Goal: Task Accomplishment & Management: Manage account settings

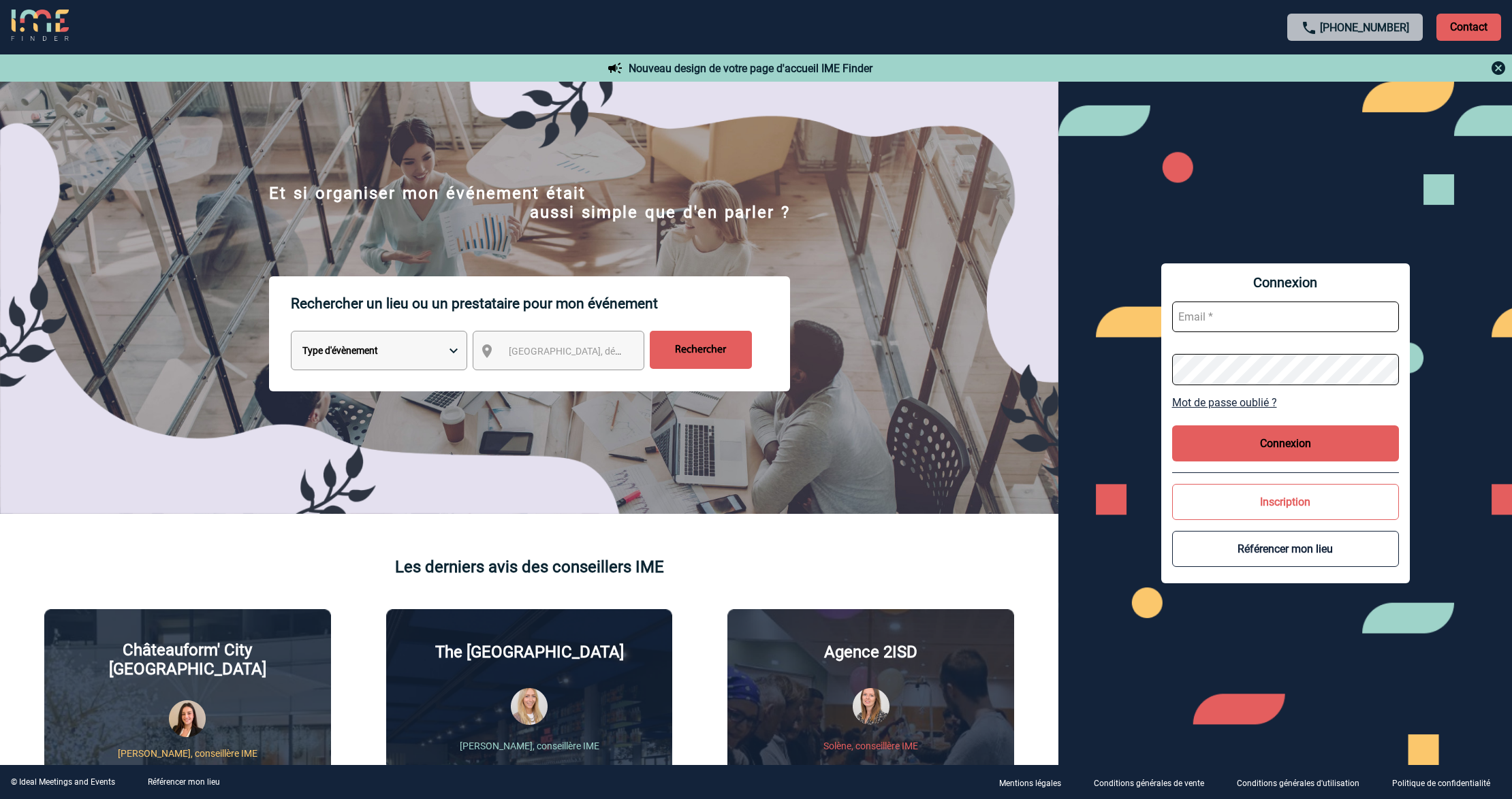
type input "[EMAIL_ADDRESS][DOMAIN_NAME]"
click at [1281, 320] on input "lgebski@ime-groupe.com" at bounding box center [1285, 317] width 227 height 31
click at [1269, 434] on button "Connexion" at bounding box center [1285, 443] width 227 height 36
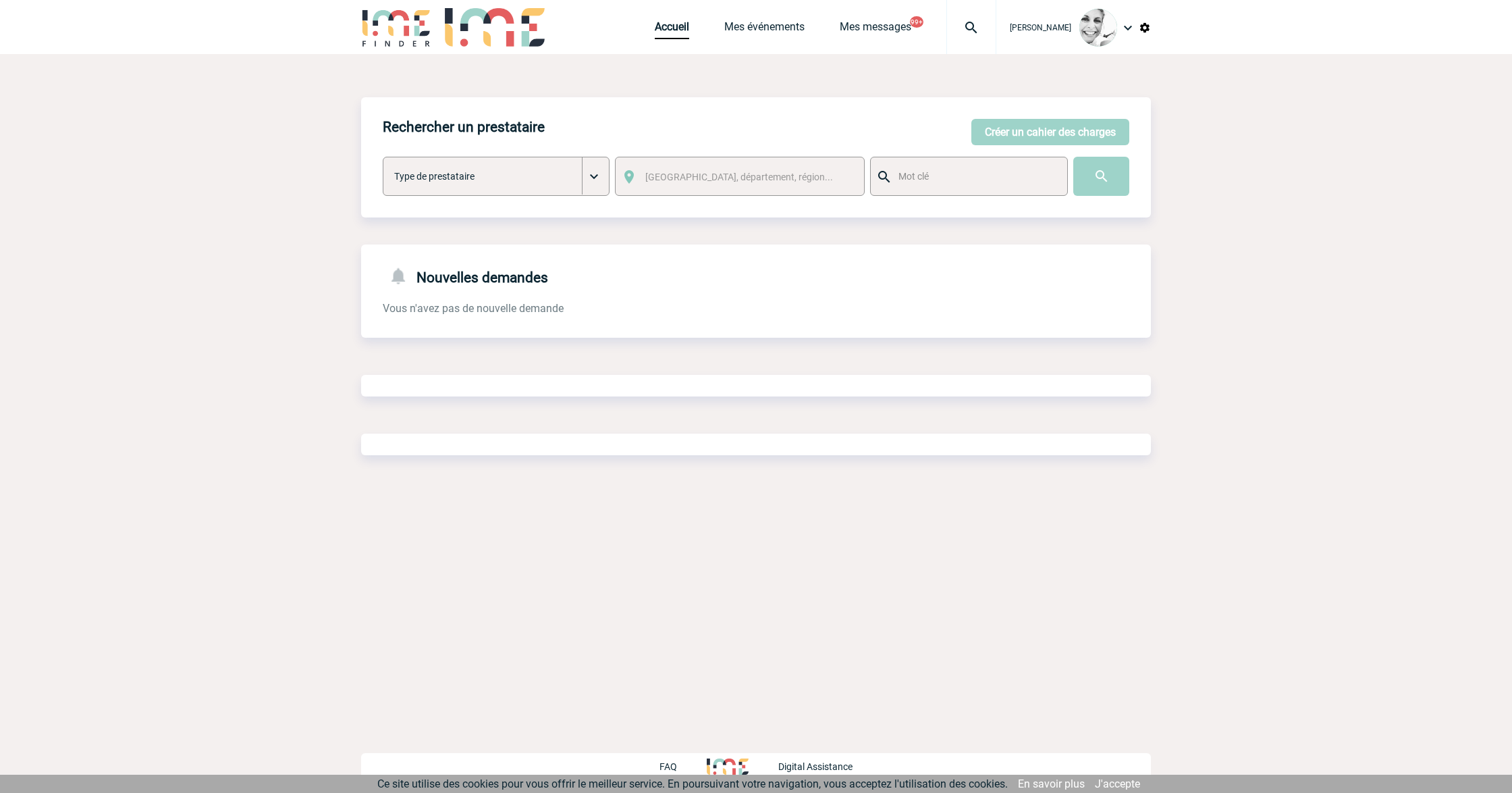
click at [971, 20] on img at bounding box center [971, 28] width 49 height 17
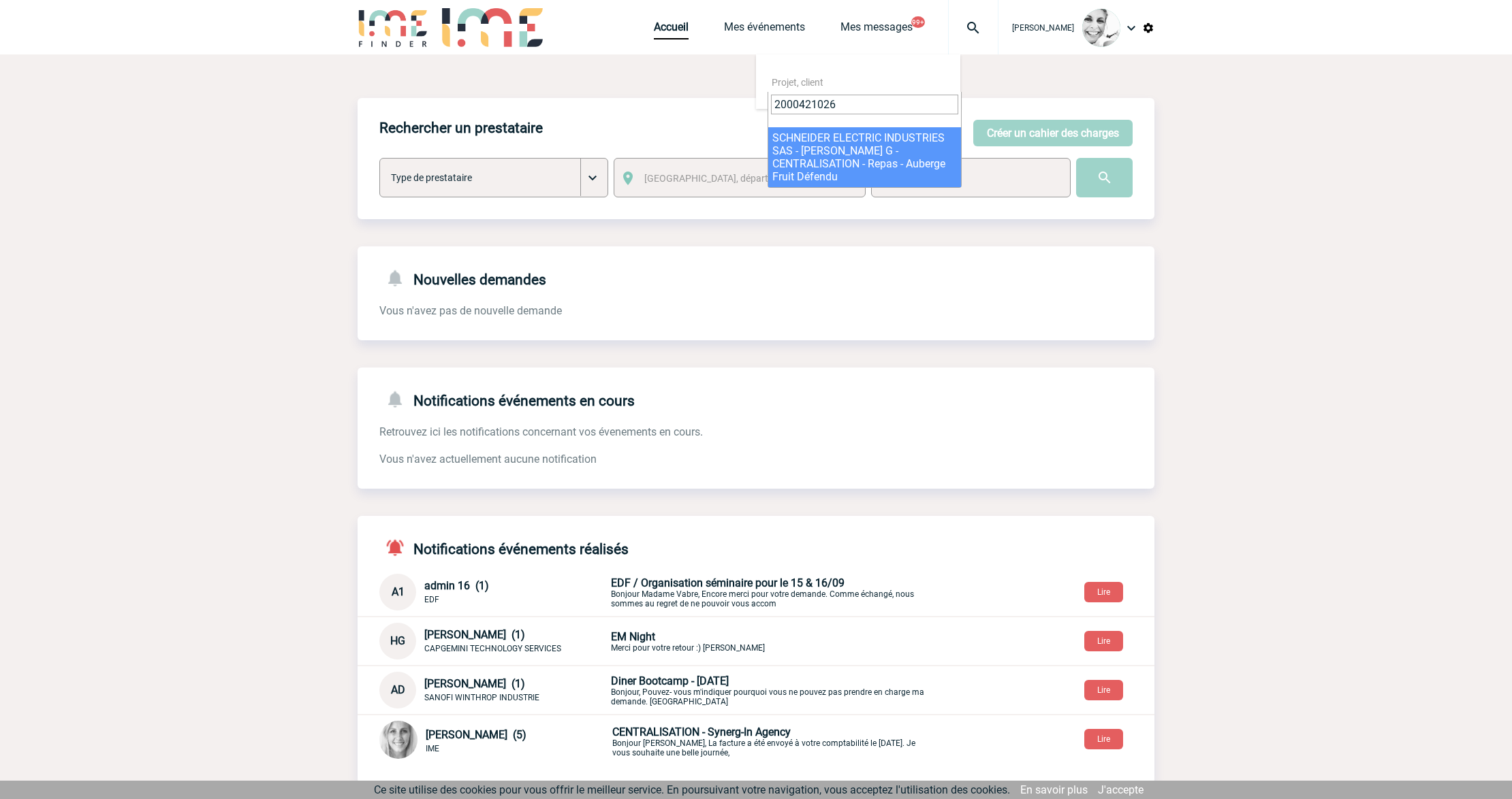
type input "2000421026"
select select "20527"
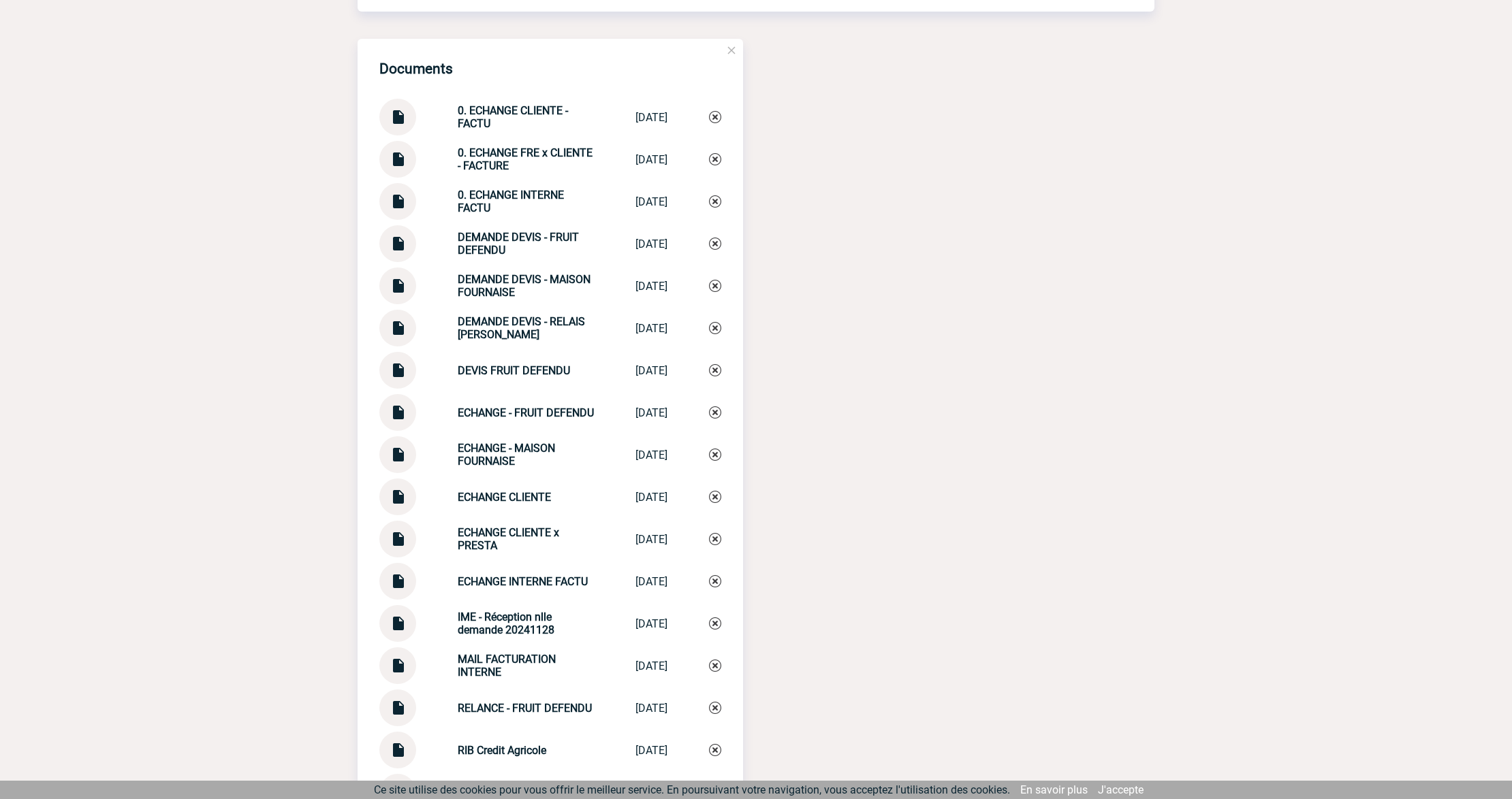
scroll to position [1815, 0]
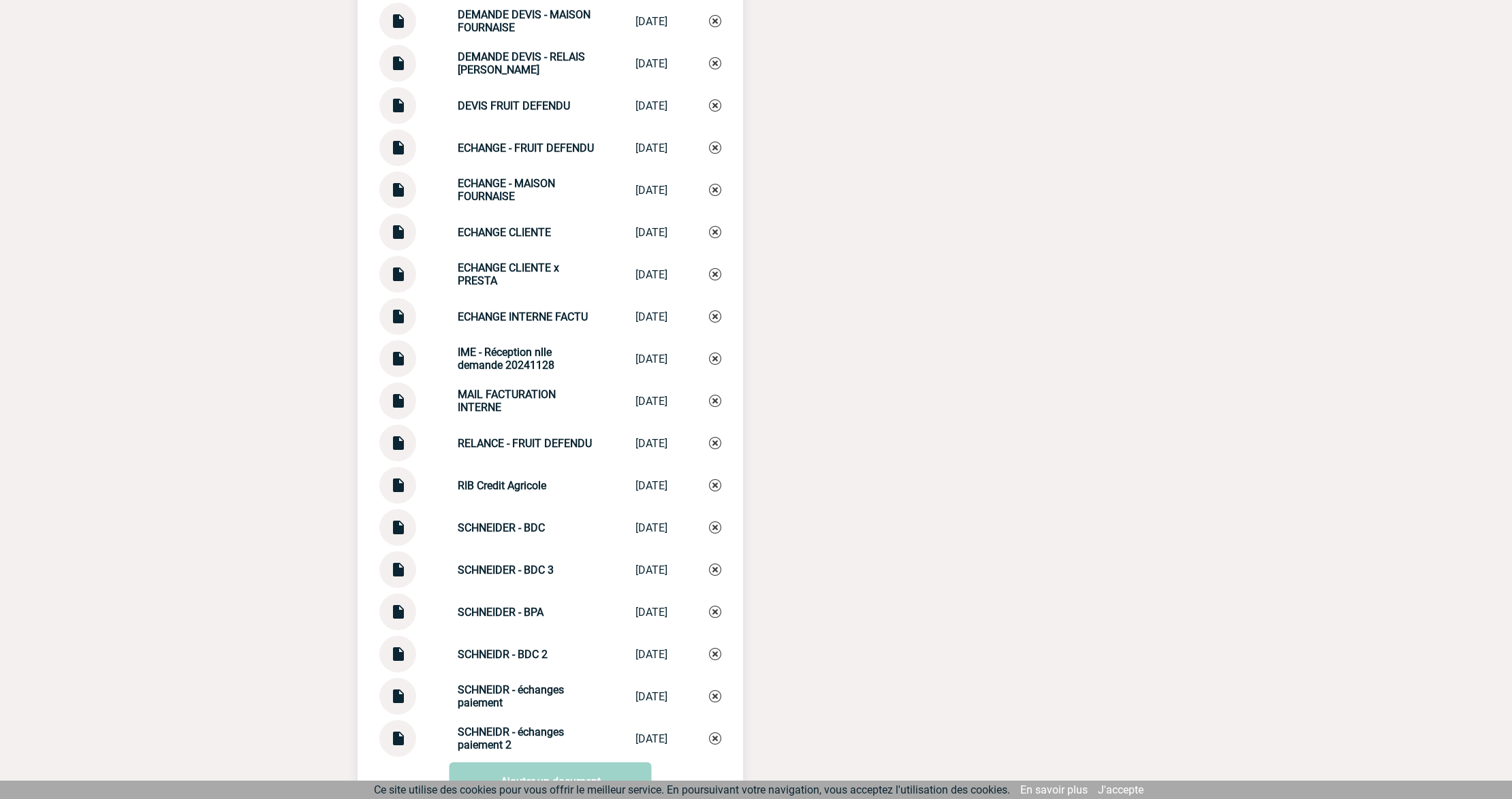
click at [400, 490] on img at bounding box center [397, 480] width 17 height 26
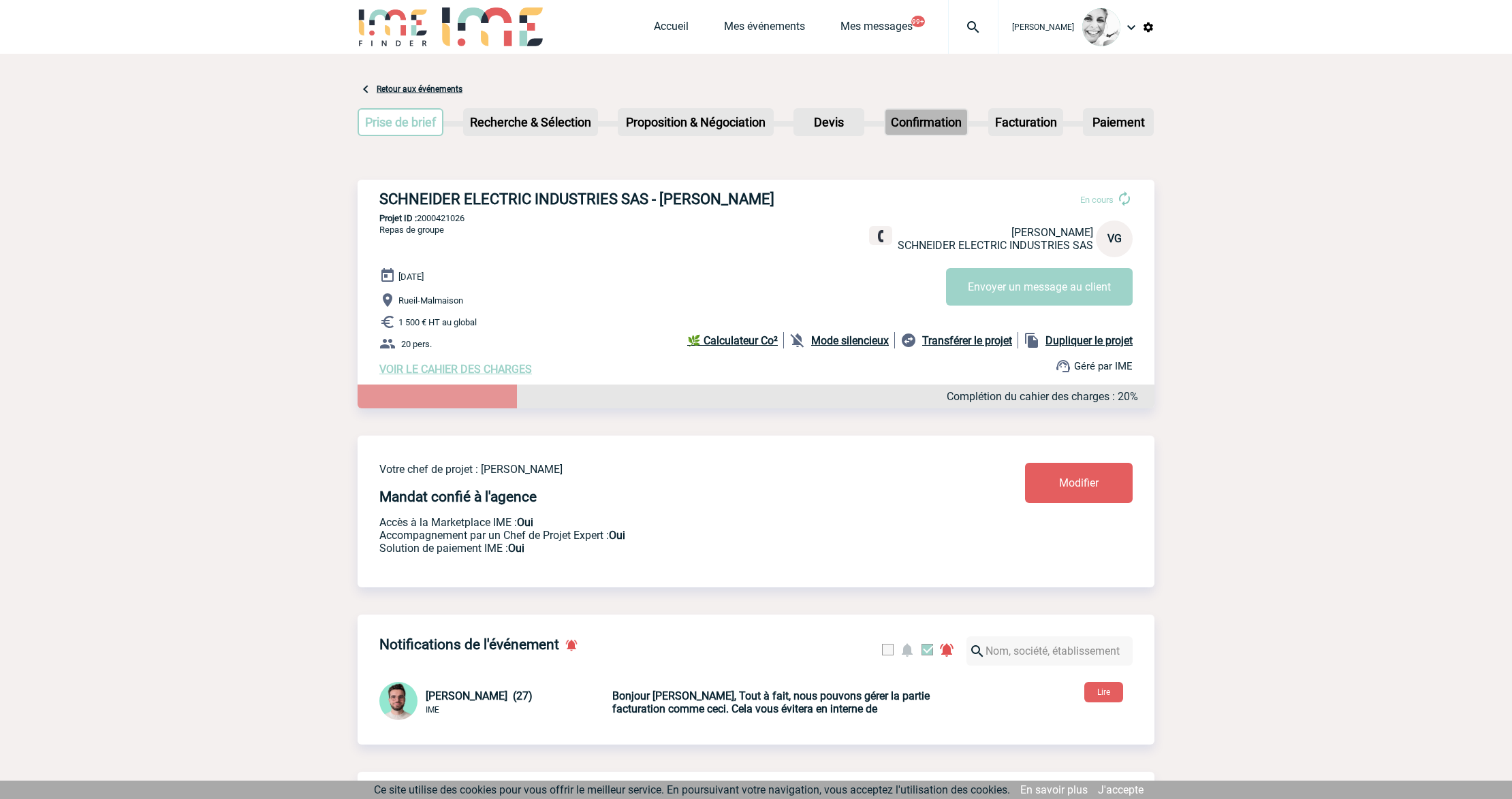
scroll to position [0, 0]
click at [772, 31] on link "Mes événements" at bounding box center [764, 29] width 81 height 19
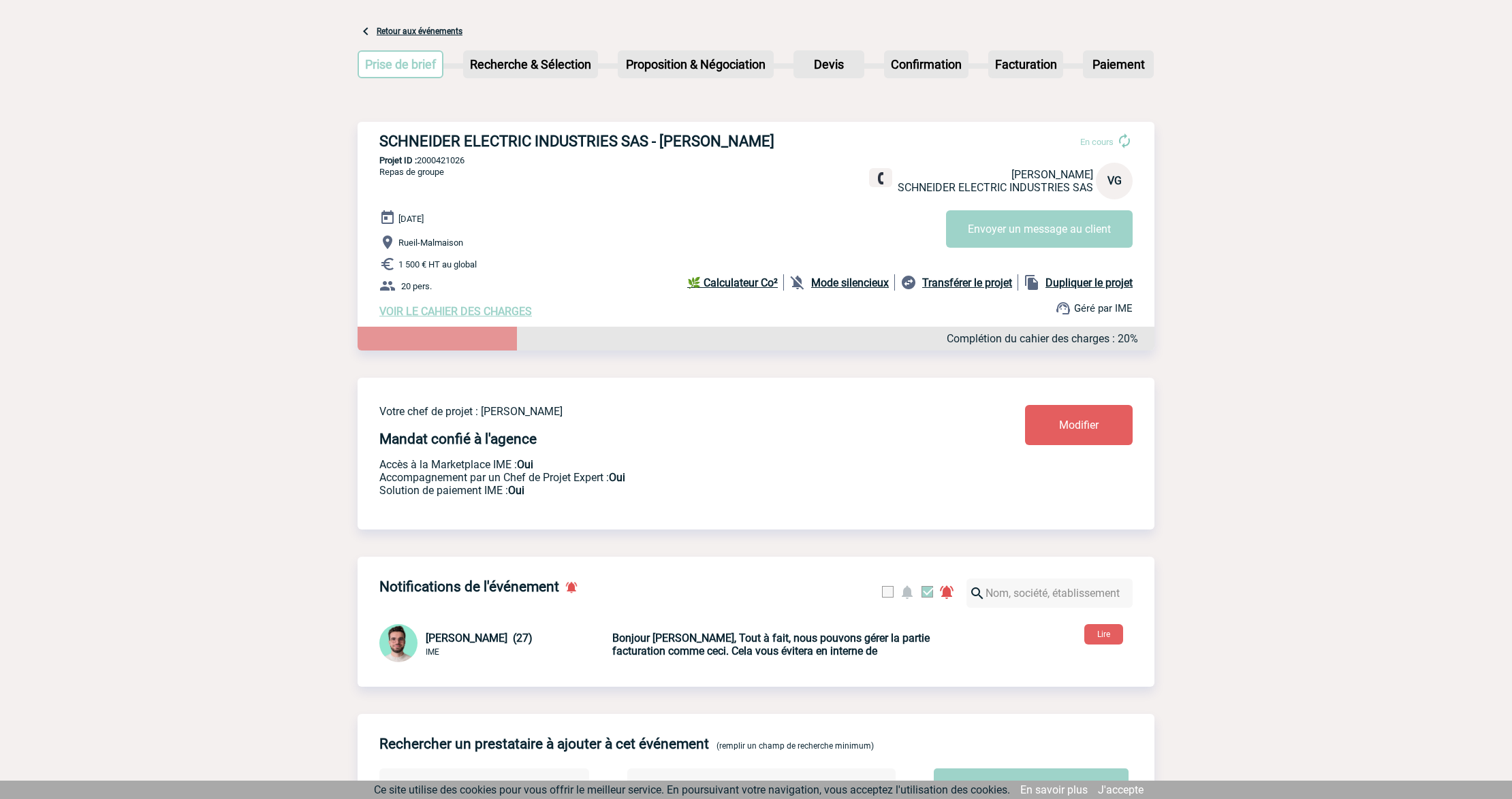
scroll to position [90, 0]
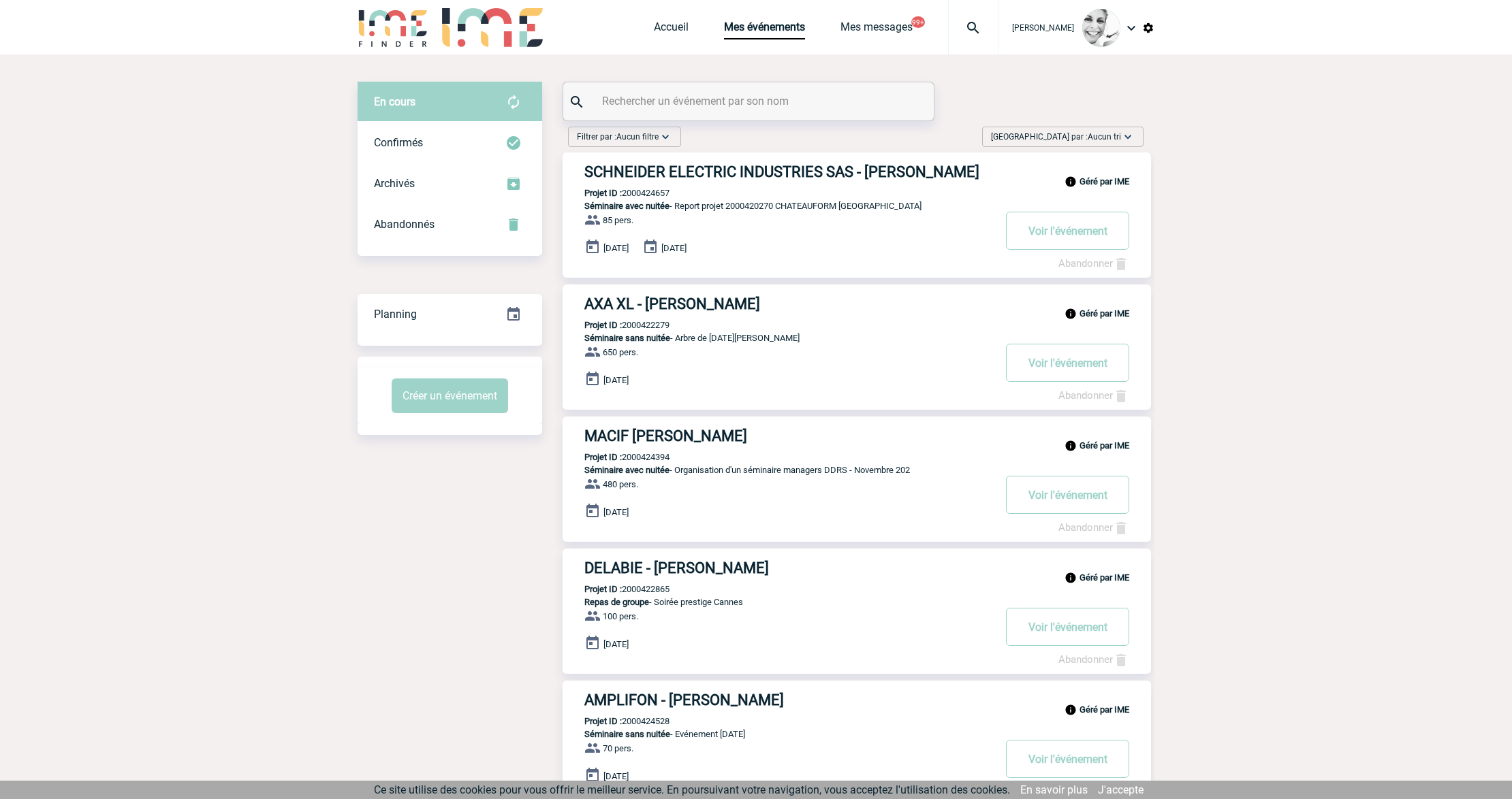
click at [714, 94] on input "text" at bounding box center [750, 101] width 303 height 19
paste input "2000425411"
type input "2000425411"
click at [678, 172] on h3 "SCHNEIDER ELECTRIC INDUSTRIES SAS - Caroline CHAUGNE" at bounding box center [789, 172] width 409 height 17
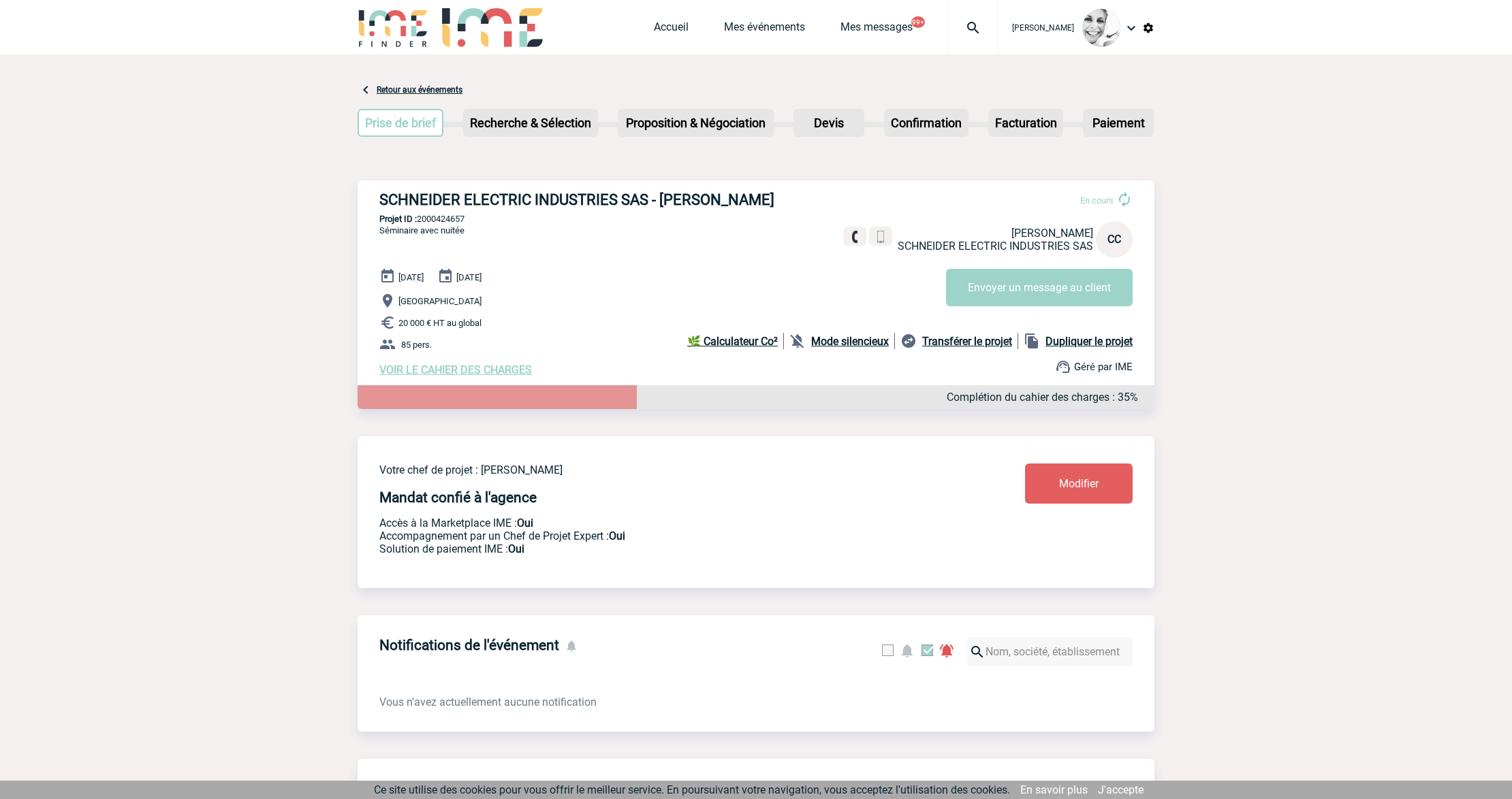
click at [966, 28] on img at bounding box center [973, 28] width 49 height 17
type input "2000425411"
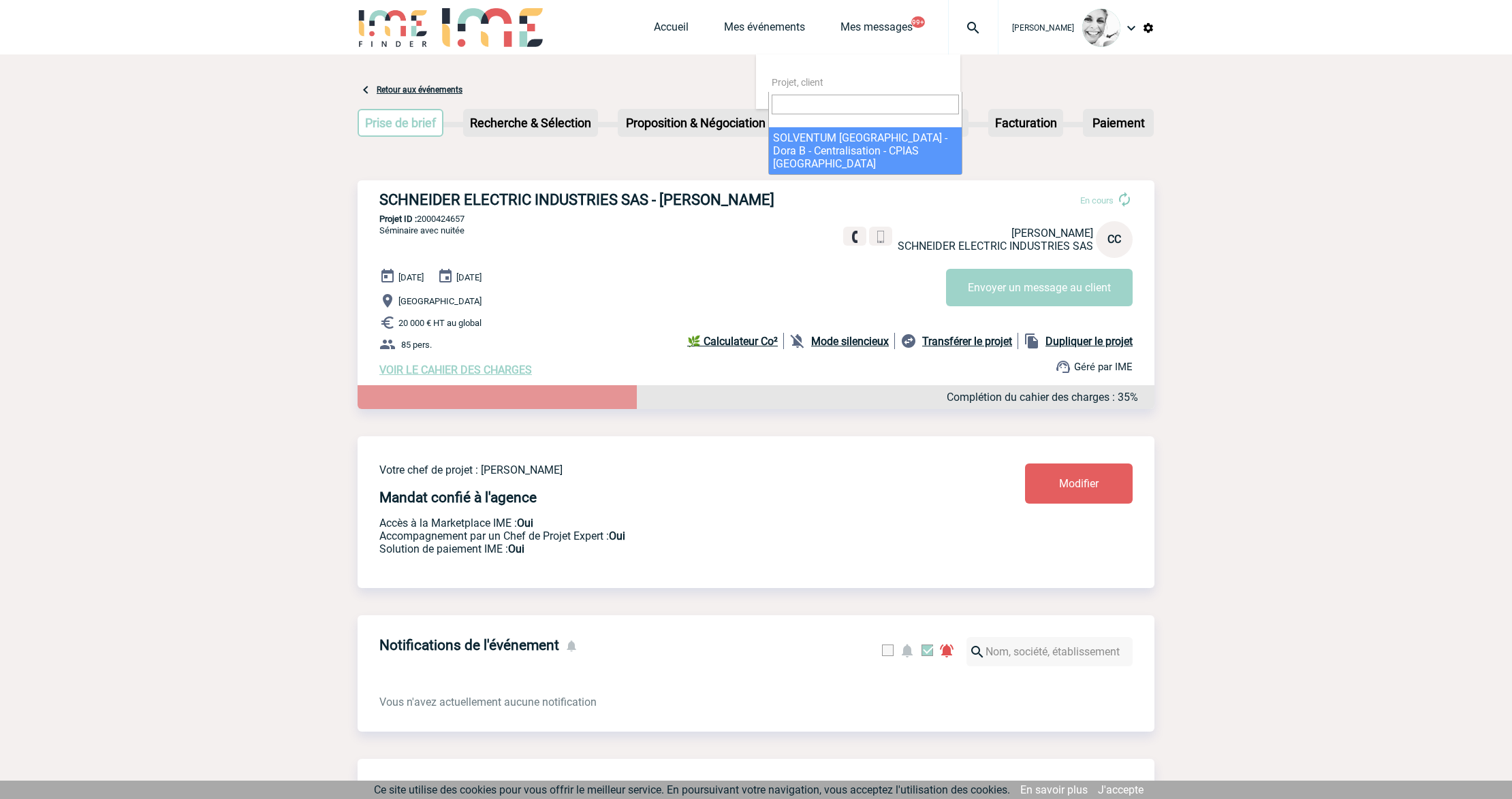
select select "24912"
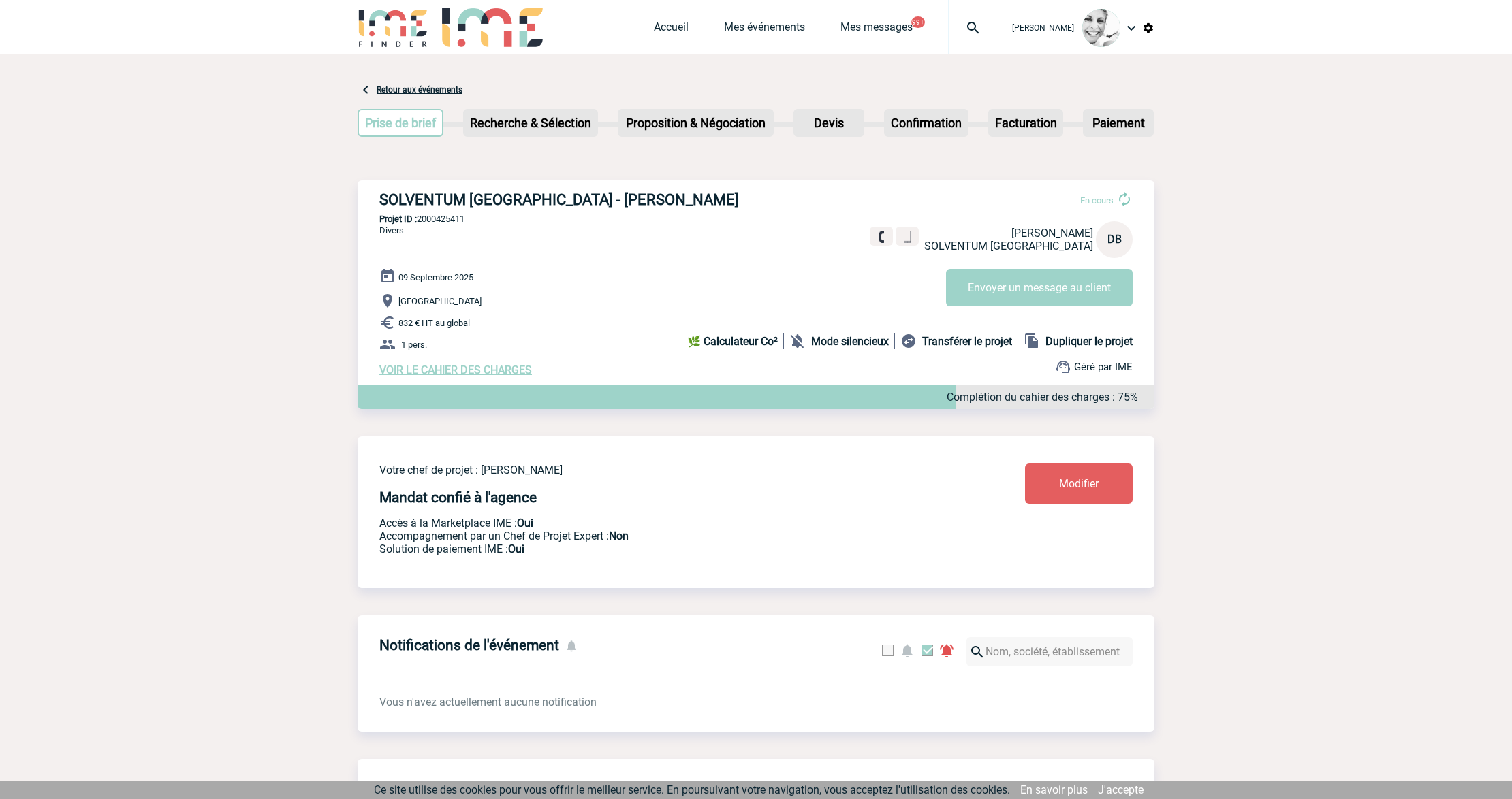
click at [1096, 336] on b "Dupliquer le projet" at bounding box center [1089, 341] width 87 height 13
select select "9"
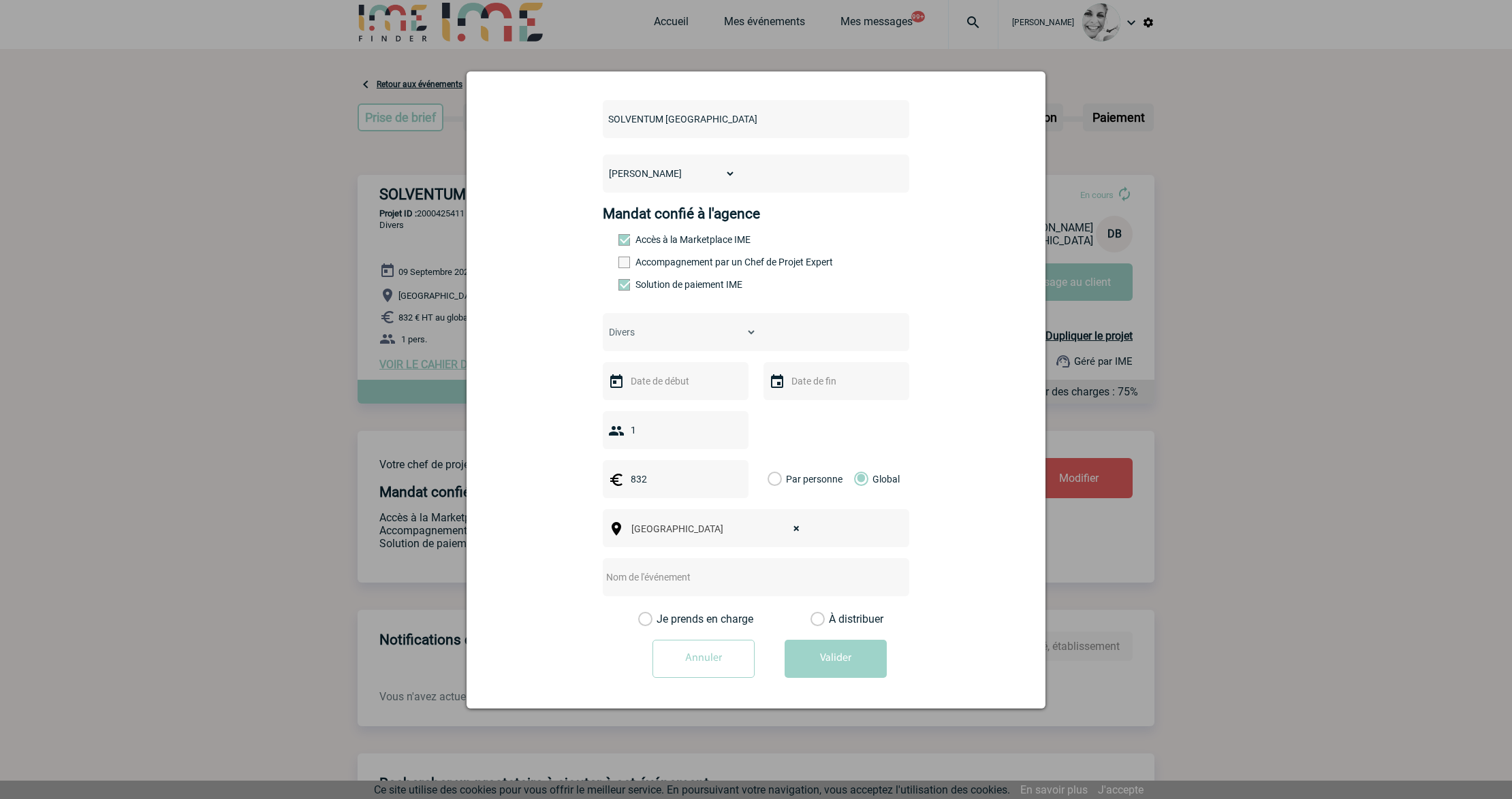
scroll to position [90, 0]
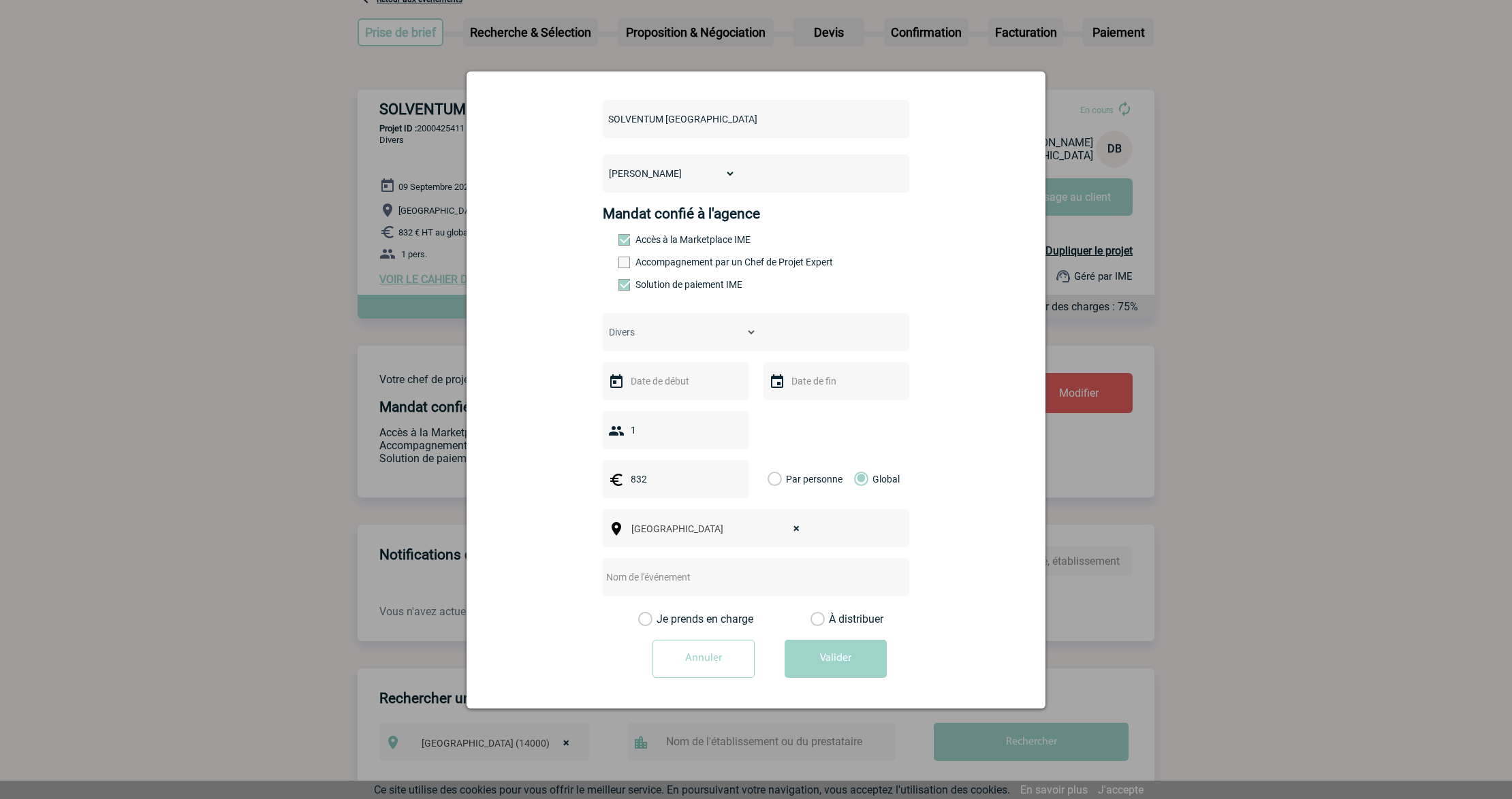
drag, startPoint x: 668, startPoint y: 580, endPoint x: 676, endPoint y: 570, distance: 12.8
click at [668, 580] on input "text" at bounding box center [738, 577] width 270 height 17
paste input "ADHHS"
type input "Centralisation - ADHHS Sarthe"
click at [644, 373] on input "text" at bounding box center [674, 381] width 94 height 17
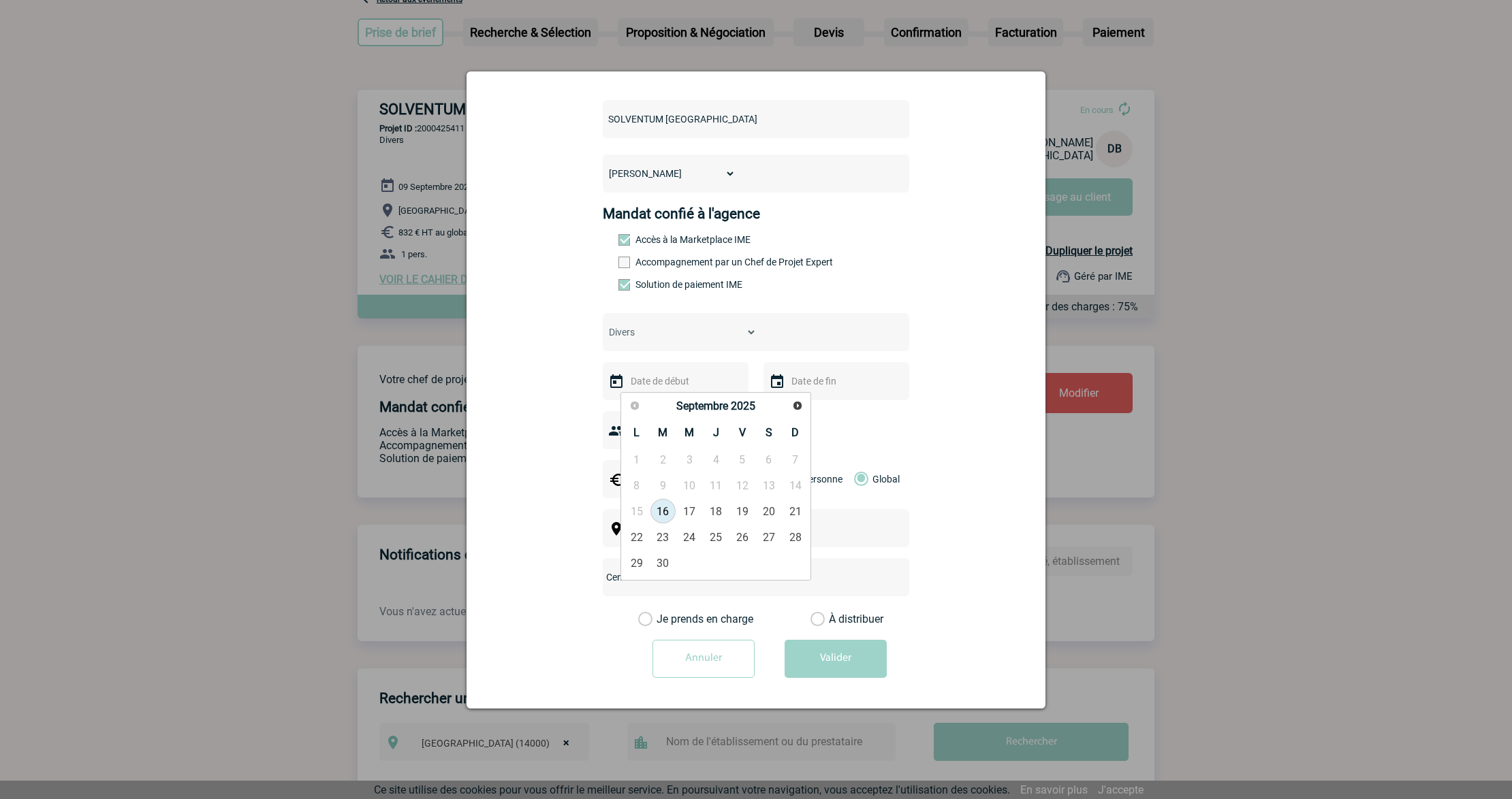
click at [668, 510] on link "16" at bounding box center [663, 511] width 25 height 24
type input "[DATE]"
click at [667, 488] on input "832" at bounding box center [674, 479] width 94 height 17
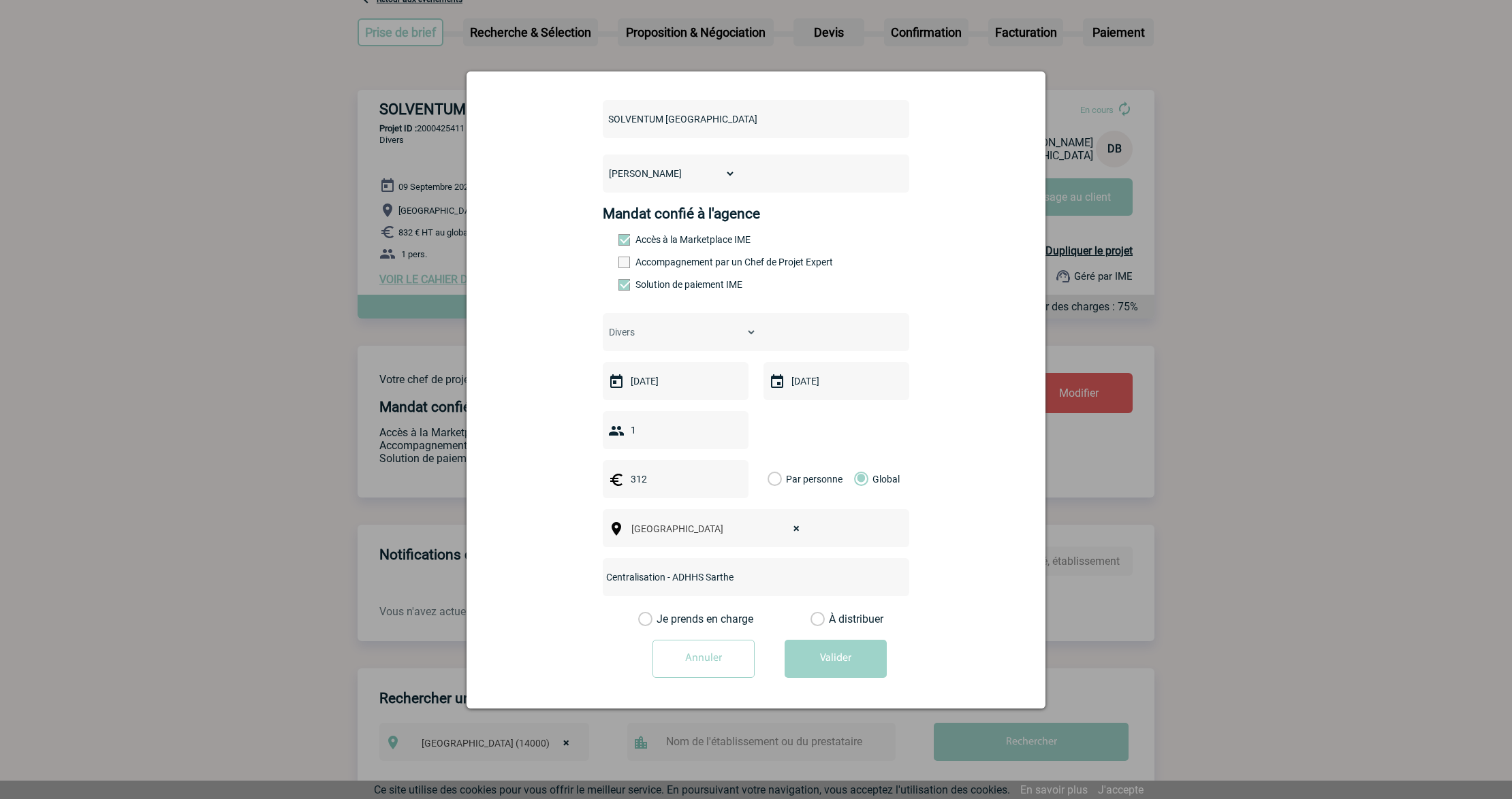
type input "312"
click at [538, 304] on form "SOLVENTUM [GEOGRAPHIC_DATA] LE GOFF [PERSON_NAME] [PERSON_NAME] Mandat confié à…" at bounding box center [756, 388] width 545 height 599
click at [858, 657] on button "Valider" at bounding box center [836, 659] width 102 height 38
click at [661, 620] on label "Je prends en charge" at bounding box center [649, 619] width 23 height 14
click at [0, 0] on input "Je prends en charge" at bounding box center [0, 0] width 0 height 0
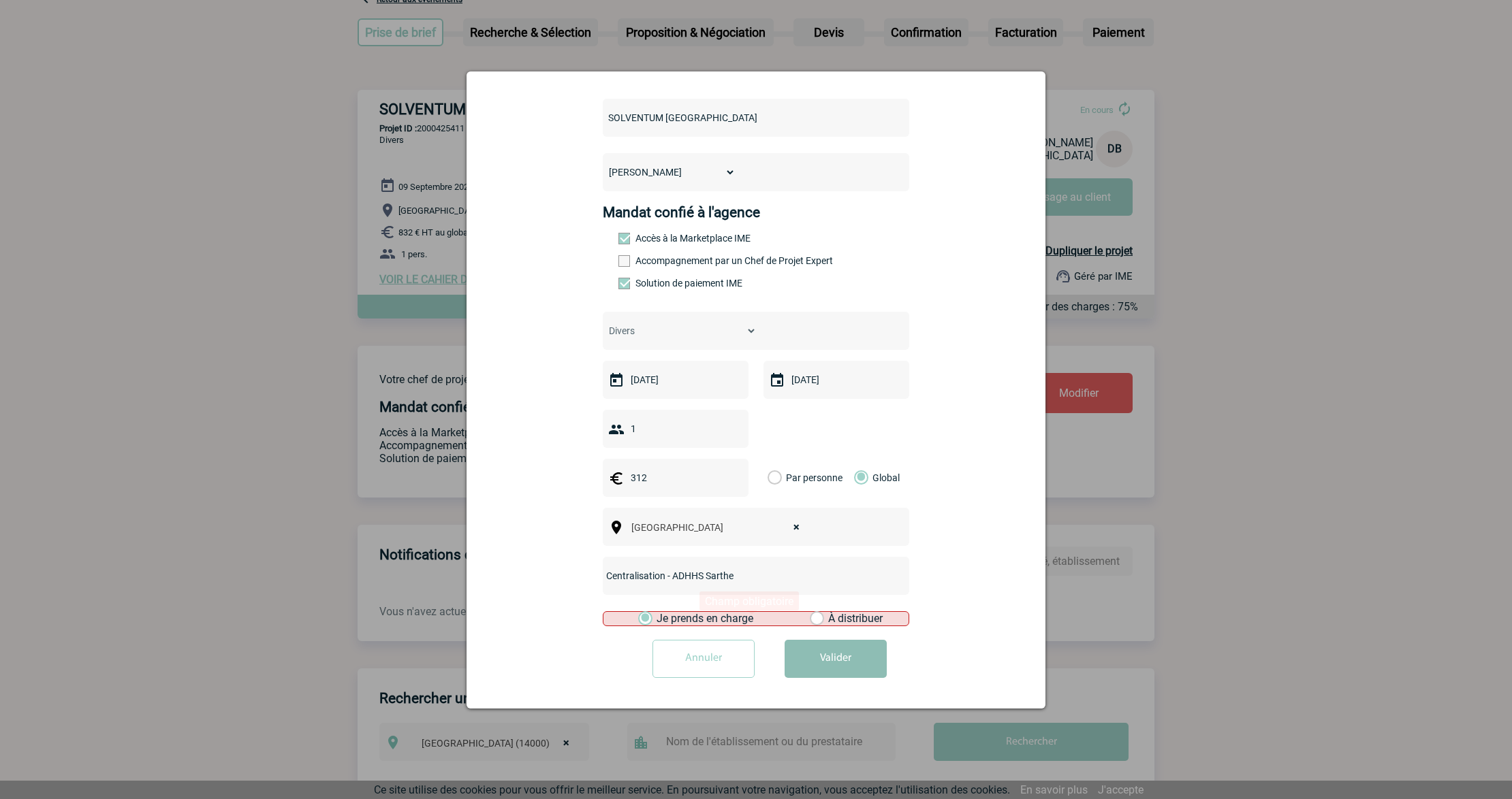
click at [795, 654] on button "Valider" at bounding box center [836, 659] width 102 height 38
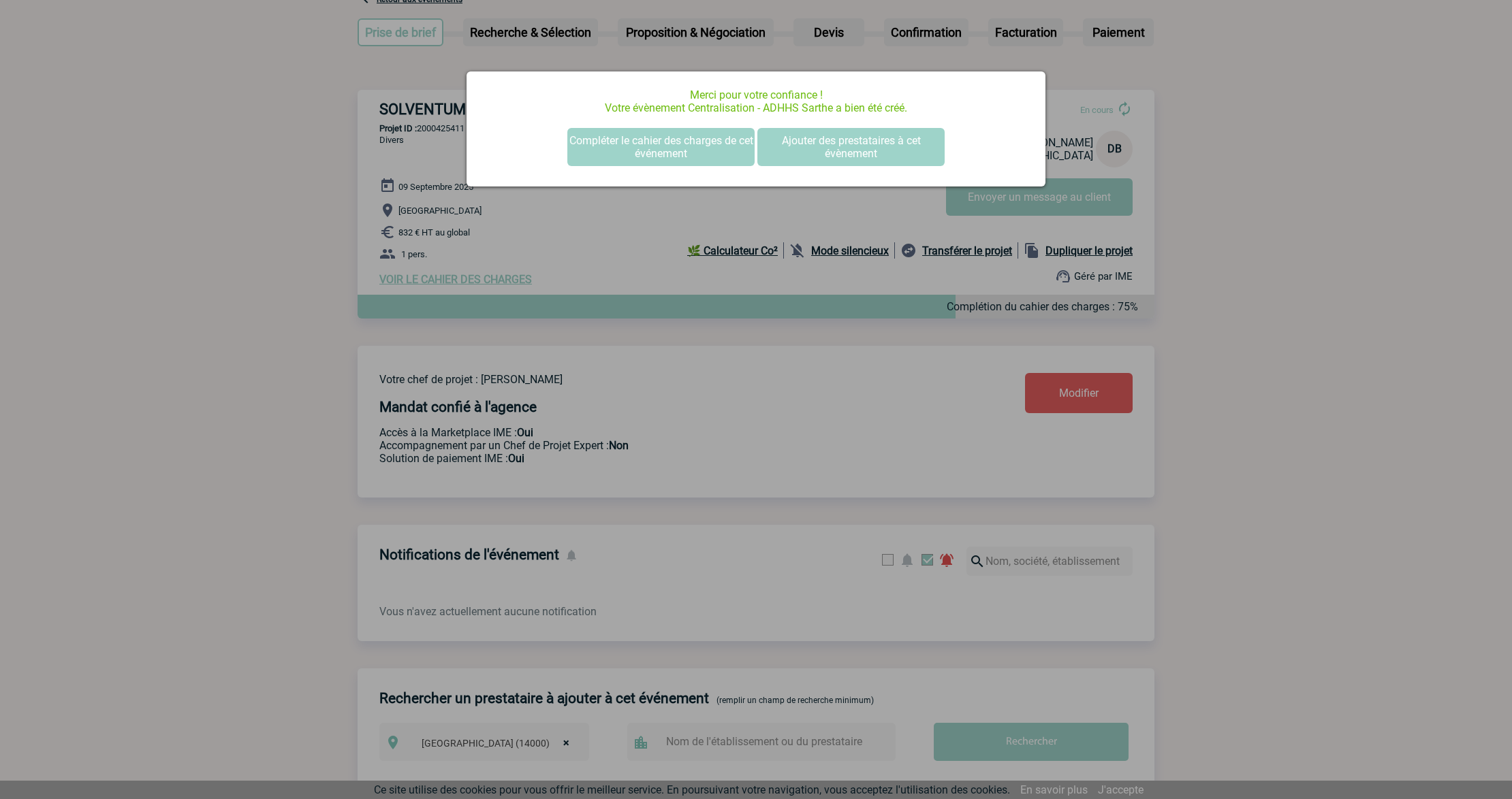
scroll to position [0, 0]
click at [693, 150] on button "Compléter le cahier des charges de cet événement" at bounding box center [660, 147] width 187 height 38
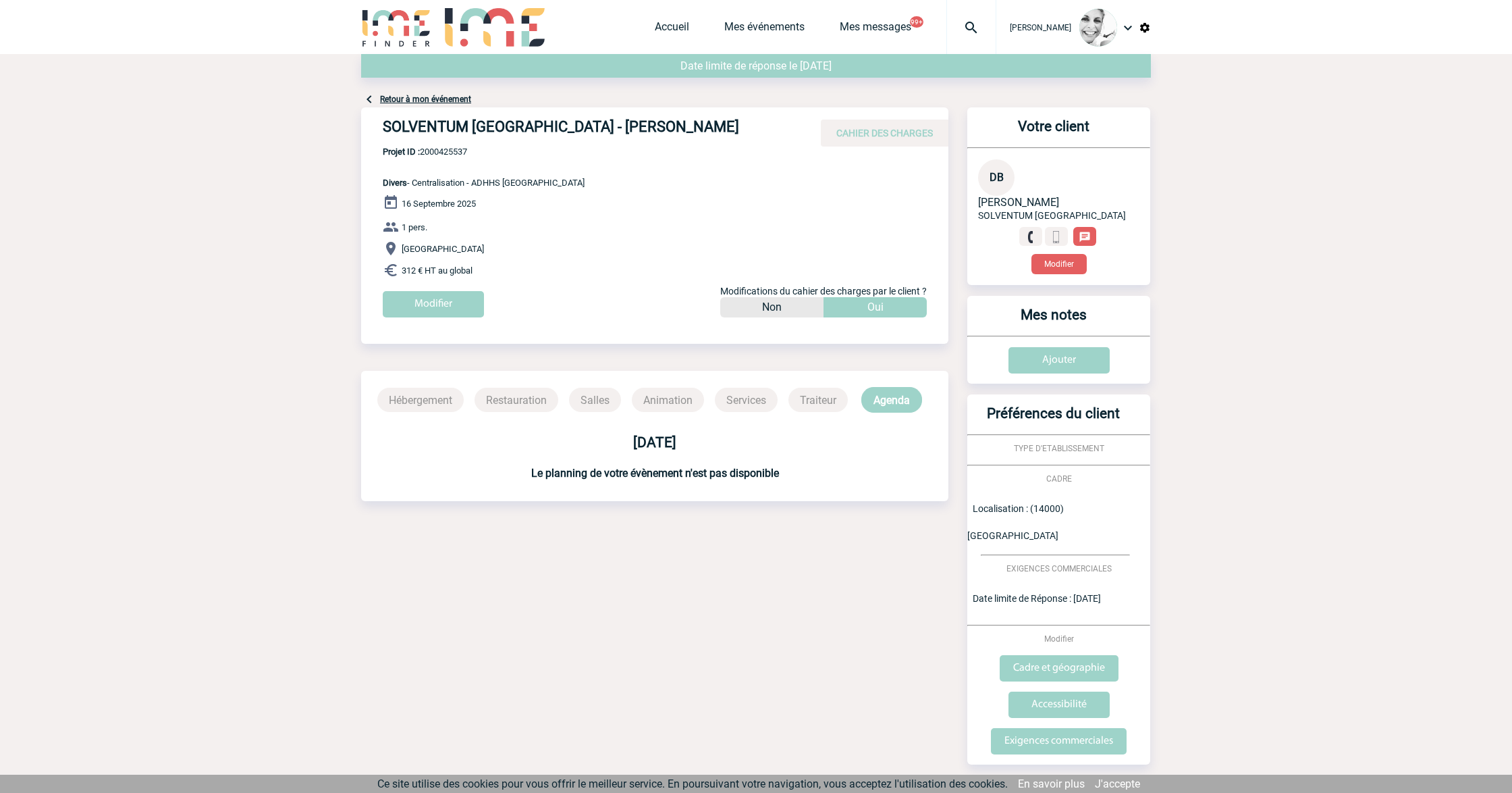
click at [452, 151] on span "Projet ID : 2000425537" at bounding box center [483, 152] width 202 height 10
copy span "2000425537"
click at [425, 90] on div "Retour à mon événement" at bounding box center [756, 80] width 790 height 53
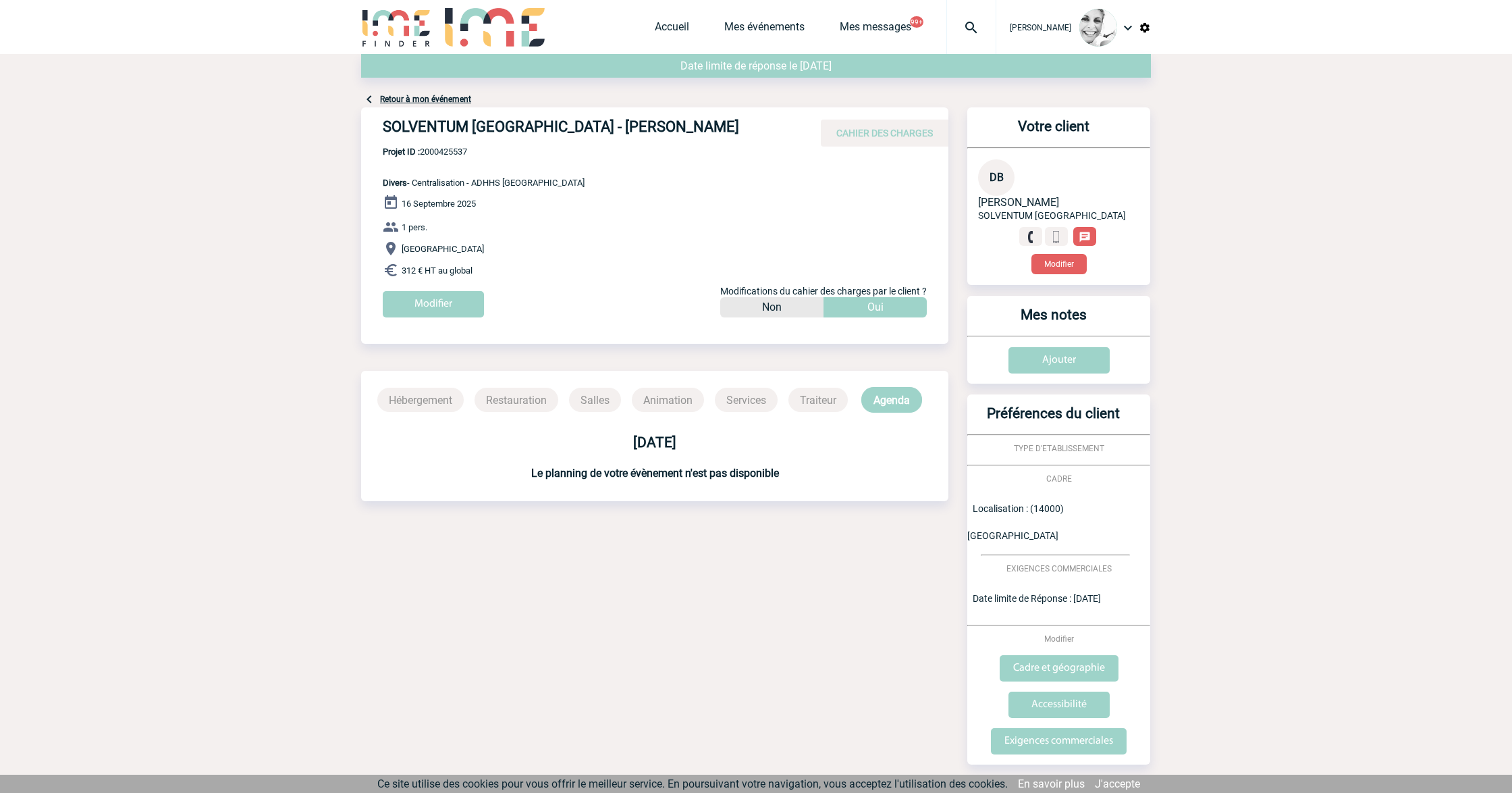
click at [454, 103] on div "Retour à mon événement" at bounding box center [756, 80] width 790 height 53
click at [447, 99] on link "Retour à mon événement" at bounding box center [426, 99] width 91 height 10
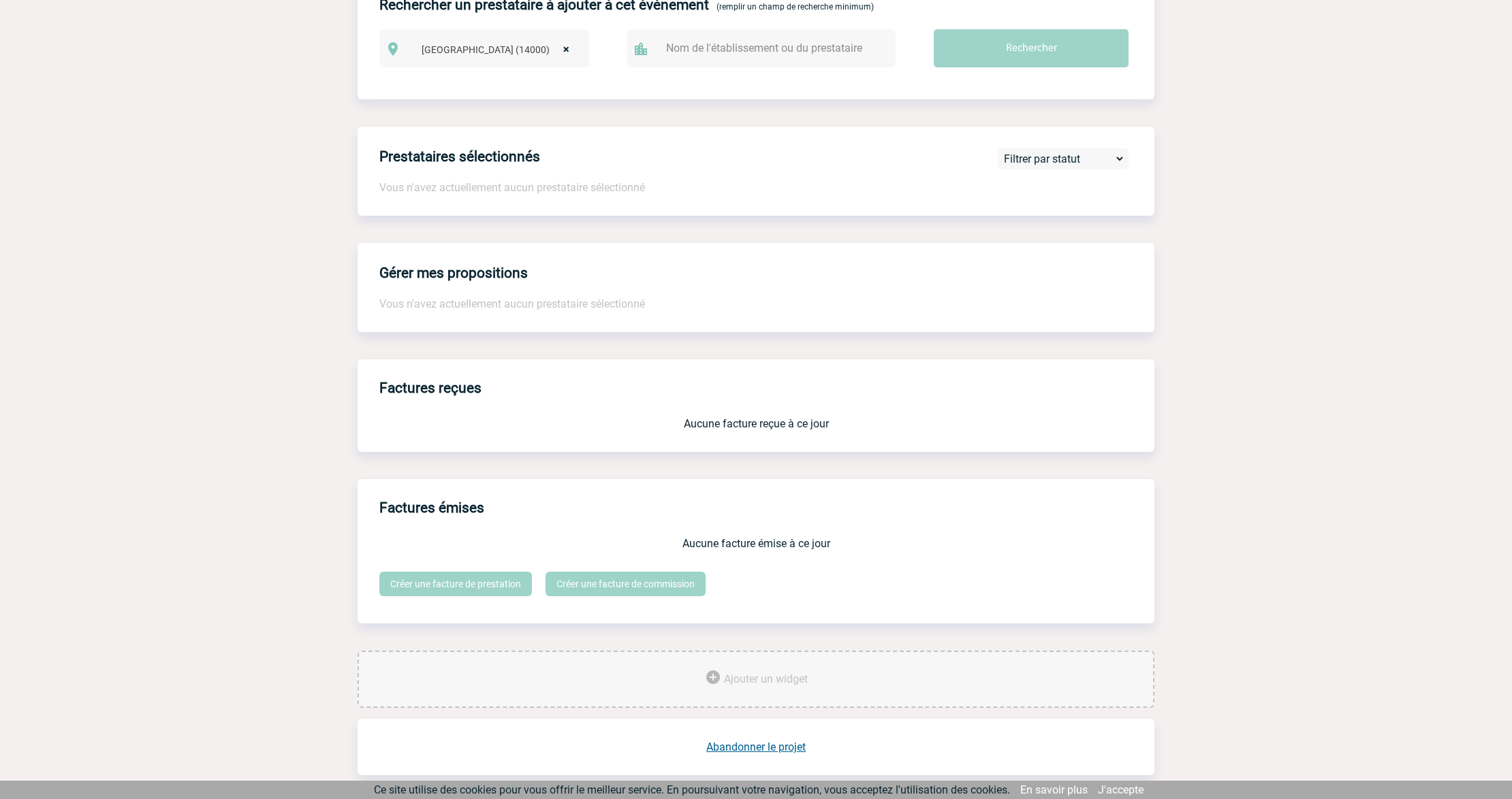
scroll to position [815, 0]
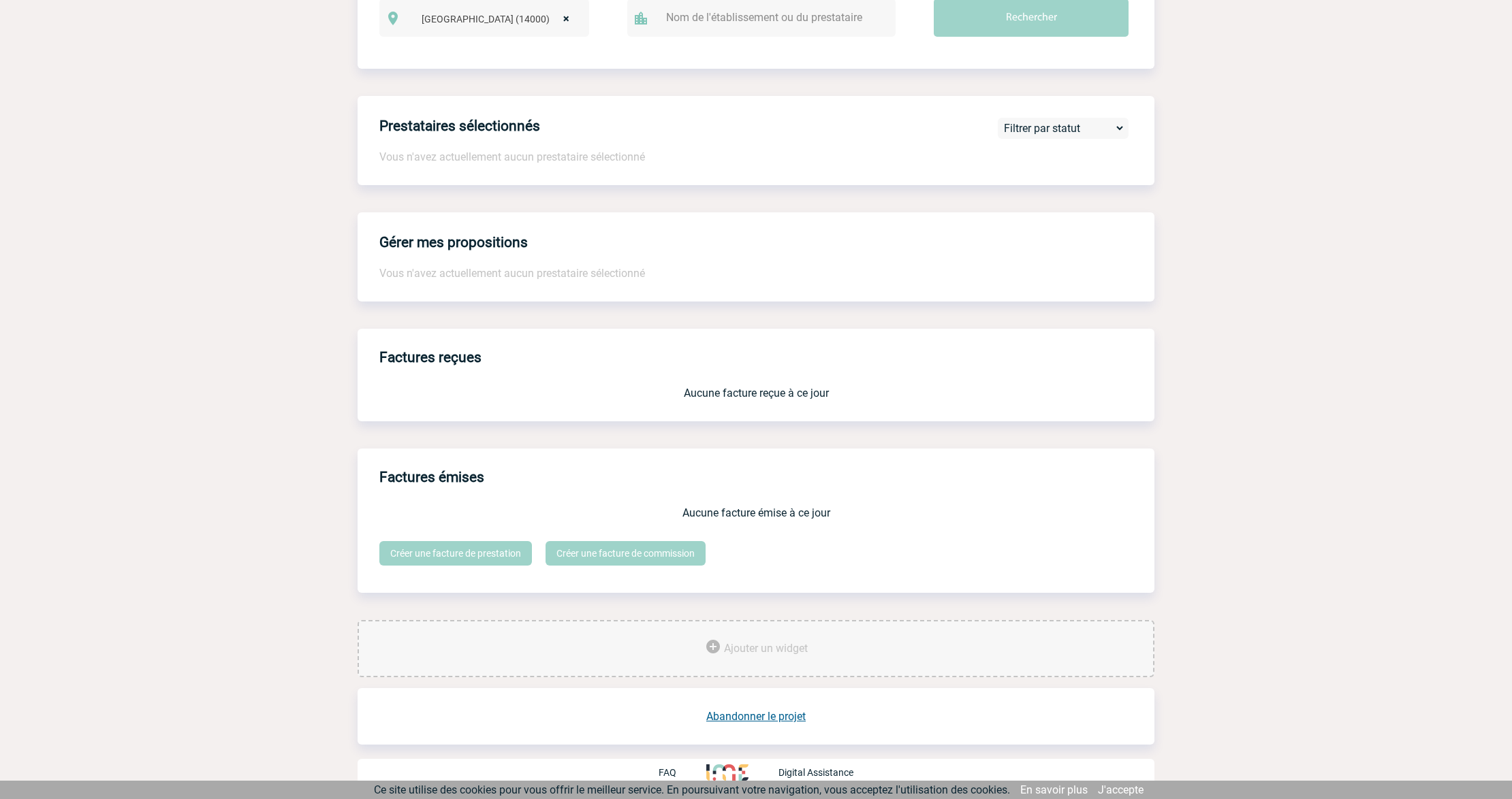
click at [734, 652] on span "Ajouter un widget" at bounding box center [765, 648] width 83 height 13
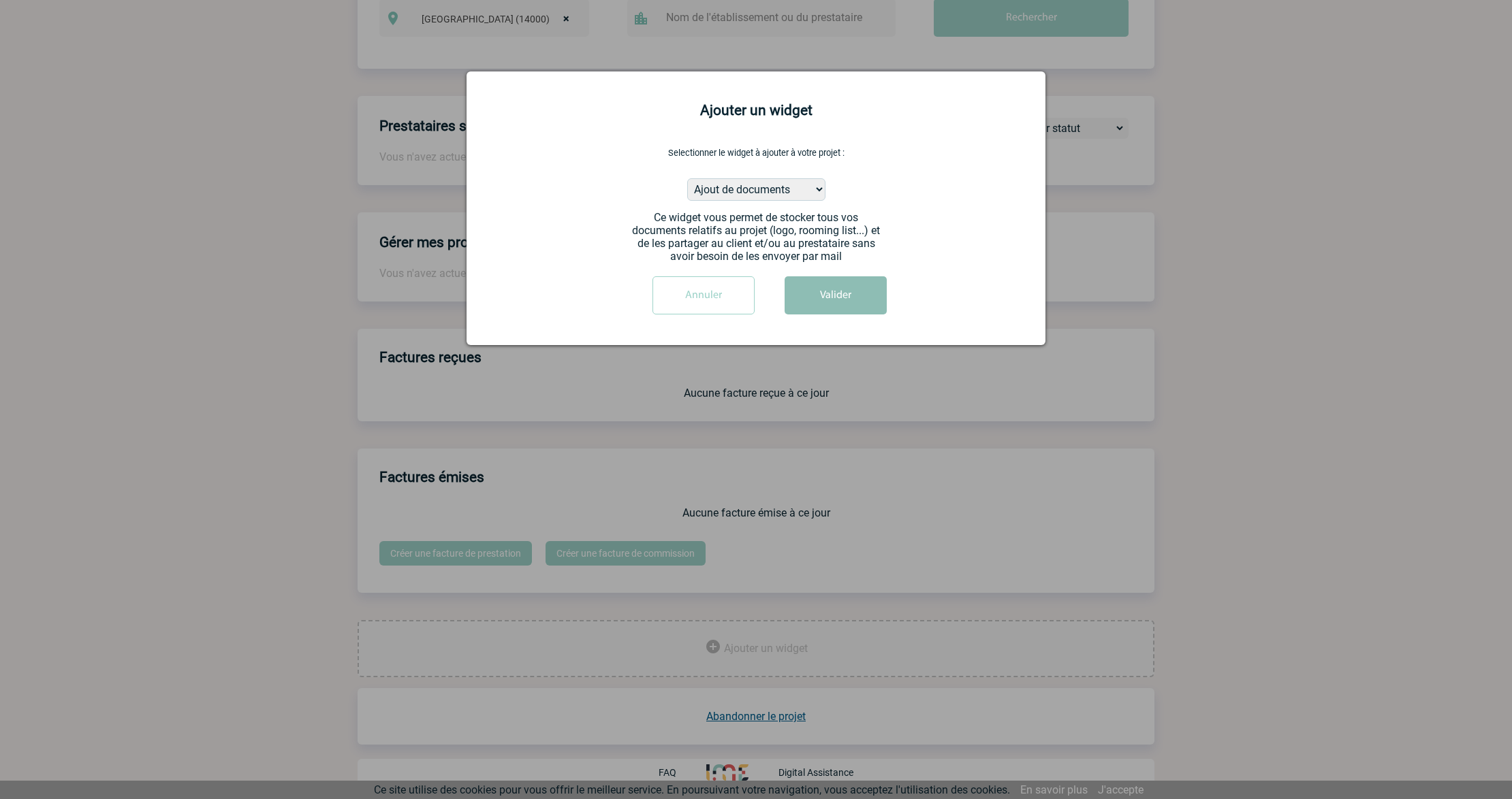
click at [816, 287] on button "Valider" at bounding box center [836, 295] width 102 height 38
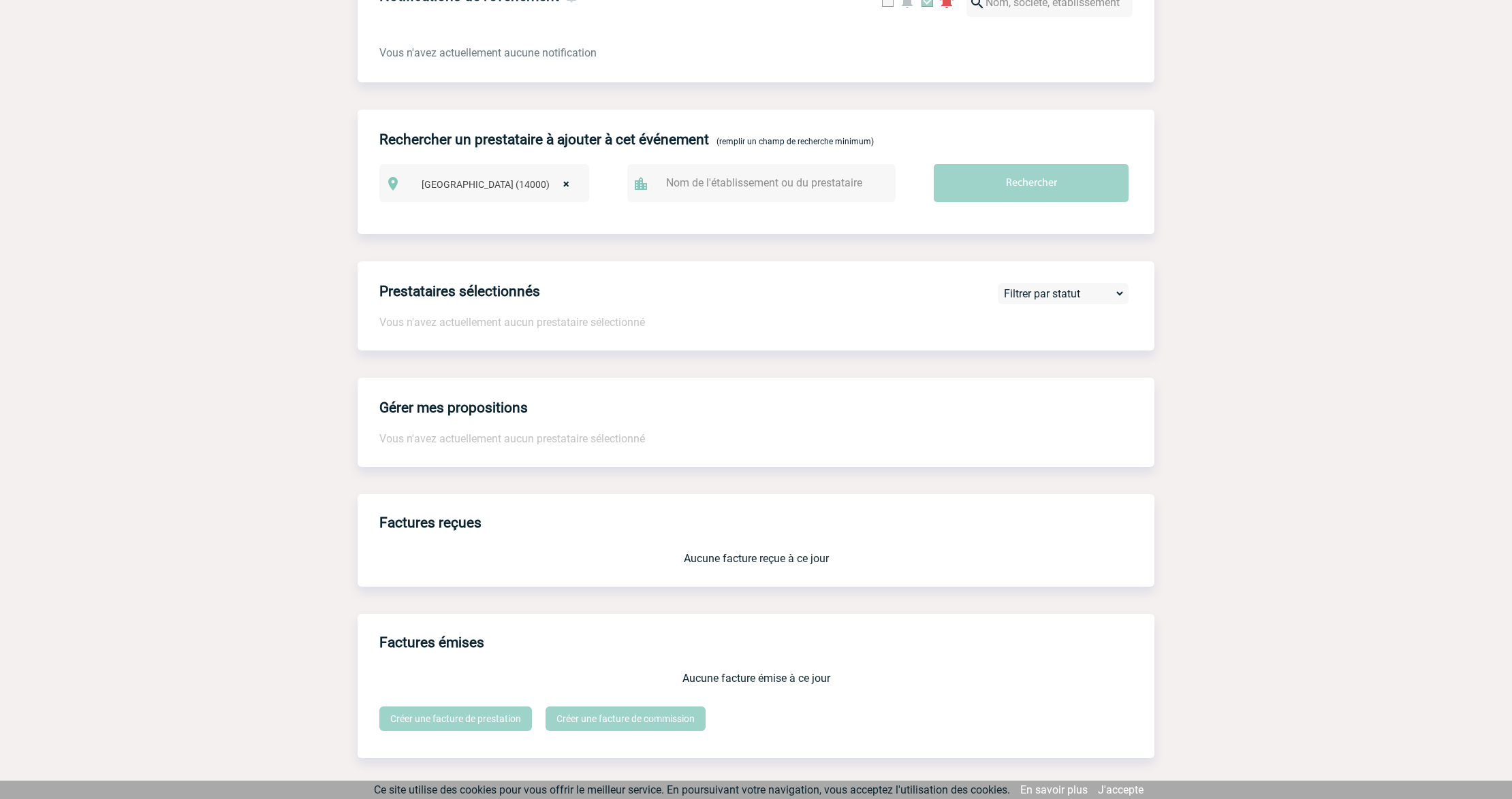
scroll to position [975, 0]
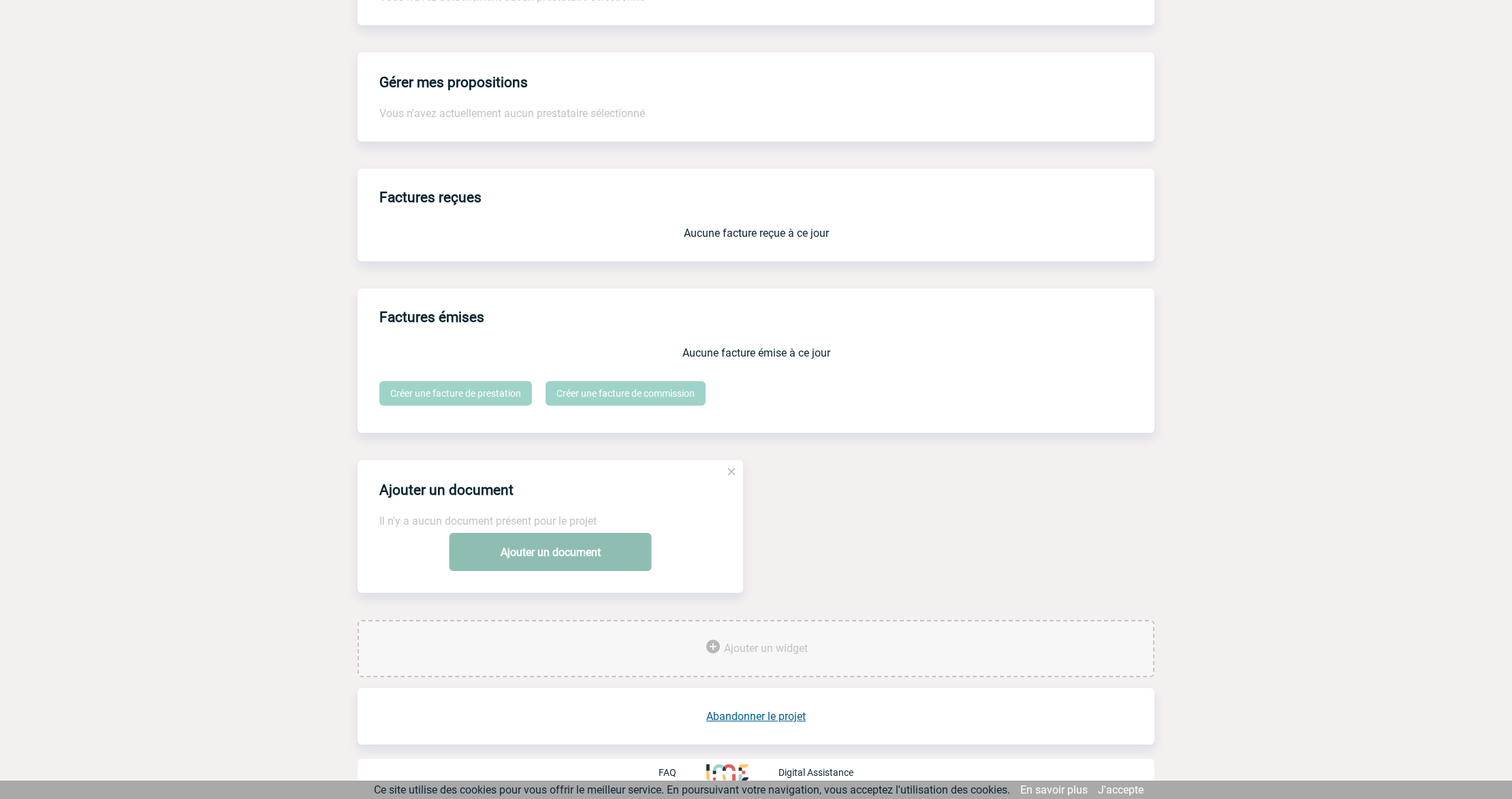
click at [553, 542] on link "Ajouter un document" at bounding box center [551, 552] width 202 height 38
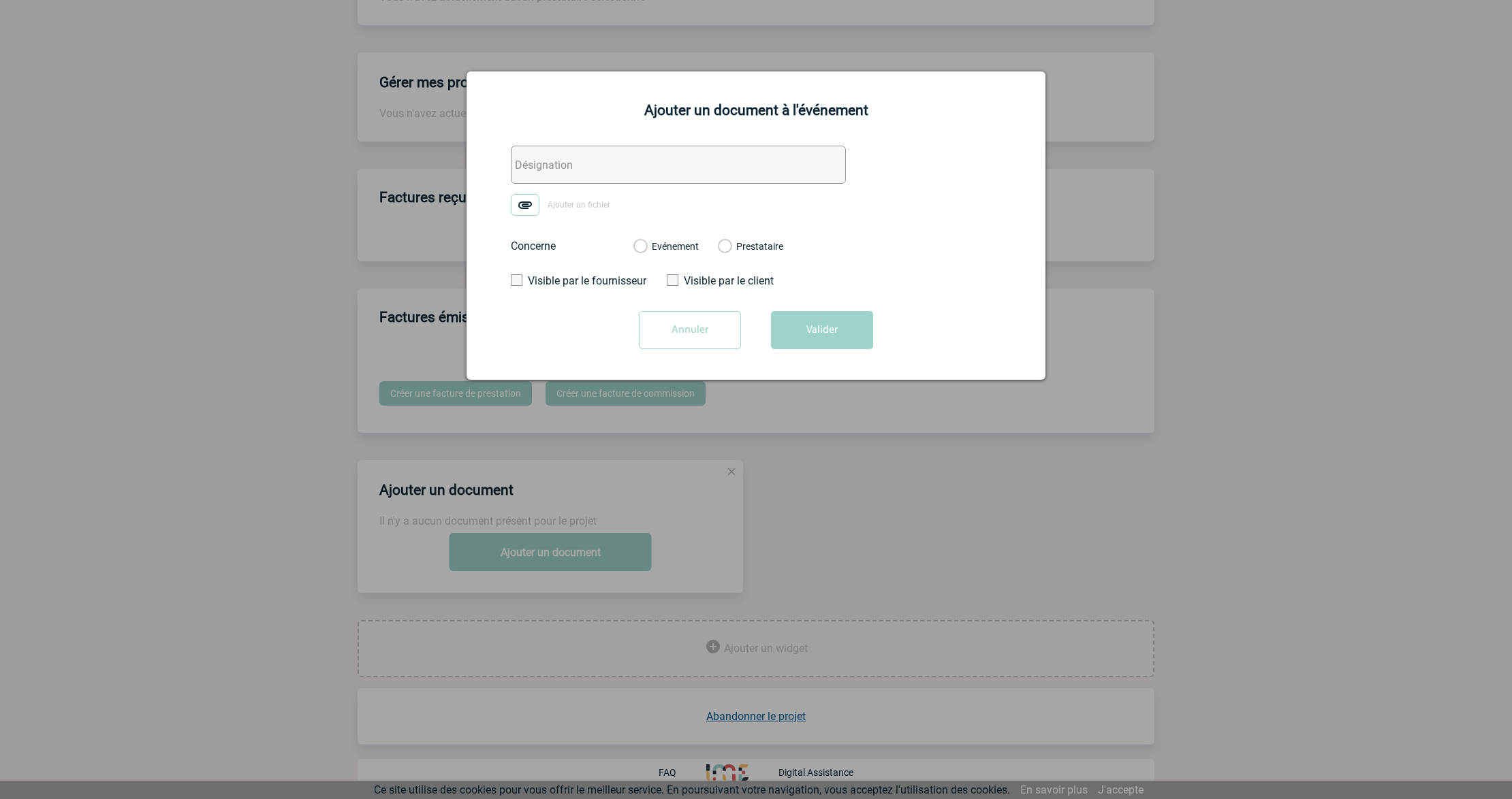
click at [568, 176] on input "text" at bounding box center [678, 165] width 335 height 38
paste input "ADHHS - Association pour le Développement de l'Hygiène Hospitalière en Sarthe (…"
drag, startPoint x: 535, startPoint y: 158, endPoint x: 350, endPoint y: 161, distance: 185.0
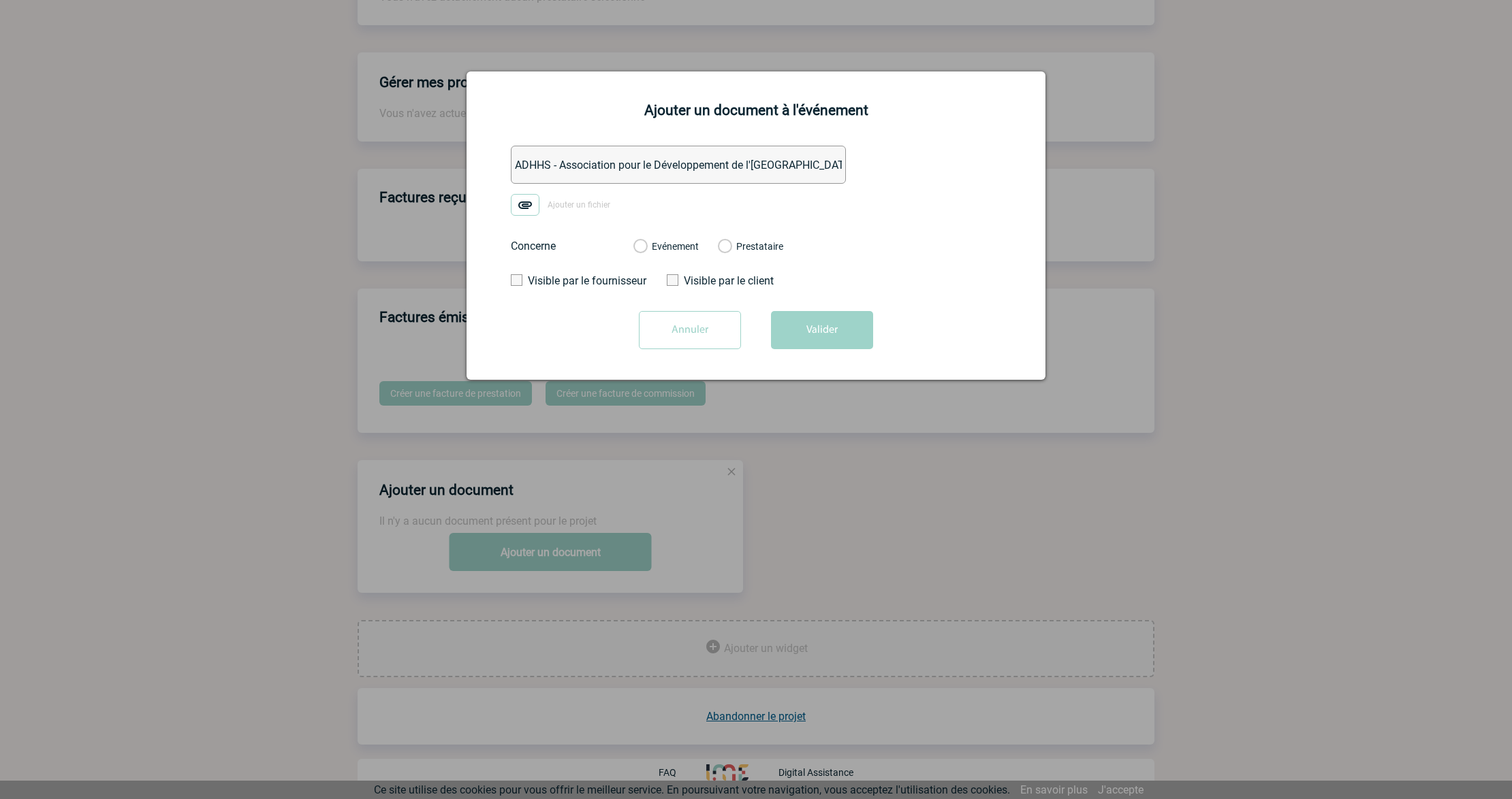
click at [548, 167] on input "ADHHS - Association pour le Développement de l'Hygiène Hospitalière en Sarthe (…" at bounding box center [678, 165] width 335 height 38
drag, startPoint x: 557, startPoint y: 162, endPoint x: 758, endPoint y: 169, distance: 201.1
click at [758, 169] on input "ADHHS - Association pour le Développement de l'Hygiène Hospitalière en Sarthe (…" at bounding box center [678, 165] width 335 height 38
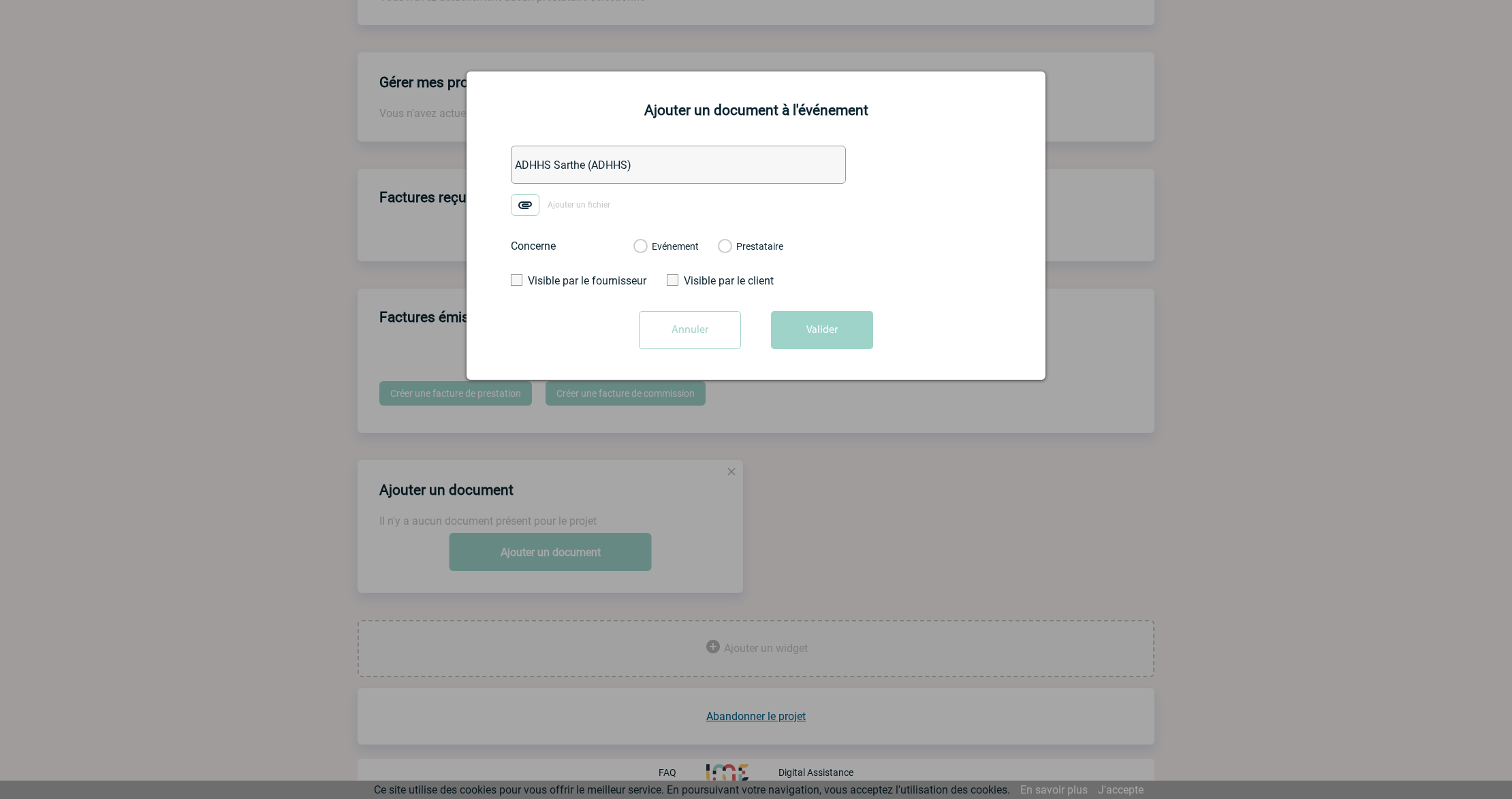
drag, startPoint x: 591, startPoint y: 166, endPoint x: 740, endPoint y: 170, distance: 149.1
click at [740, 170] on input "ADHHS Sarthe (ADHHS)" at bounding box center [678, 165] width 335 height 38
type input "ADHHS Sarthe - FACTURE (conforme)"
click at [541, 207] on label "Ajouter un fichier" at bounding box center [565, 204] width 109 height 22
click at [0, 0] on input "Ajouter un fichier" at bounding box center [0, 0] width 0 height 0
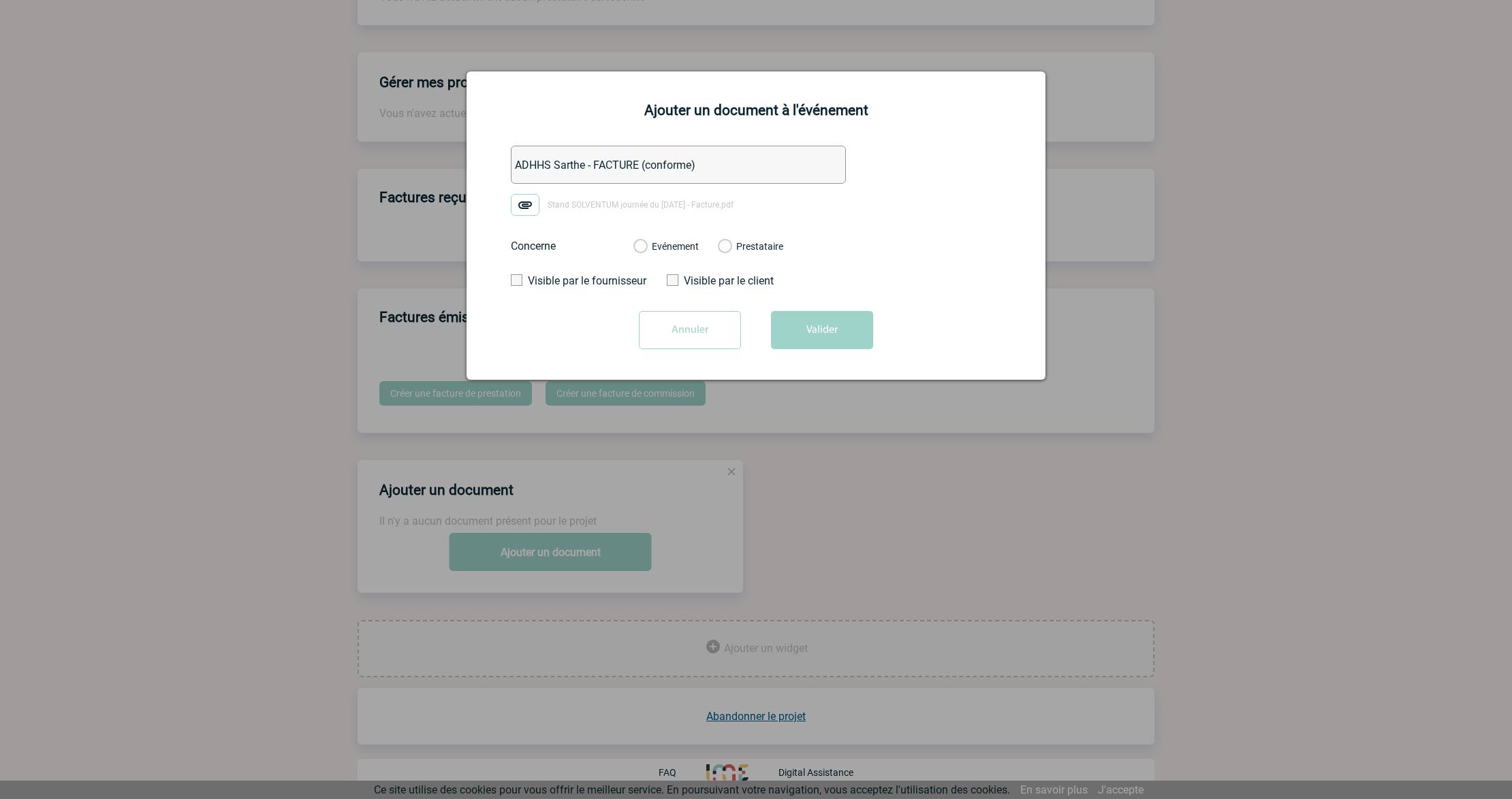
click at [690, 237] on div "Evénement Prestataire" at bounding box center [708, 246] width 172 height 35
click at [647, 249] on label "Evénement" at bounding box center [640, 247] width 13 height 13
click at [0, 0] on input "Evénement" at bounding box center [0, 0] width 0 height 0
click at [813, 329] on button "Valider" at bounding box center [822, 330] width 102 height 38
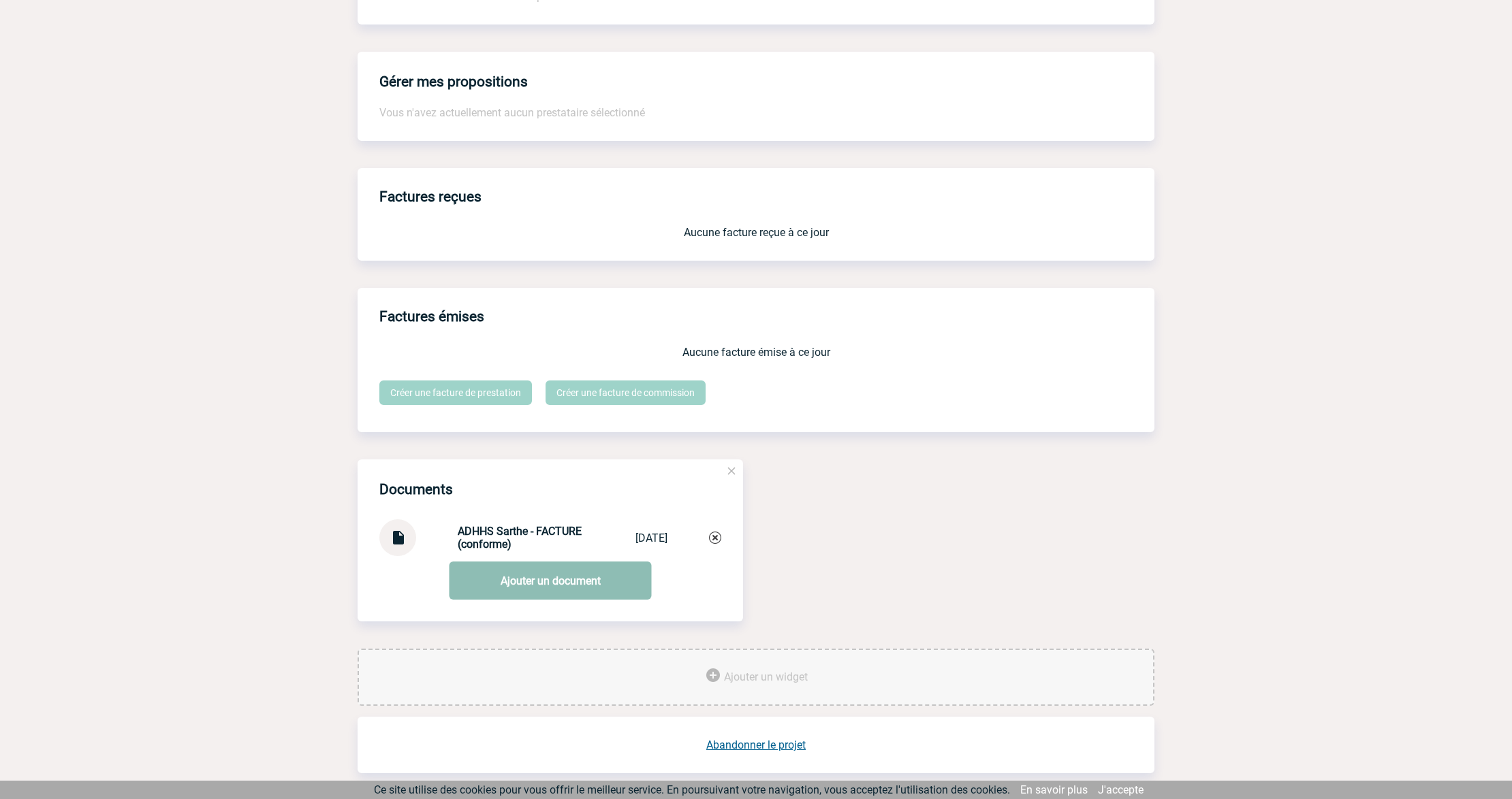
drag, startPoint x: 513, startPoint y: 545, endPoint x: 517, endPoint y: 566, distance: 21.4
click at [446, 536] on div "ADHHS Sarthe - FACTURE (conforme) ADHHS Sarthe -... 16/09/2025" at bounding box center [551, 537] width 342 height 37
copy strong "ADHHS Sarthe - FACTURE (conforme)"
click at [524, 573] on link "Ajouter un document" at bounding box center [551, 580] width 202 height 38
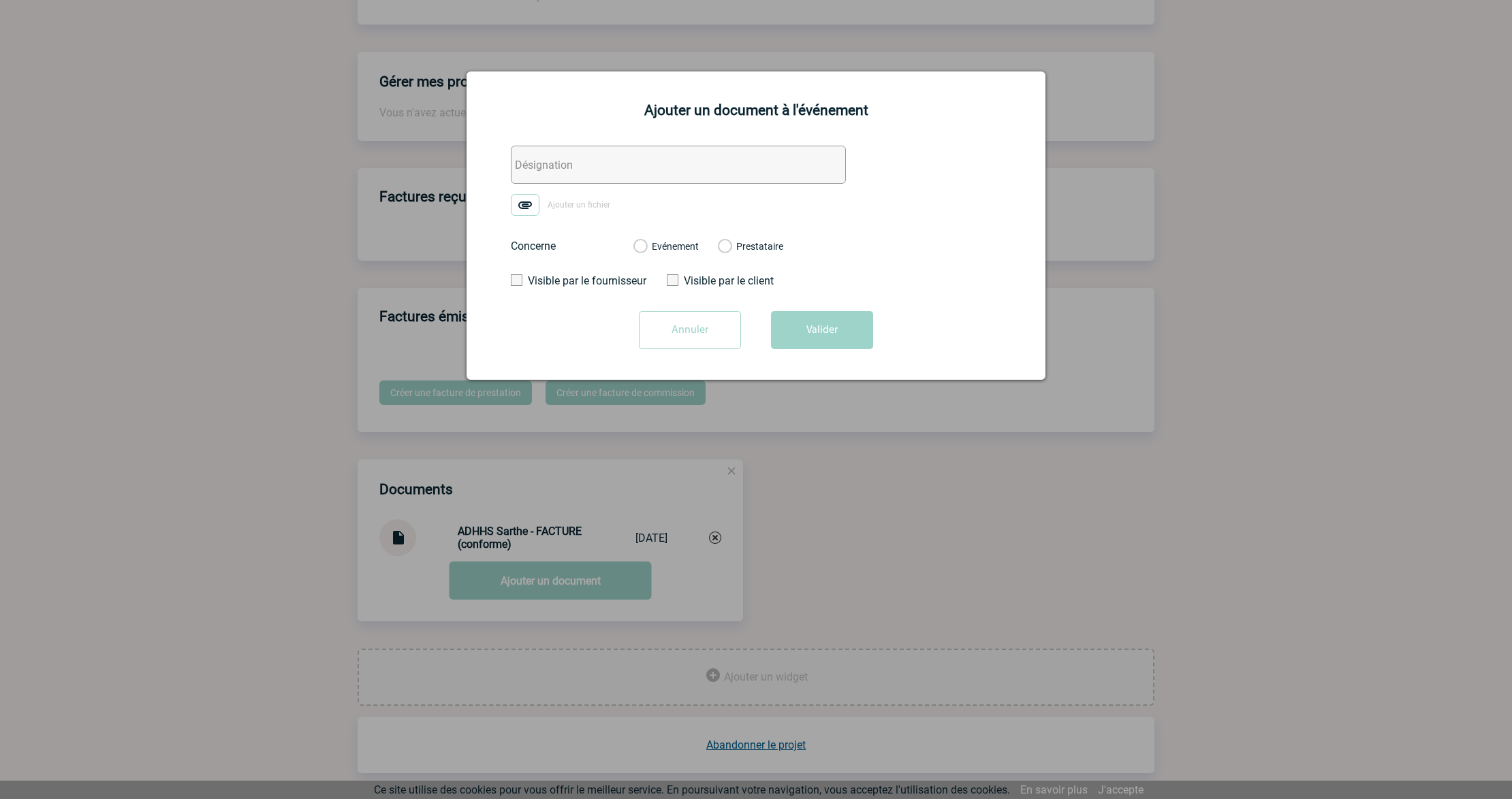
click at [564, 172] on input "text" at bounding box center [678, 165] width 335 height 38
paste input "ADHHS Sarthe - FACTURE (conforme)"
drag, startPoint x: 598, startPoint y: 166, endPoint x: 831, endPoint y: 177, distance: 233.3
click at [831, 177] on input "ADHHS Sarthe - FACTURE (conforme)" at bounding box center [678, 165] width 335 height 38
type input "ADHHS Sarthe - RIB"
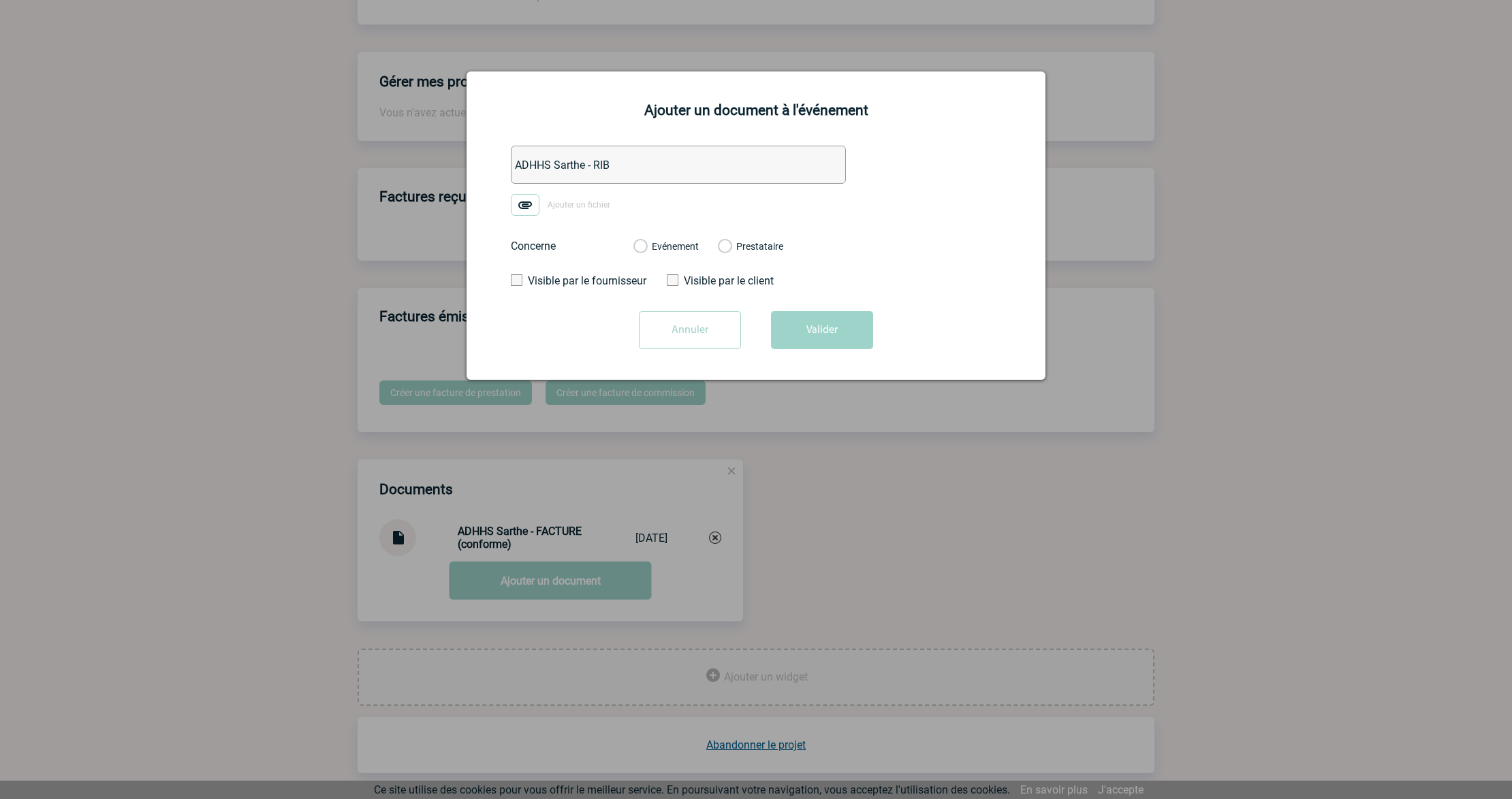
click at [539, 211] on label "Ajouter un fichier" at bounding box center [565, 204] width 109 height 22
click at [0, 0] on input "Ajouter un fichier" at bounding box center [0, 0] width 0 height 0
click at [647, 249] on label "Evénement" at bounding box center [640, 247] width 13 height 13
click at [0, 0] on input "Evénement" at bounding box center [0, 0] width 0 height 0
click at [876, 349] on div "Annuler Valider" at bounding box center [756, 336] width 545 height 49
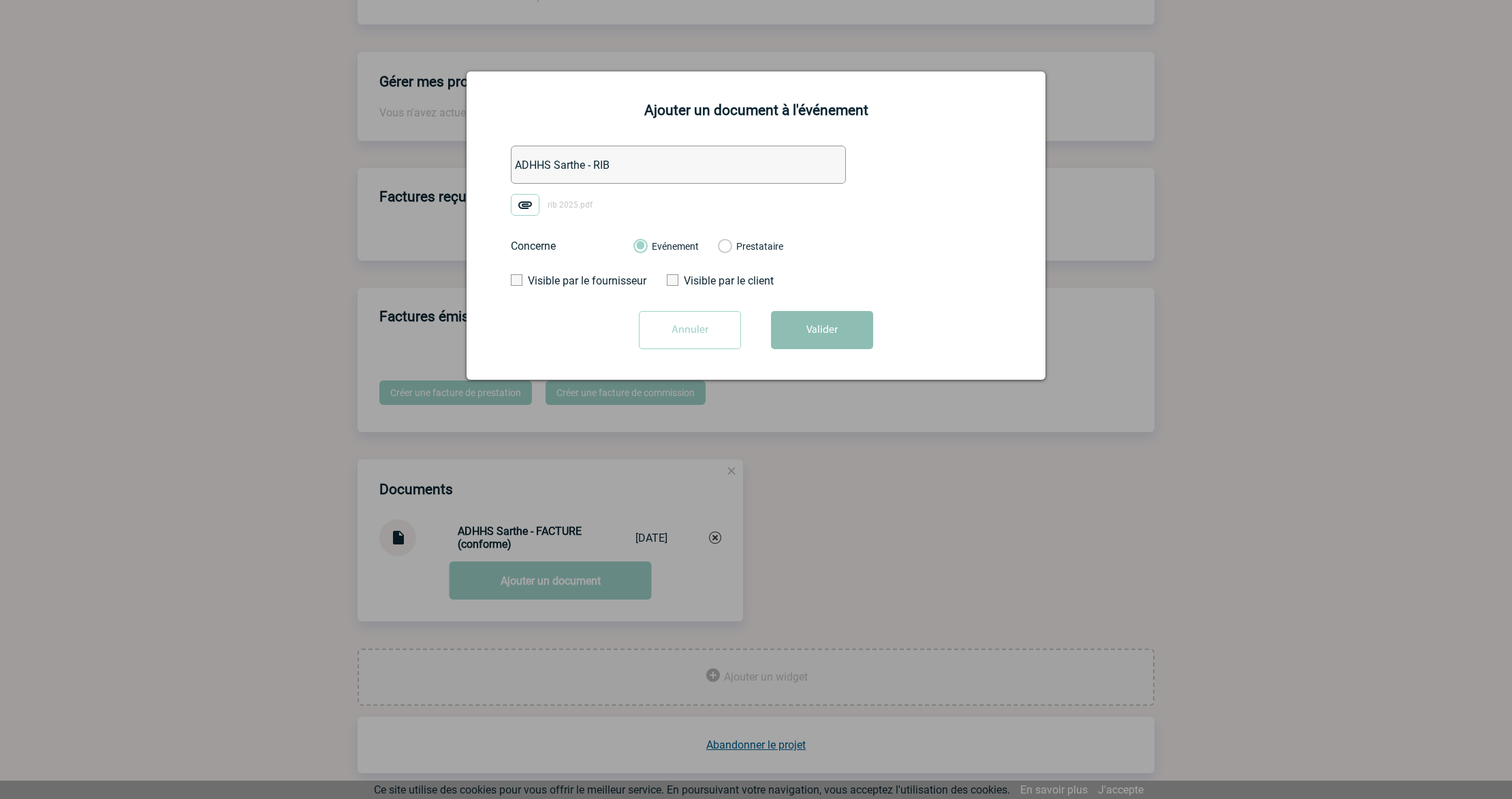
click at [818, 331] on button "Valider" at bounding box center [822, 330] width 102 height 38
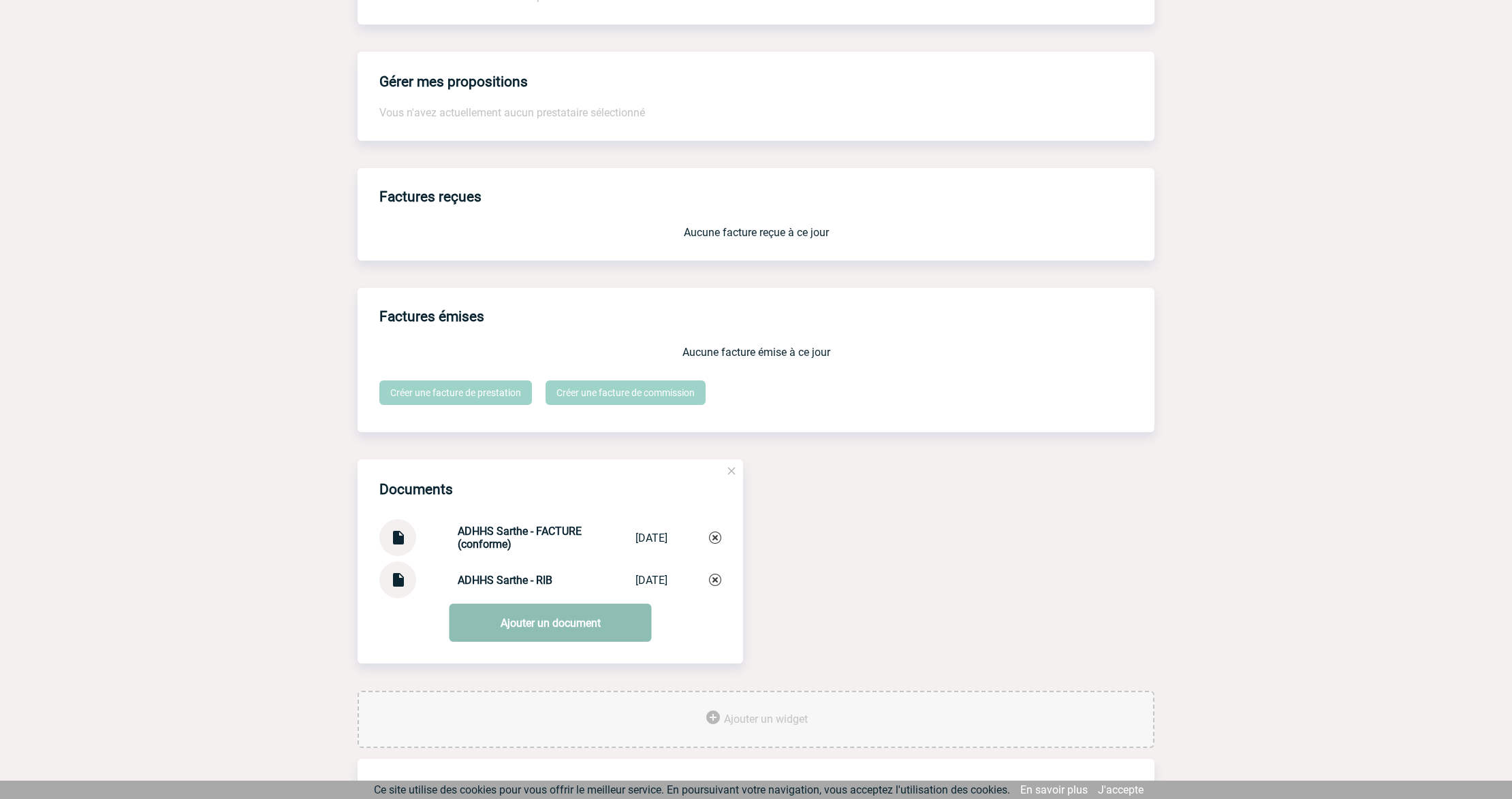
click at [516, 638] on link "Ajouter un document" at bounding box center [551, 623] width 202 height 38
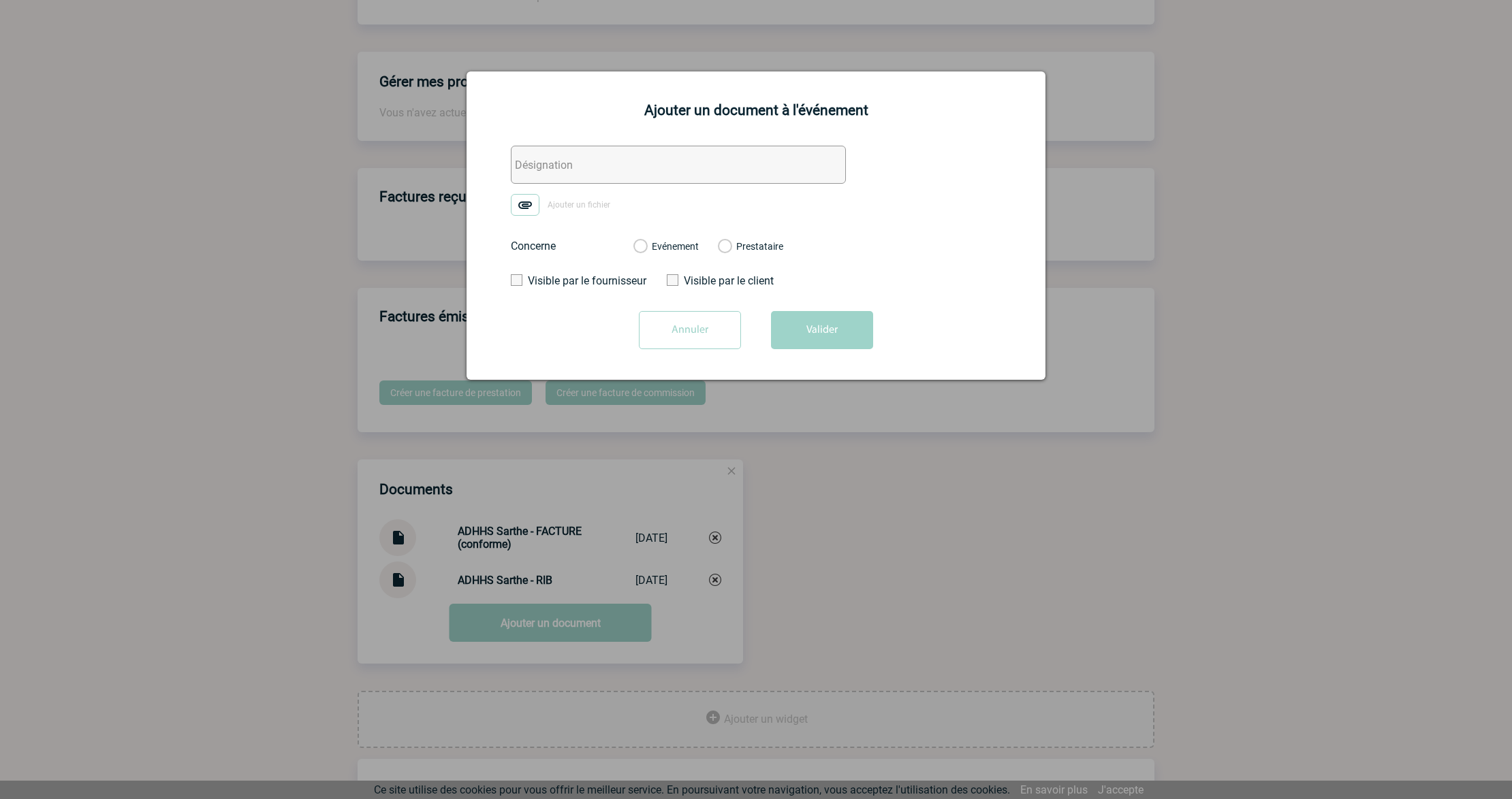
click at [614, 148] on input "text" at bounding box center [678, 165] width 335 height 38
type input "IME - Réception nlle demande"
click at [520, 207] on img at bounding box center [525, 204] width 29 height 22
click at [0, 0] on input "Ajouter un fichier" at bounding box center [0, 0] width 0 height 0
drag, startPoint x: 647, startPoint y: 245, endPoint x: 698, endPoint y: 264, distance: 54.4
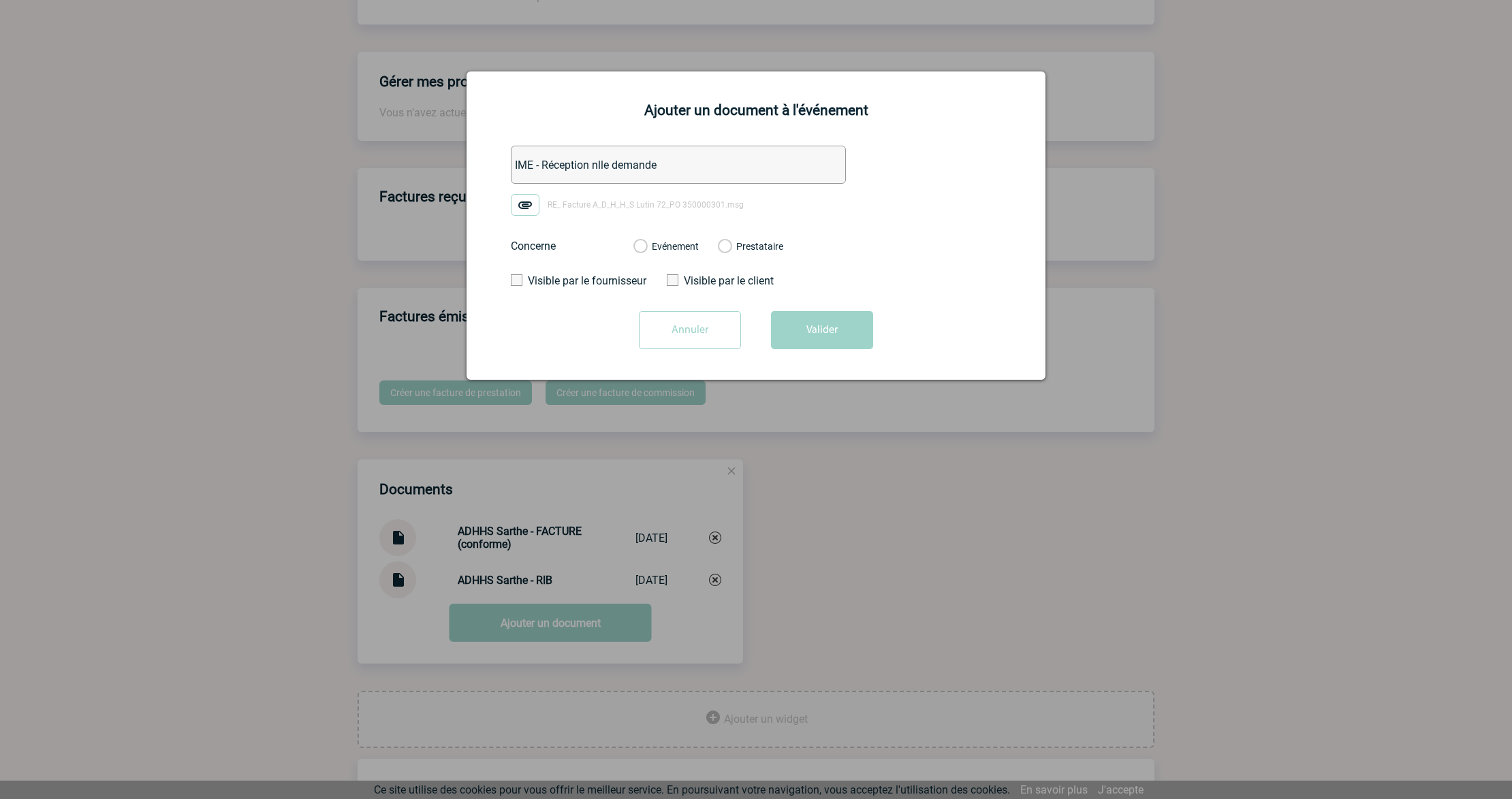
click at [647, 246] on div "Evénement" at bounding box center [666, 247] width 65 height 14
click at [647, 242] on label "Evénement" at bounding box center [640, 247] width 13 height 13
click at [0, 0] on input "Evénement" at bounding box center [0, 0] width 0 height 0
click at [804, 320] on button "Valider" at bounding box center [822, 330] width 102 height 38
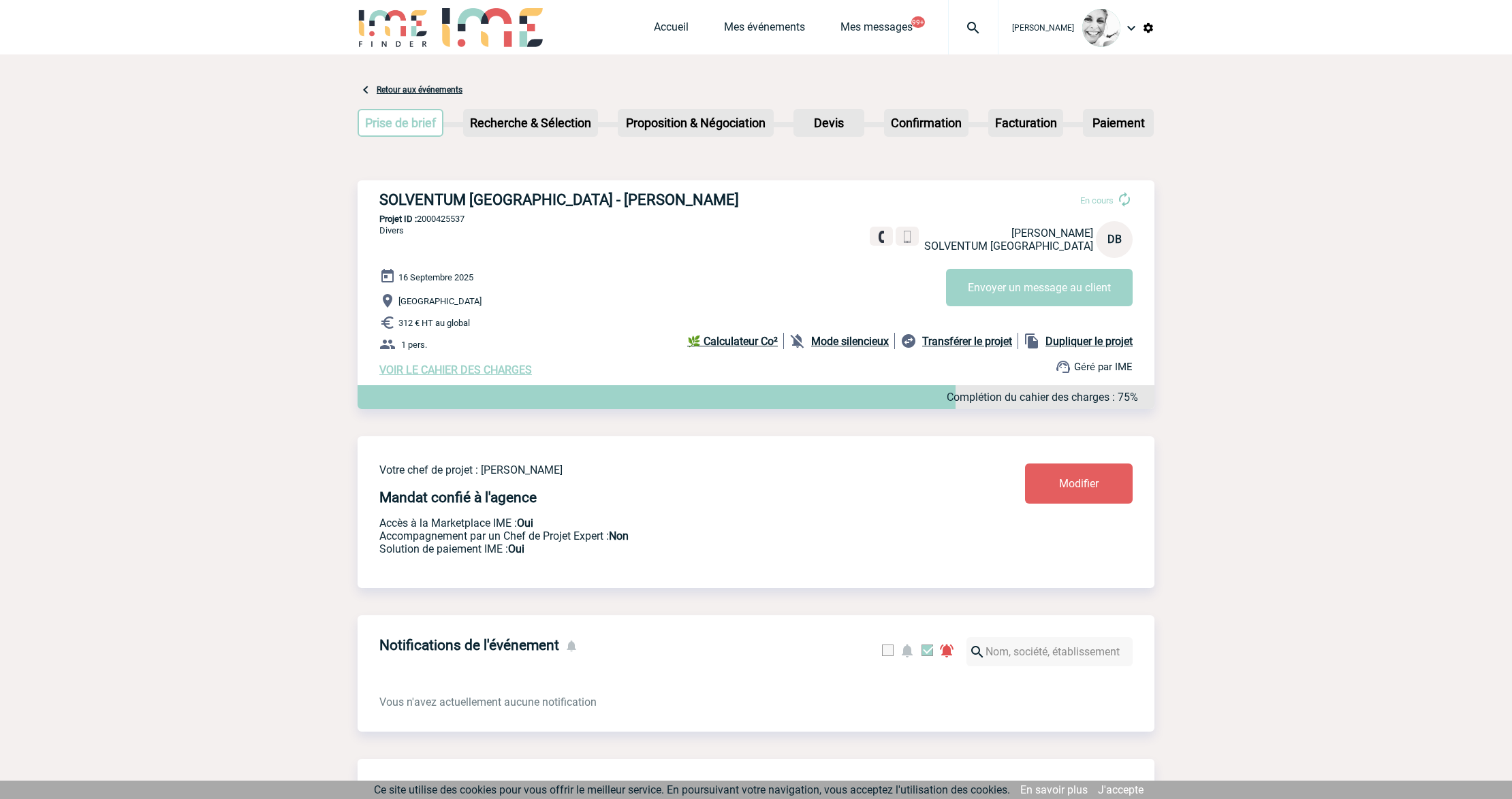
click at [986, 27] on img at bounding box center [973, 28] width 49 height 17
type input "2000424563"
select select "24064"
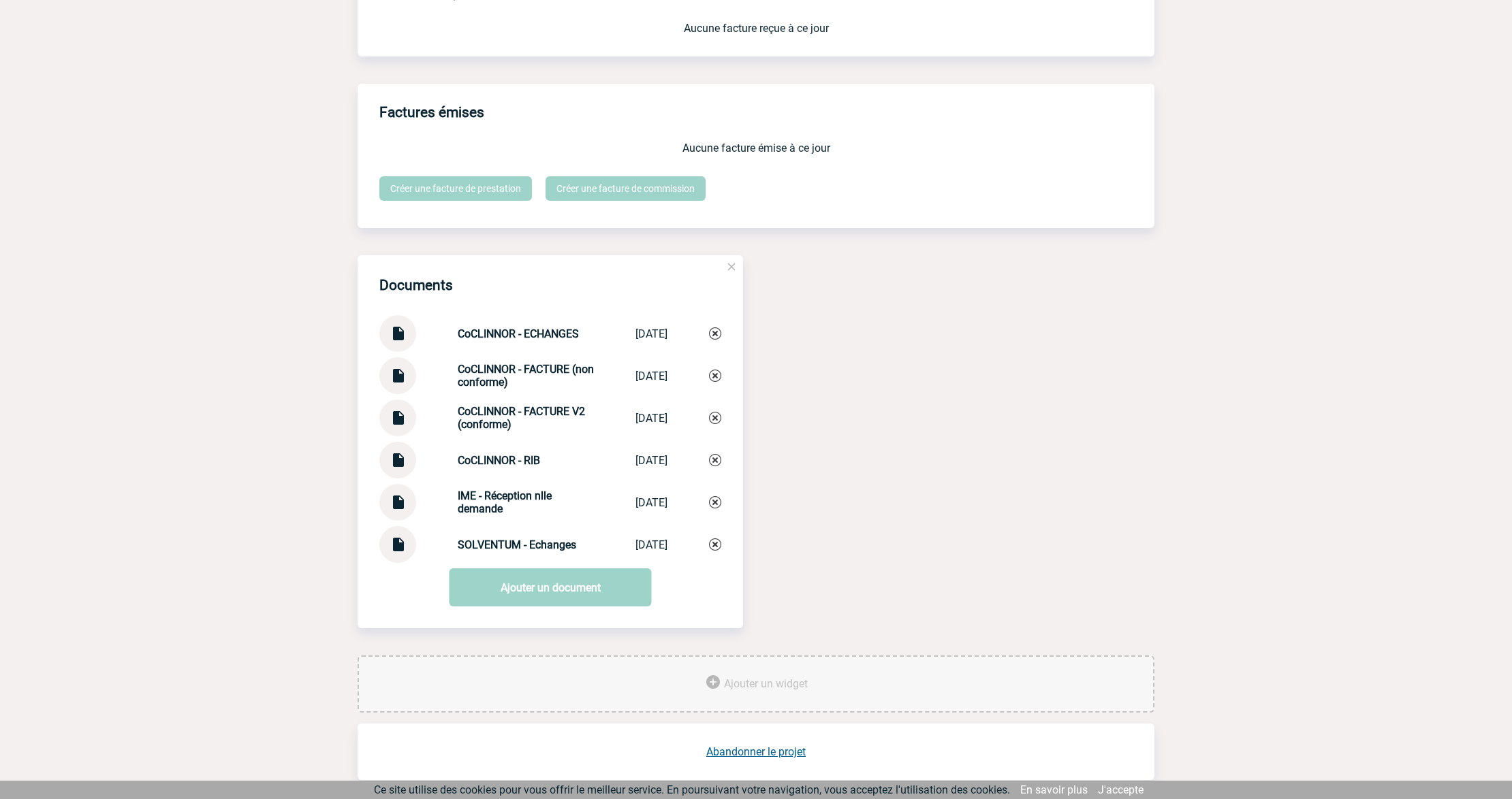
scroll to position [1216, 0]
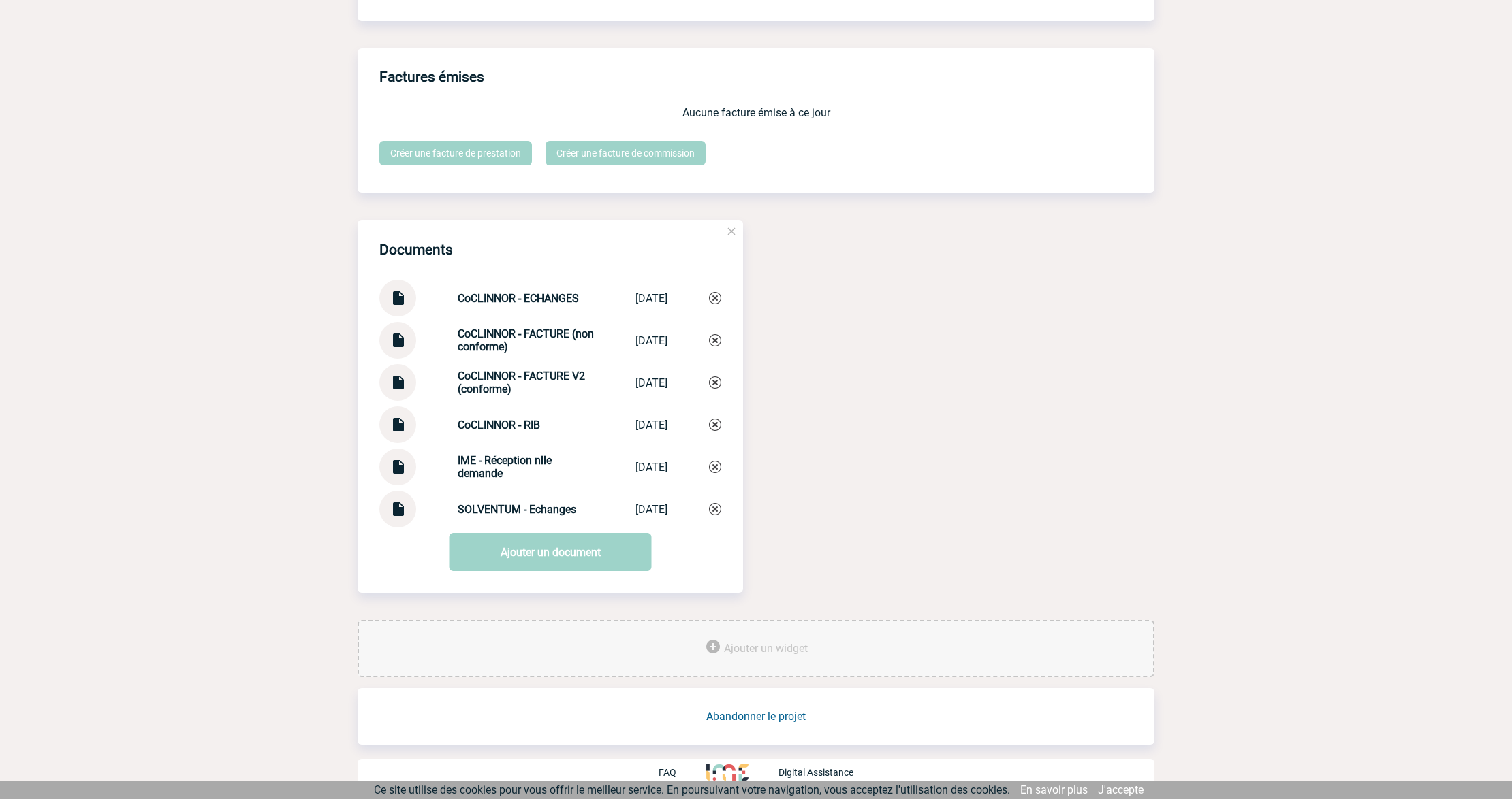
click at [398, 510] on img at bounding box center [397, 504] width 17 height 26
drag, startPoint x: 579, startPoint y: 516, endPoint x: 393, endPoint y: 506, distance: 186.3
click at [393, 506] on div "SOLVENTUM - Echanges SOLVENTUM - Ech... 23/06/2025" at bounding box center [551, 509] width 342 height 37
click at [483, 516] on strong "SOLVENTUM - Echanges" at bounding box center [517, 509] width 118 height 13
drag, startPoint x: 526, startPoint y: 512, endPoint x: 448, endPoint y: 513, distance: 78.0
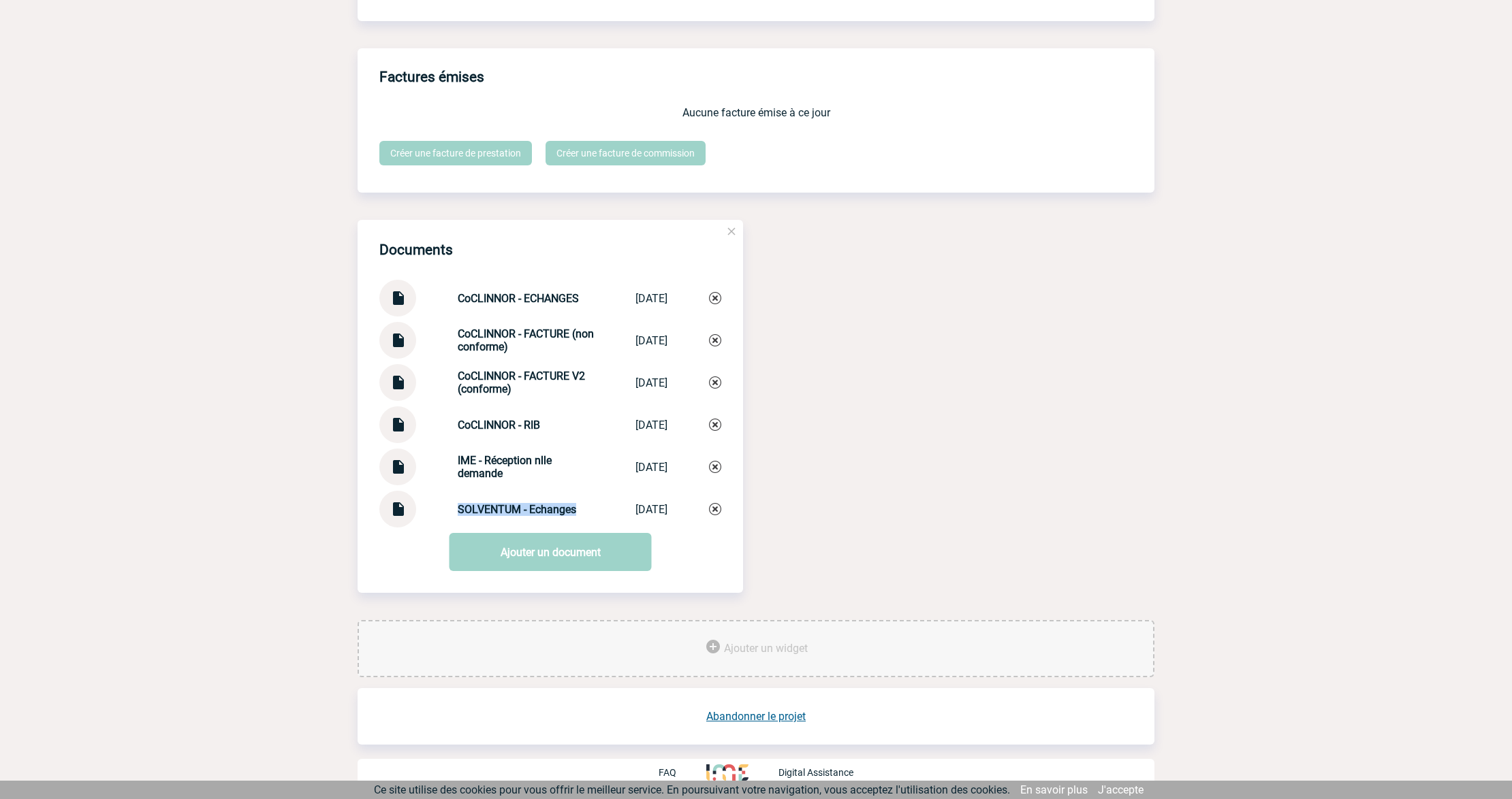
click at [457, 513] on div "SOLVENTUM - Echanges" at bounding box center [526, 509] width 136 height 13
copy strong "SOLVENTUM - Echanges"
click at [714, 509] on img at bounding box center [715, 509] width 13 height 13
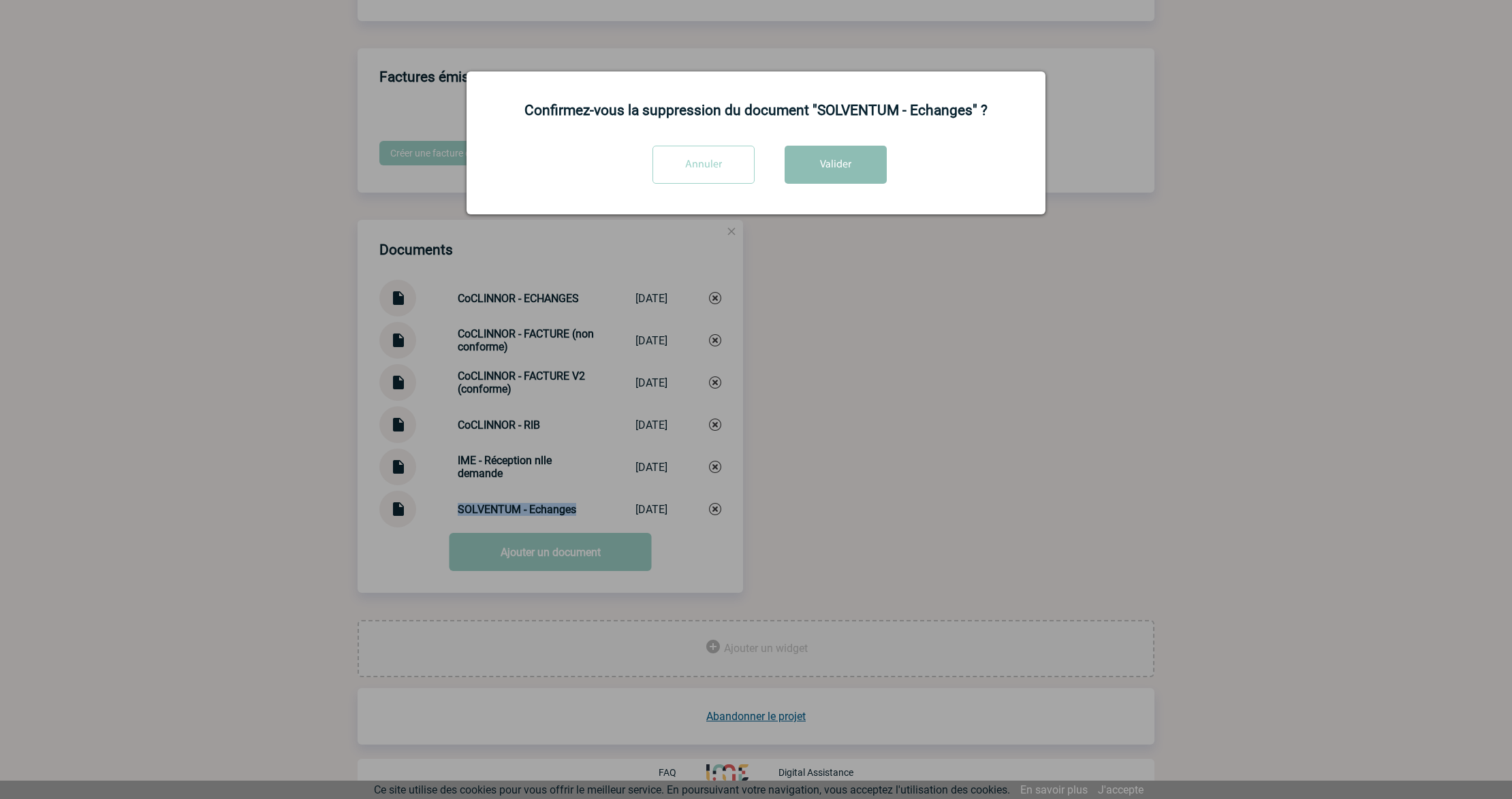
click at [832, 183] on button "Valider" at bounding box center [836, 165] width 102 height 38
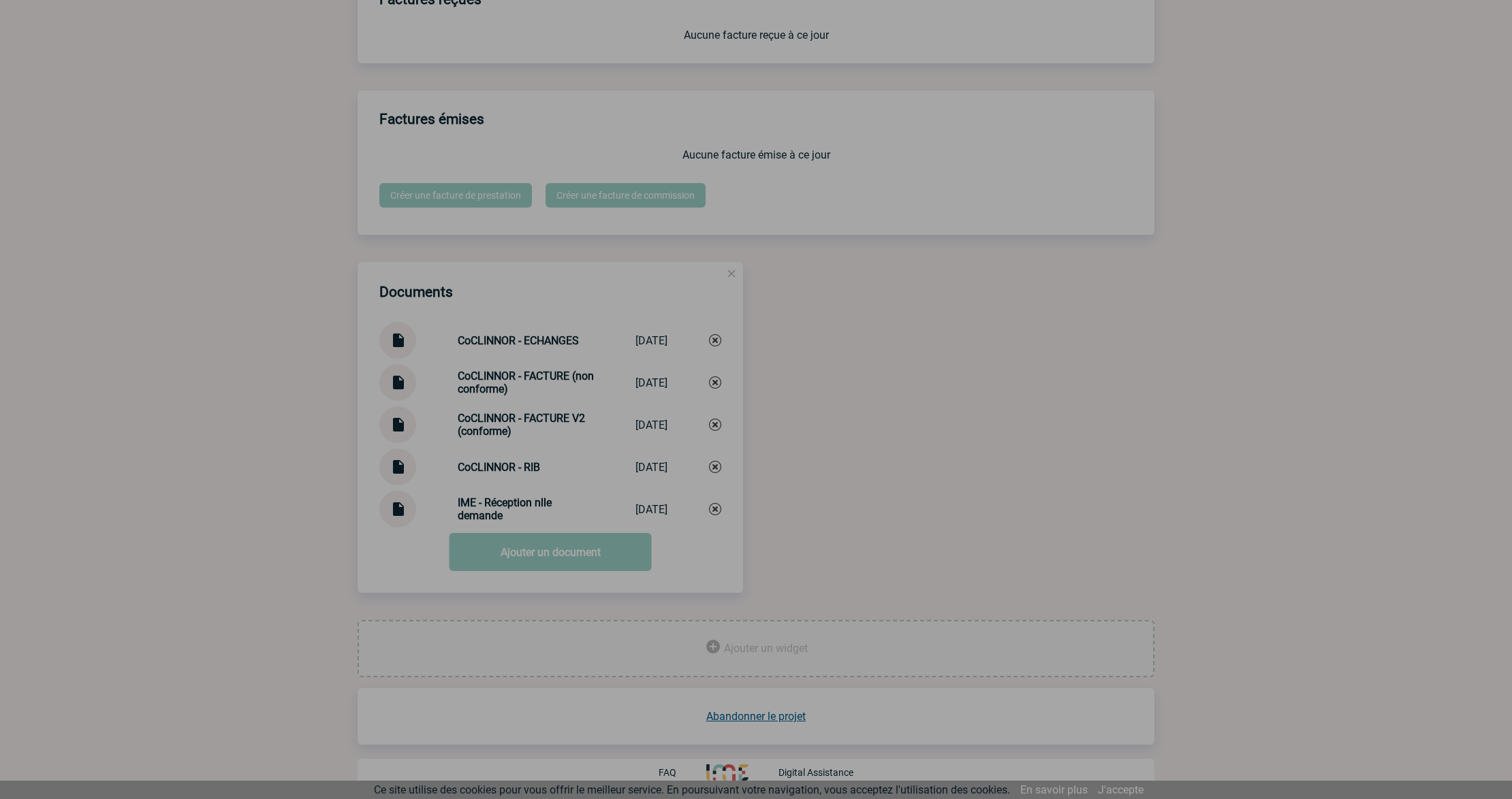
scroll to position [1173, 0]
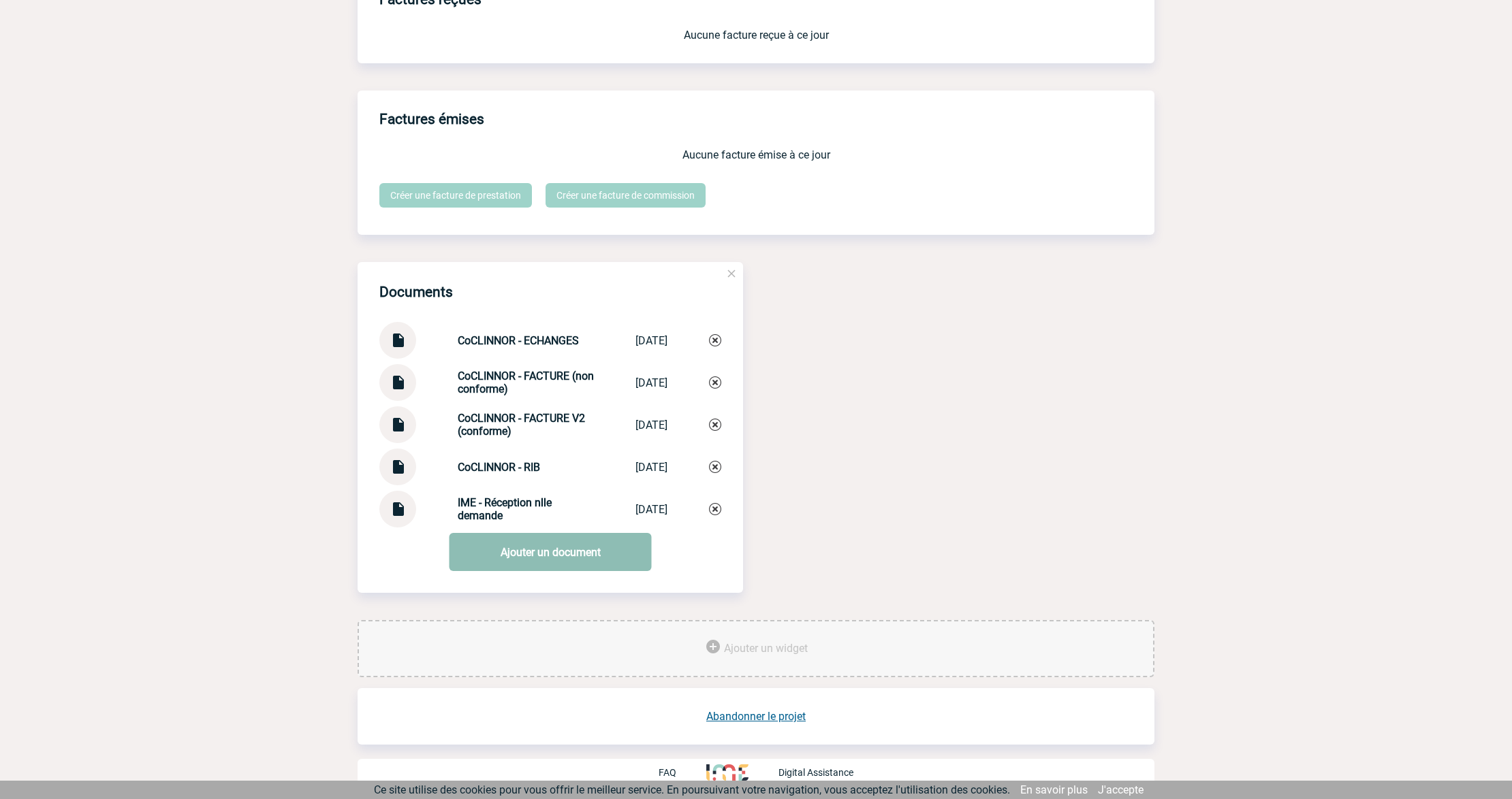
click at [540, 554] on link "Ajouter un document" at bounding box center [551, 552] width 202 height 38
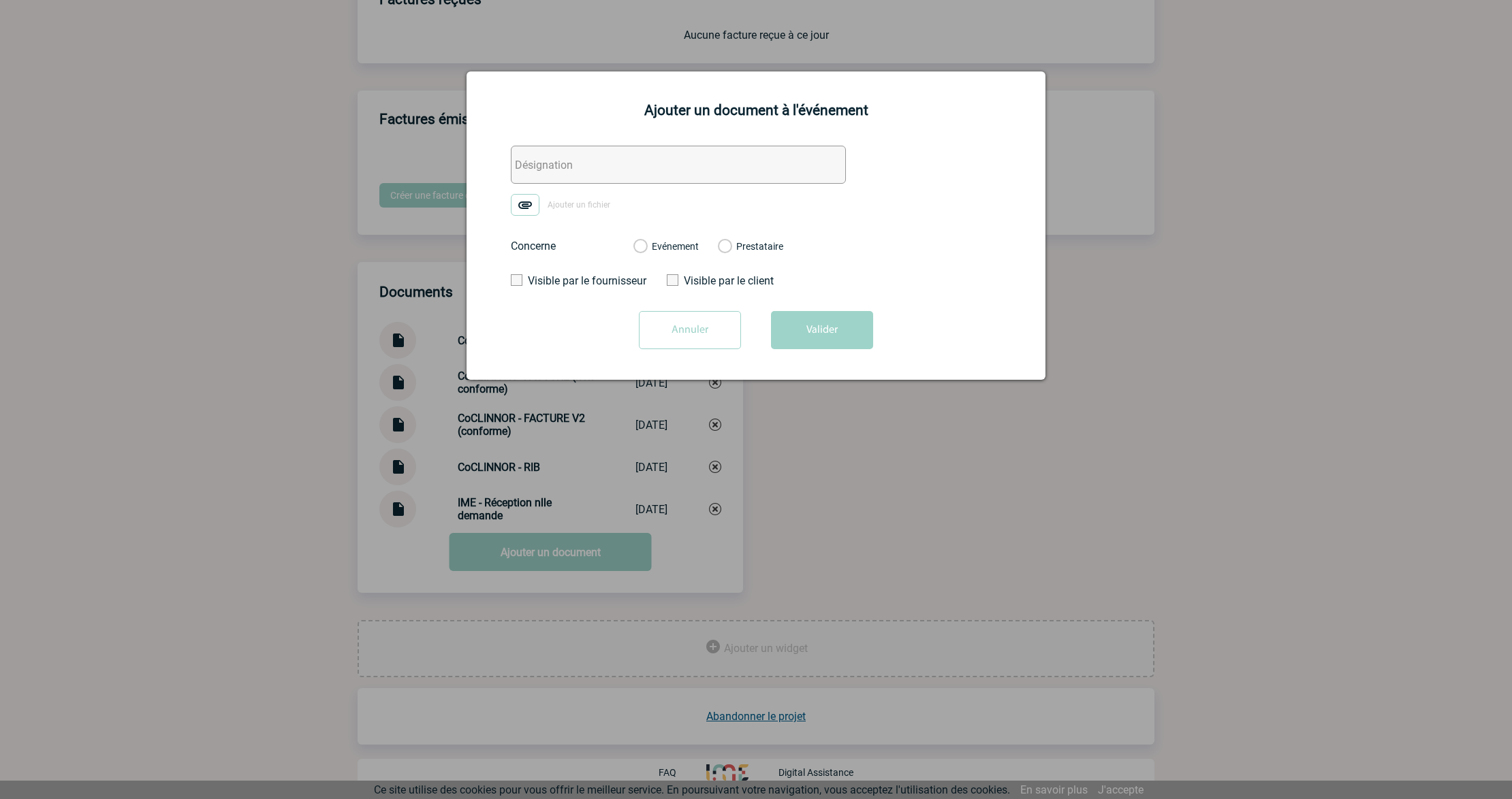
drag, startPoint x: 564, startPoint y: 172, endPoint x: 581, endPoint y: 192, distance: 26.2
click at [564, 172] on input "text" at bounding box center [678, 165] width 335 height 38
paste input "SOLVENTUM - Echanges"
type input "SOLVENTUM - Echanges"
click at [535, 213] on img at bounding box center [525, 204] width 29 height 22
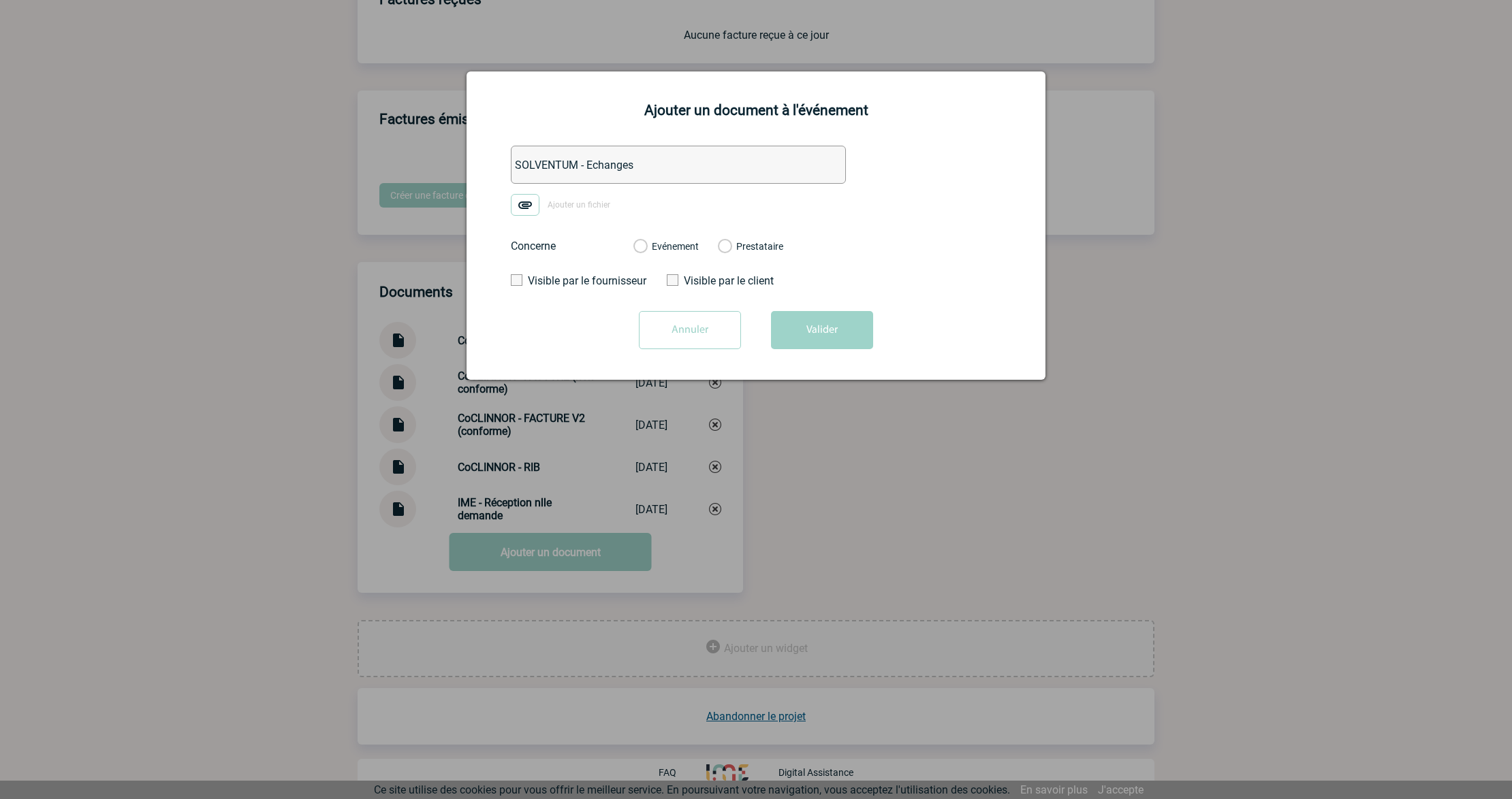
click at [0, 0] on input "Ajouter un fichier" at bounding box center [0, 0] width 0 height 0
click at [662, 240] on div "Evénement" at bounding box center [666, 247] width 65 height 14
drag, startPoint x: 665, startPoint y: 243, endPoint x: 707, endPoint y: 256, distance: 44.0
click at [647, 243] on label "Evénement" at bounding box center [640, 247] width 13 height 13
click at [0, 0] on input "Evénement" at bounding box center [0, 0] width 0 height 0
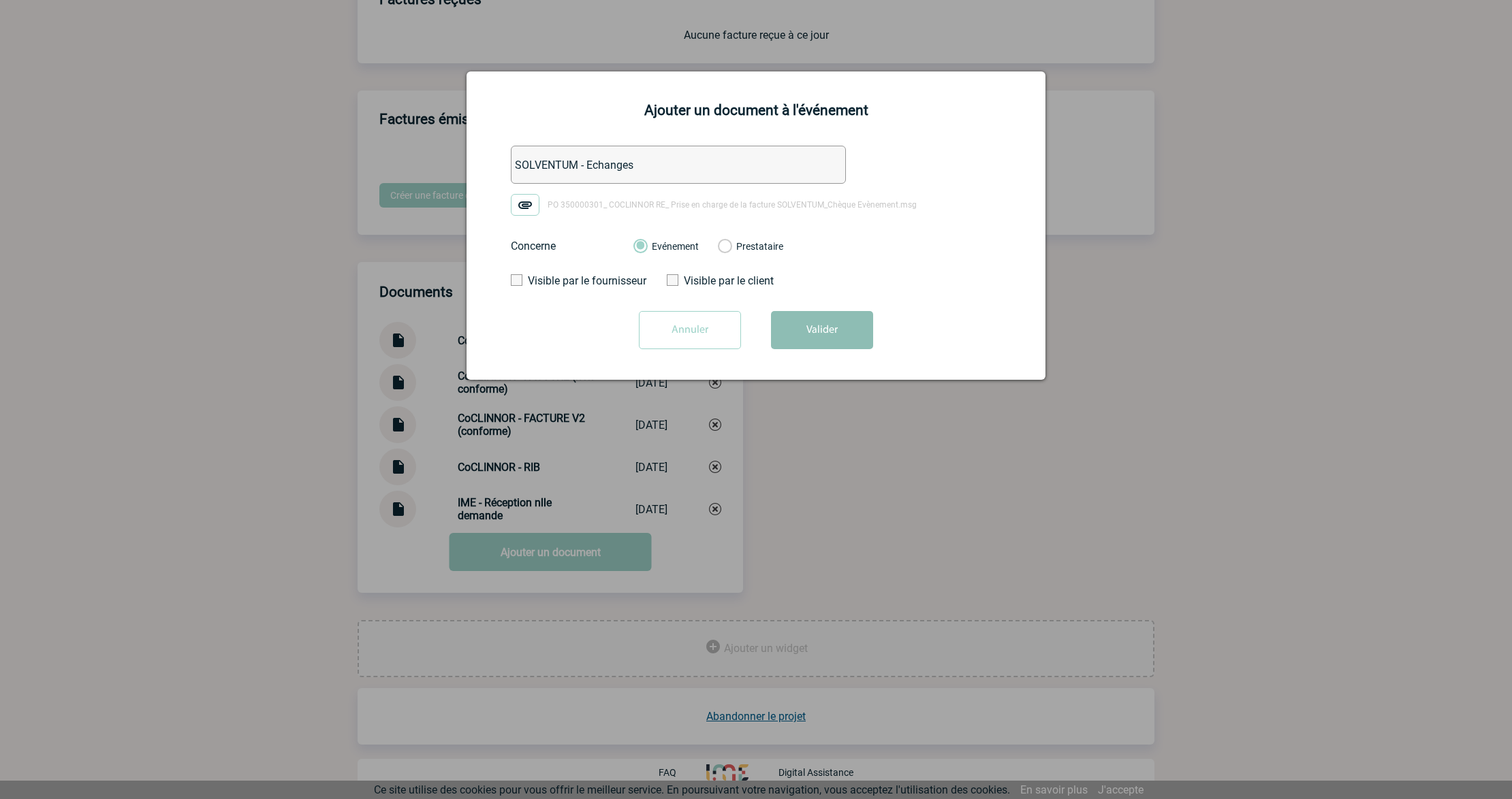
drag, startPoint x: 834, startPoint y: 332, endPoint x: 804, endPoint y: 418, distance: 91.1
click at [834, 335] on button "Valider" at bounding box center [822, 330] width 102 height 38
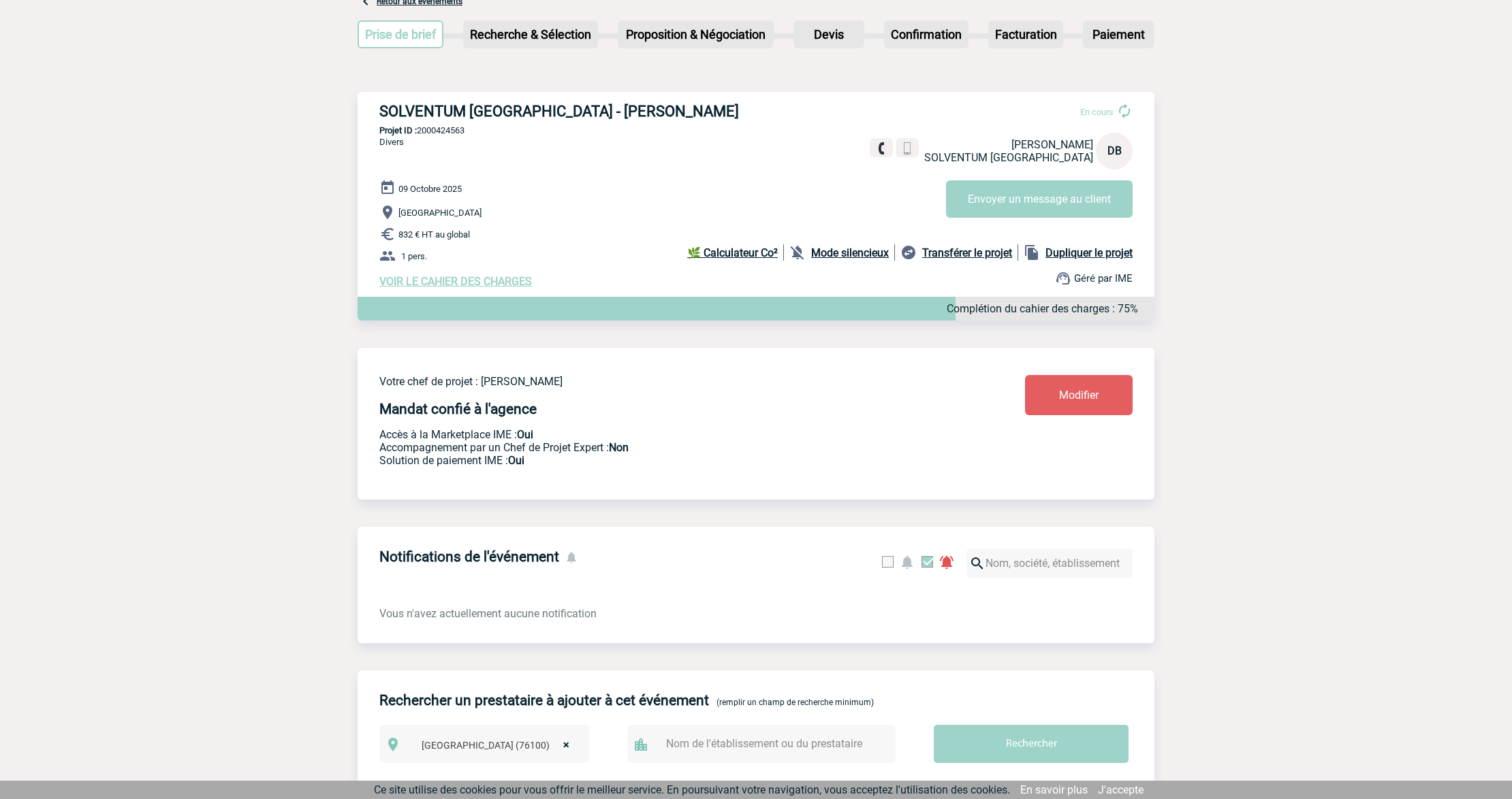
scroll to position [0, 0]
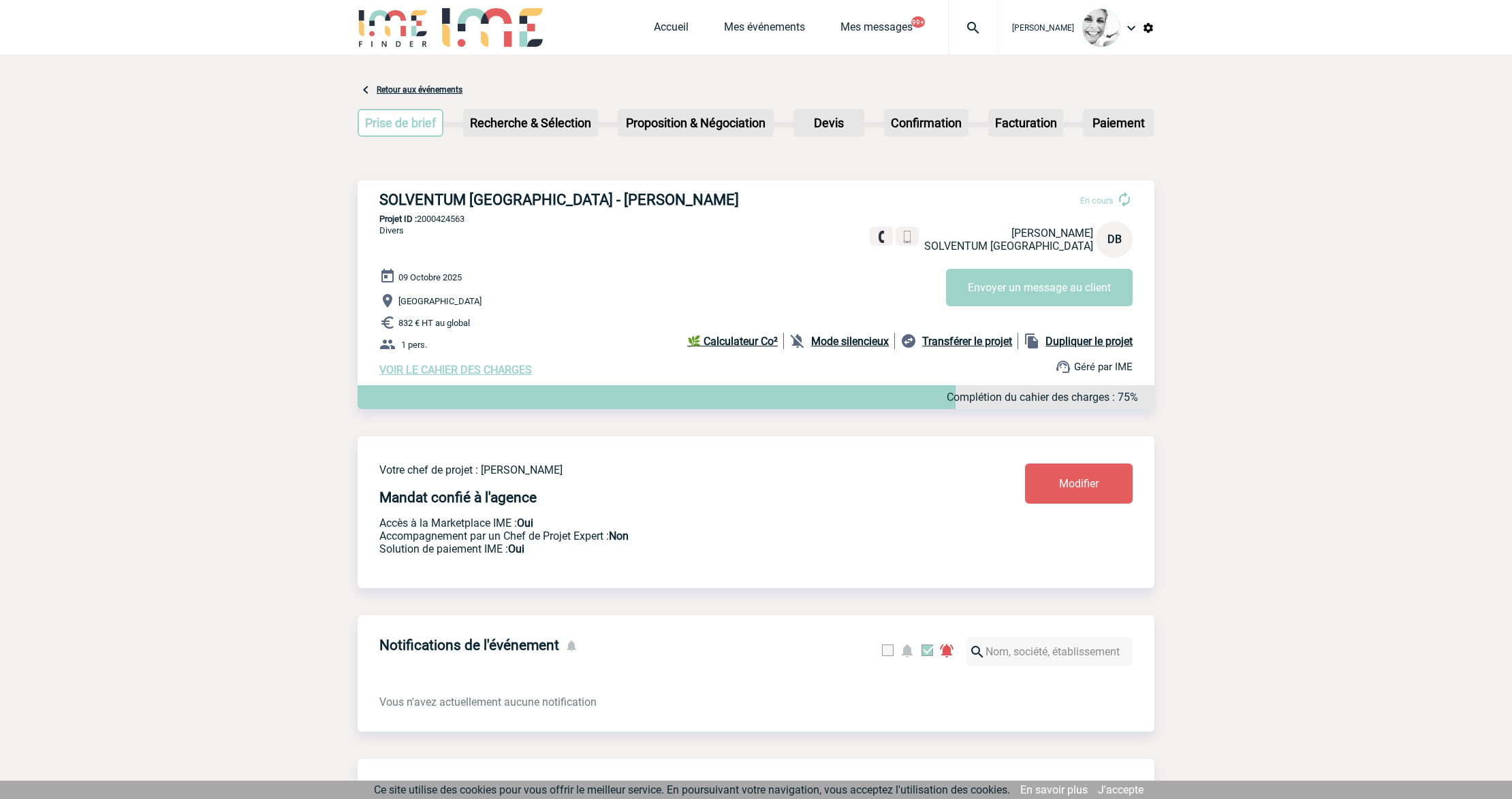
click at [968, 37] on div at bounding box center [973, 27] width 50 height 54
type input "2000425411"
click at [821, 140] on li "Searching…" at bounding box center [865, 138] width 193 height 21
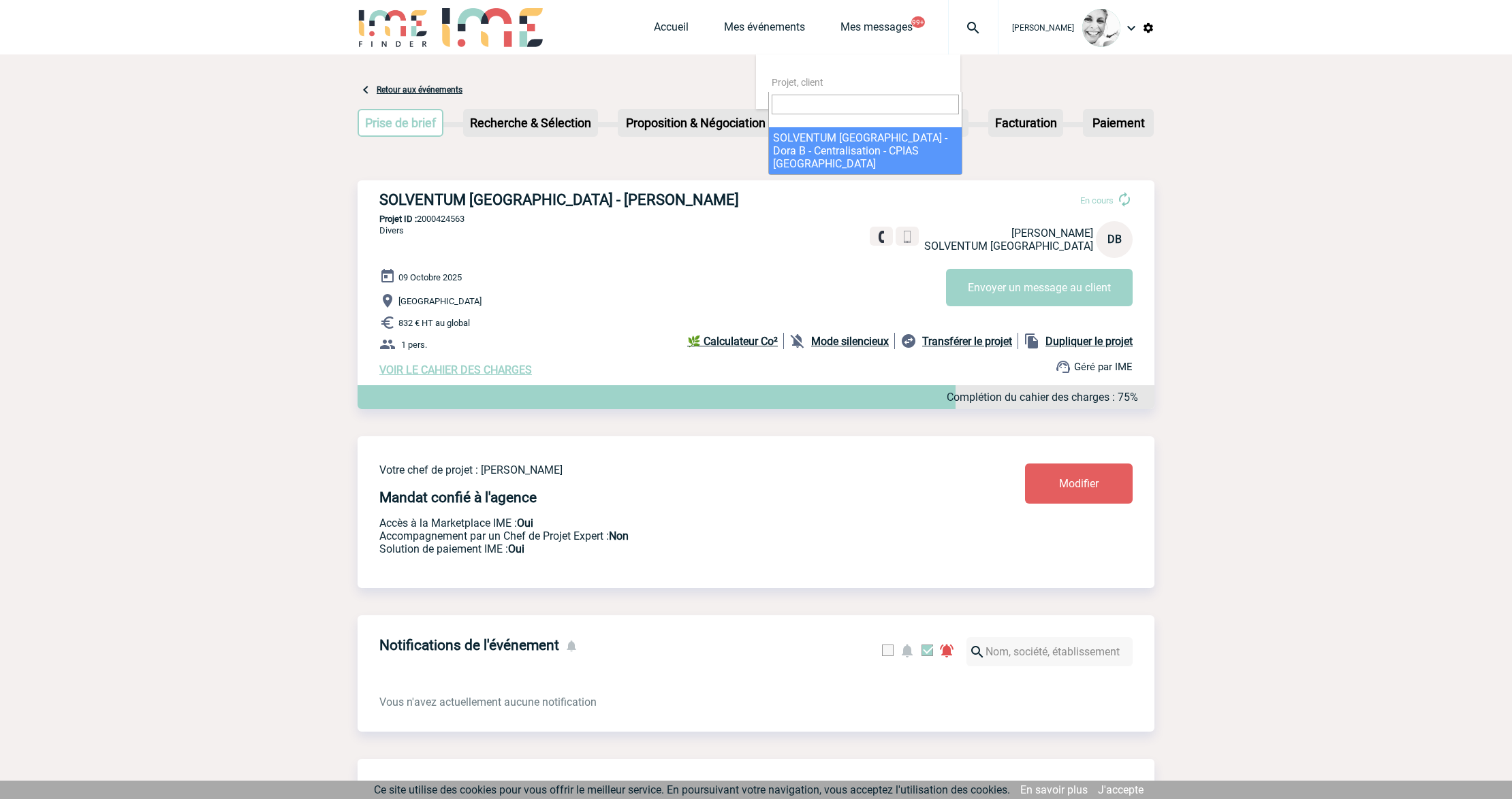
select select "24912"
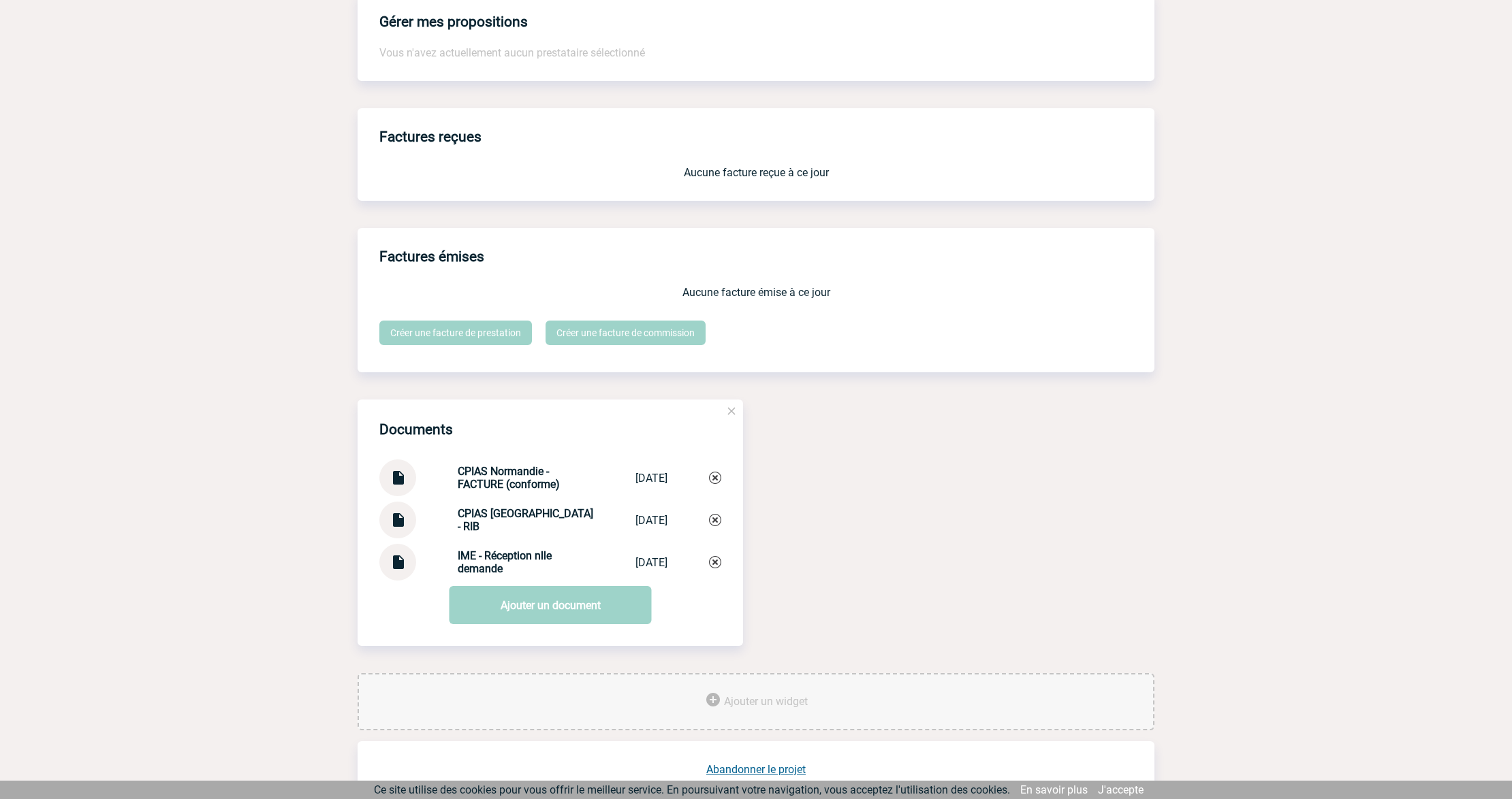
scroll to position [1089, 0]
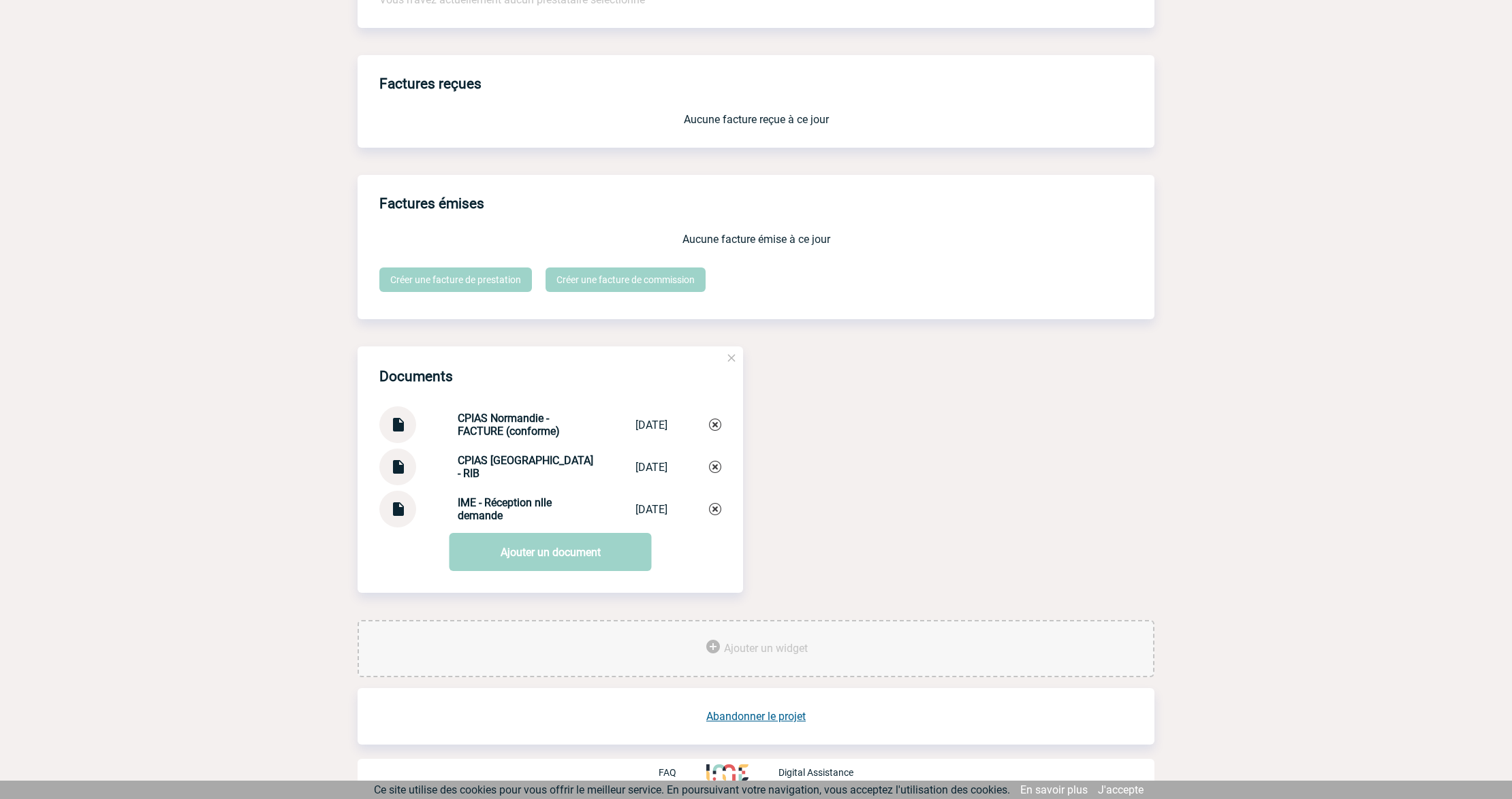
click at [384, 504] on div at bounding box center [398, 509] width 37 height 37
click at [392, 510] on img at bounding box center [397, 504] width 17 height 26
click at [564, 565] on link "Ajouter un document" at bounding box center [551, 552] width 202 height 38
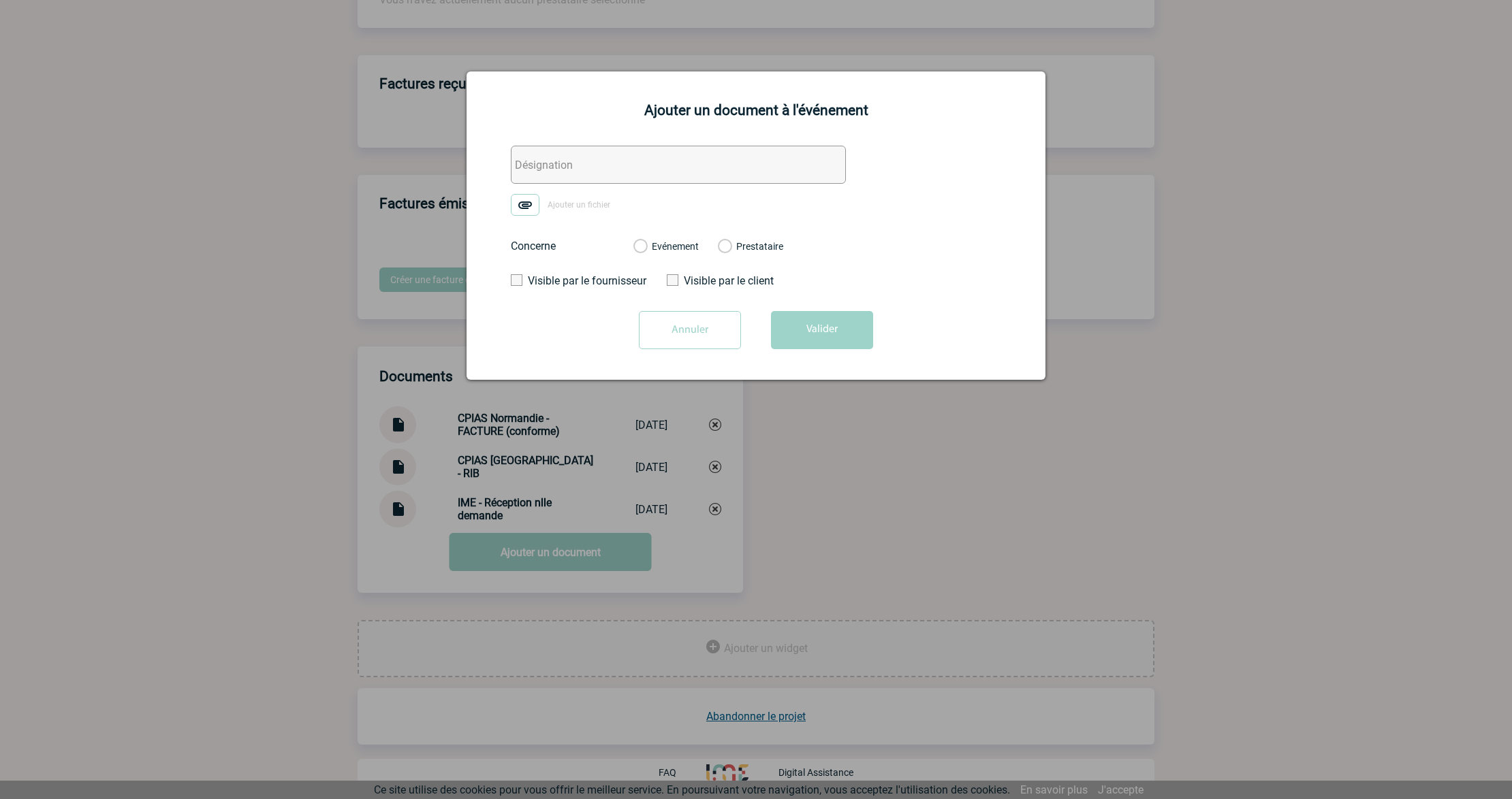
click at [567, 154] on input "text" at bounding box center [678, 165] width 335 height 38
type input "SOLVENTUM - Echanges"
click at [512, 207] on img at bounding box center [525, 204] width 29 height 22
click at [0, 0] on input "Ajouter un fichier" at bounding box center [0, 0] width 0 height 0
click at [647, 249] on label "Evénement" at bounding box center [640, 247] width 13 height 13
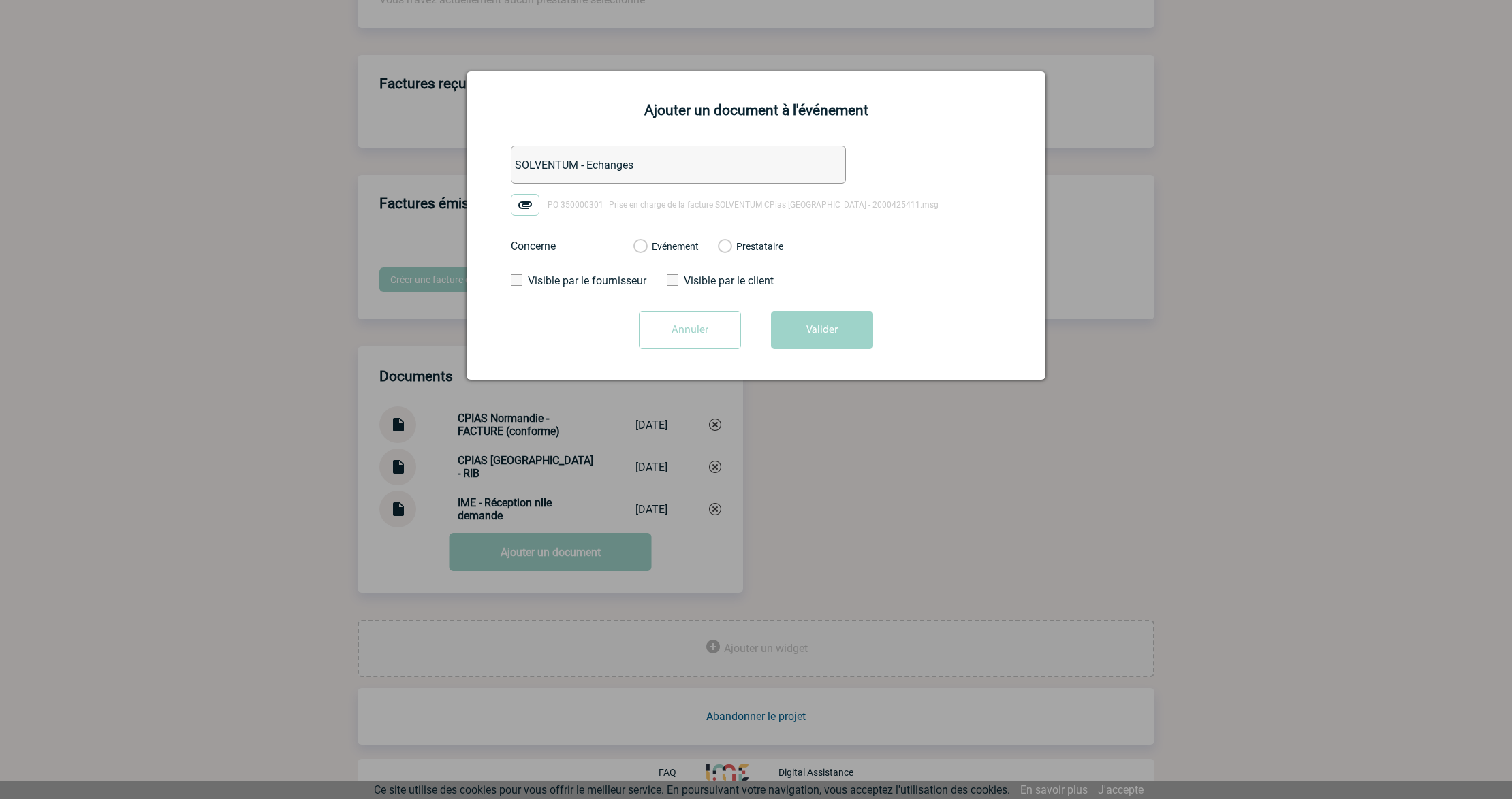
click at [0, 0] on input "Evénement" at bounding box center [0, 0] width 0 height 0
click at [821, 329] on button "Valider" at bounding box center [822, 330] width 102 height 38
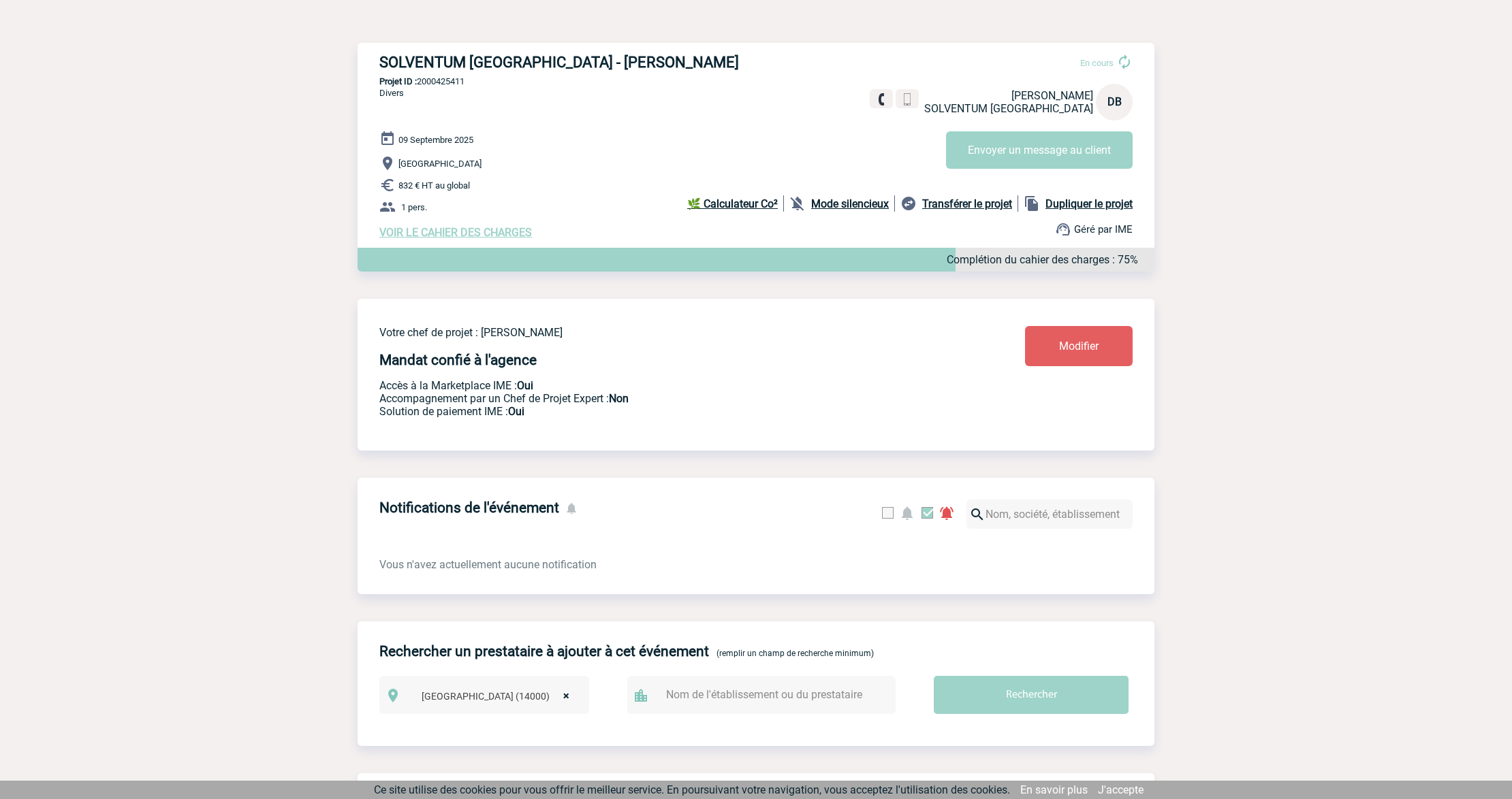
scroll to position [0, 0]
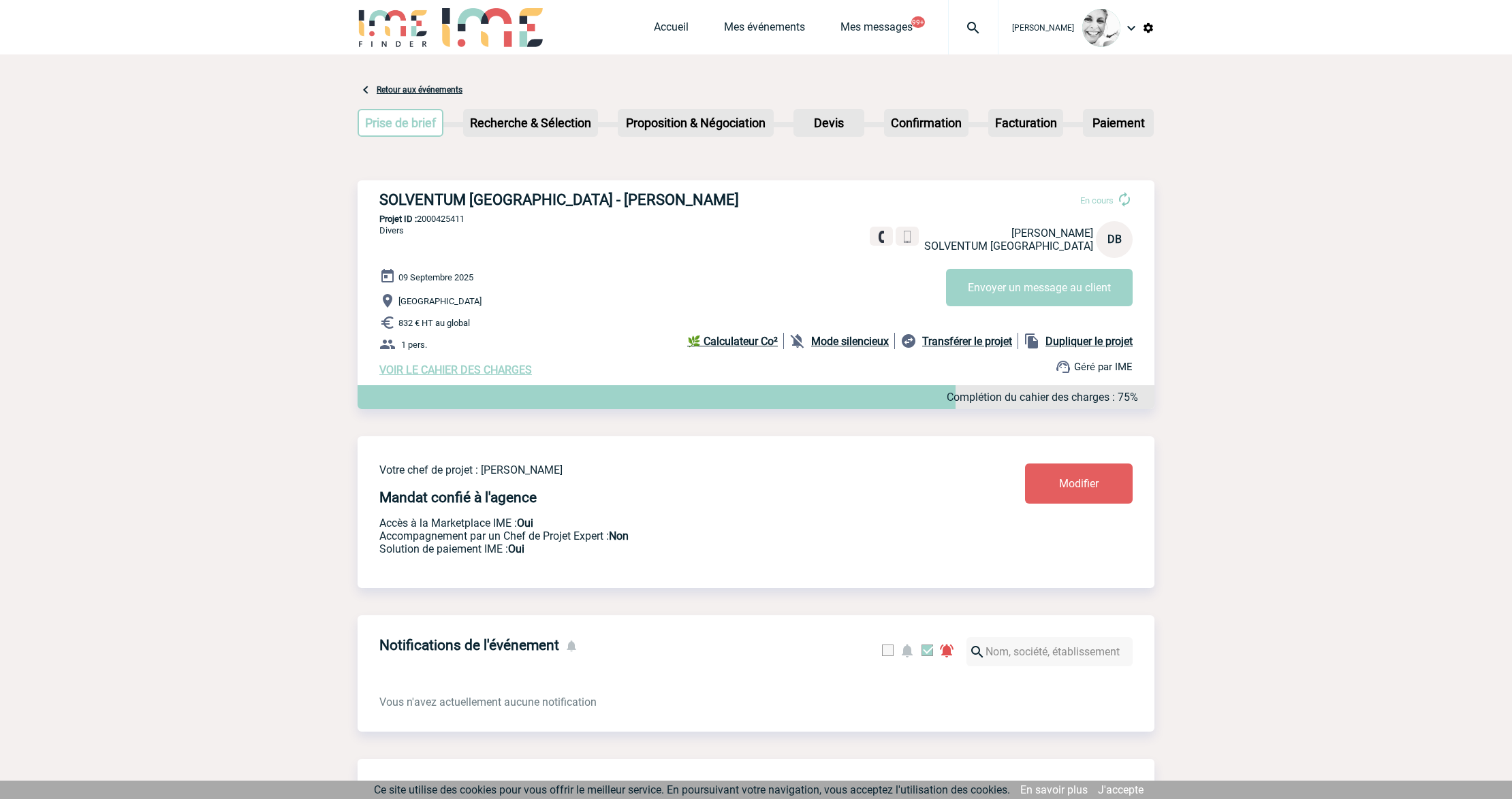
click at [979, 26] on img at bounding box center [973, 28] width 49 height 17
type input "2000425409"
select select "24910"
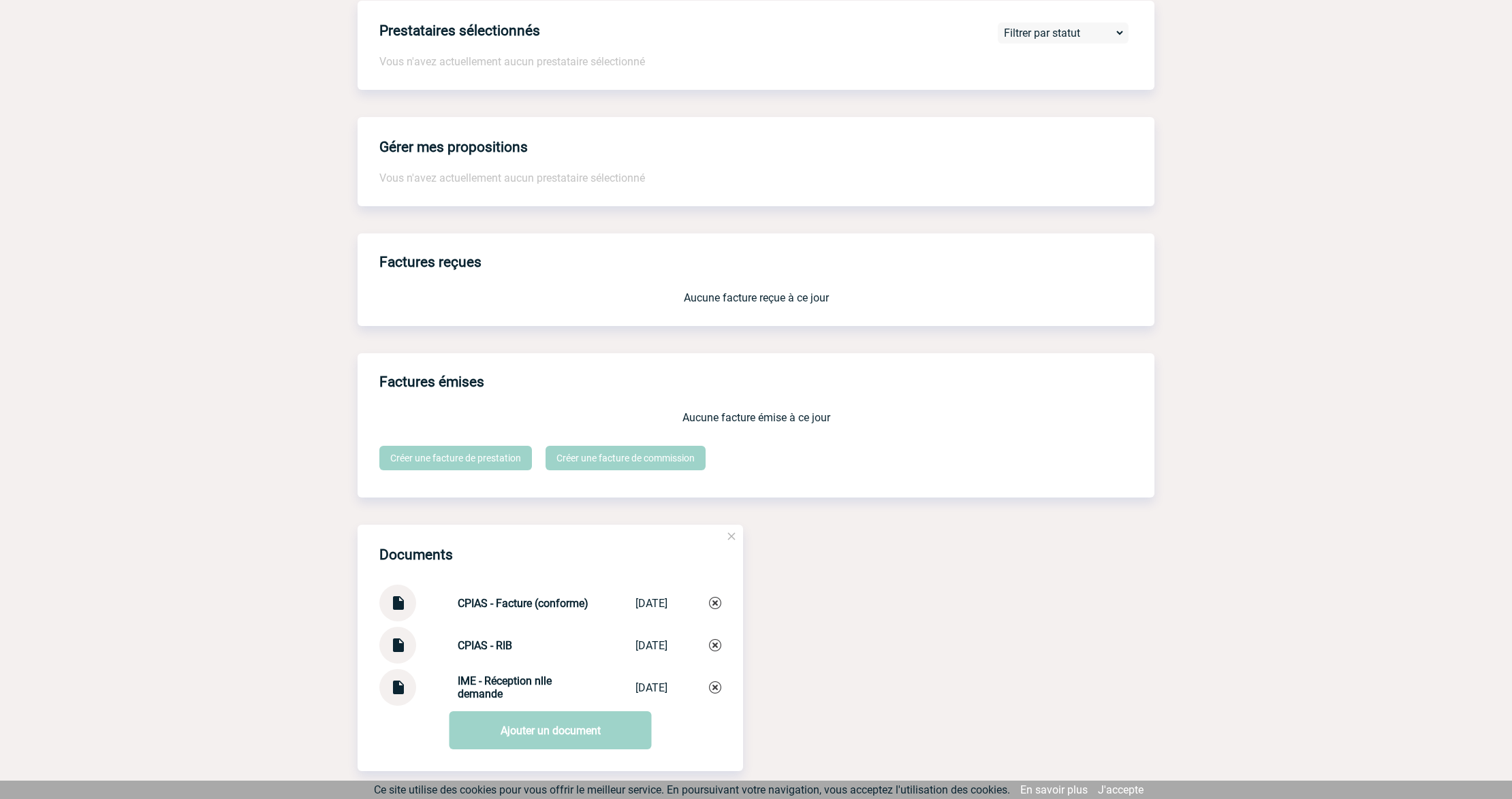
scroll to position [1089, 0]
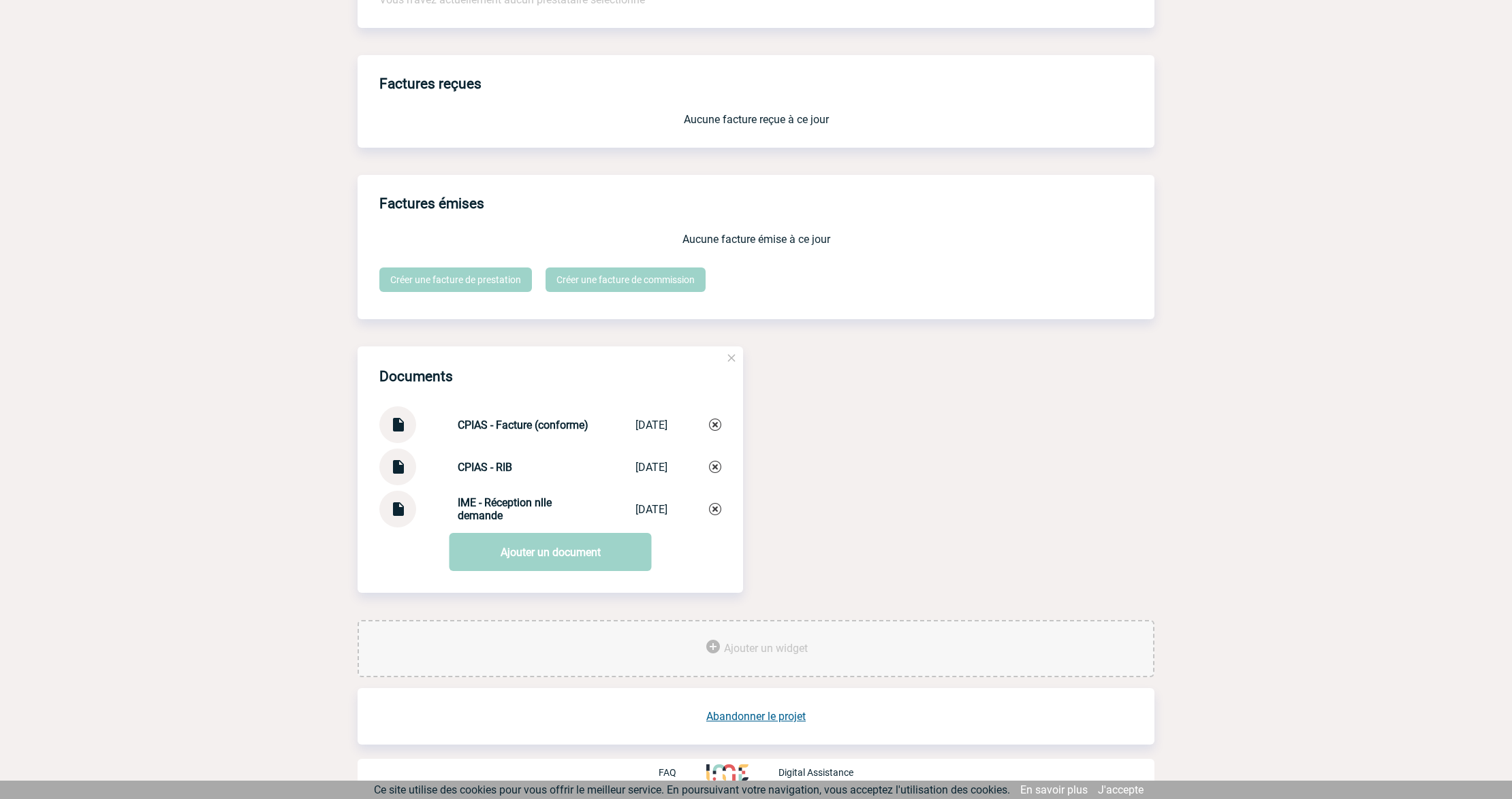
click at [396, 509] on img at bounding box center [397, 504] width 17 height 26
click at [512, 547] on link "Ajouter un document" at bounding box center [551, 552] width 202 height 38
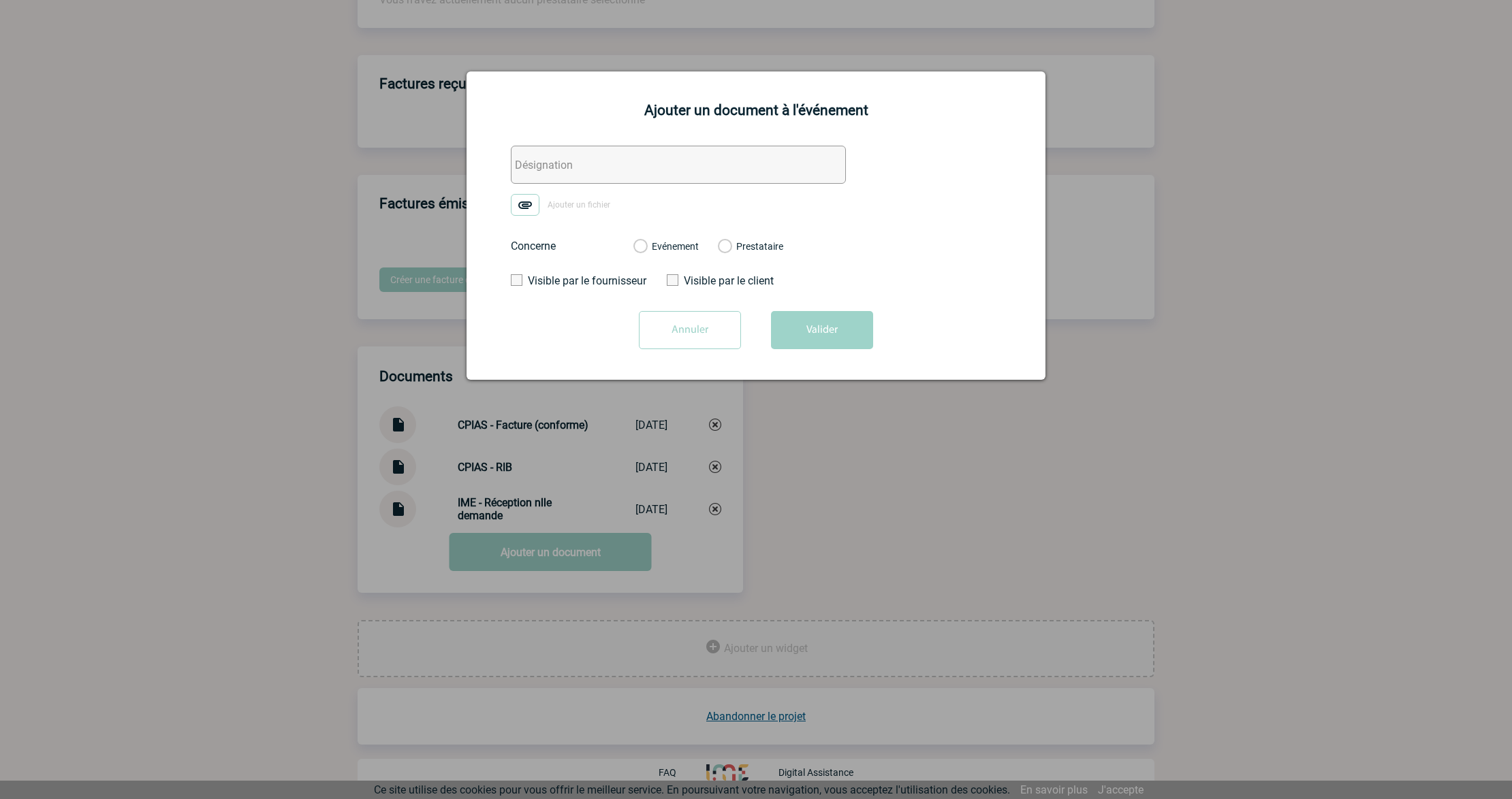
drag, startPoint x: 579, startPoint y: 156, endPoint x: 587, endPoint y: 145, distance: 13.6
click at [579, 156] on input "text" at bounding box center [678, 165] width 335 height 38
type input "SOLVENTUM - Echanges"
click at [541, 215] on label "Ajouter un fichier" at bounding box center [565, 204] width 109 height 22
click at [0, 0] on input "Ajouter un fichier" at bounding box center [0, 0] width 0 height 0
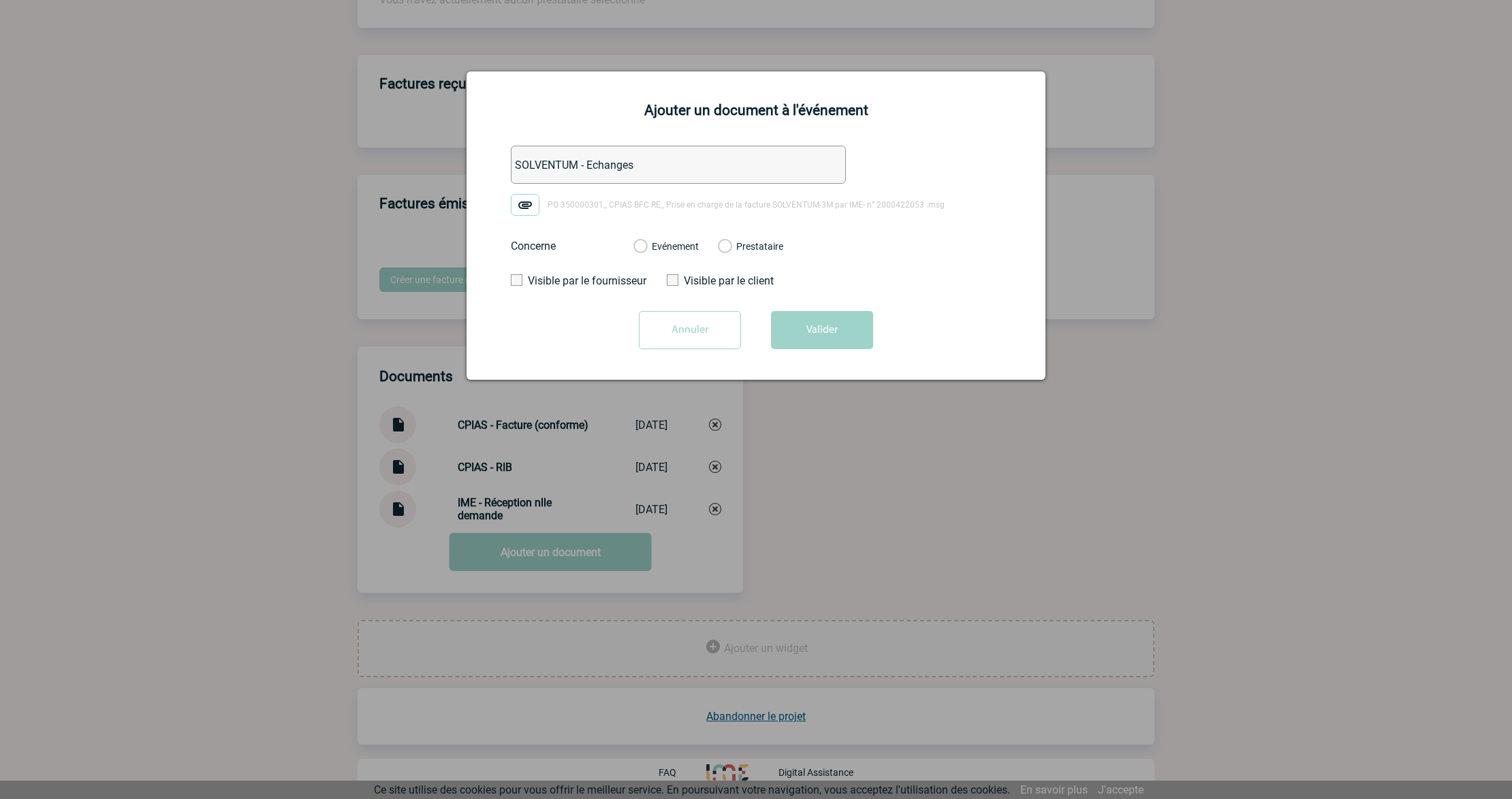
click at [647, 249] on label "Evénement" at bounding box center [640, 247] width 13 height 13
click at [0, 0] on input "Evénement" at bounding box center [0, 0] width 0 height 0
drag, startPoint x: 799, startPoint y: 317, endPoint x: 885, endPoint y: 415, distance: 130.4
click at [801, 317] on button "Valider" at bounding box center [822, 330] width 102 height 38
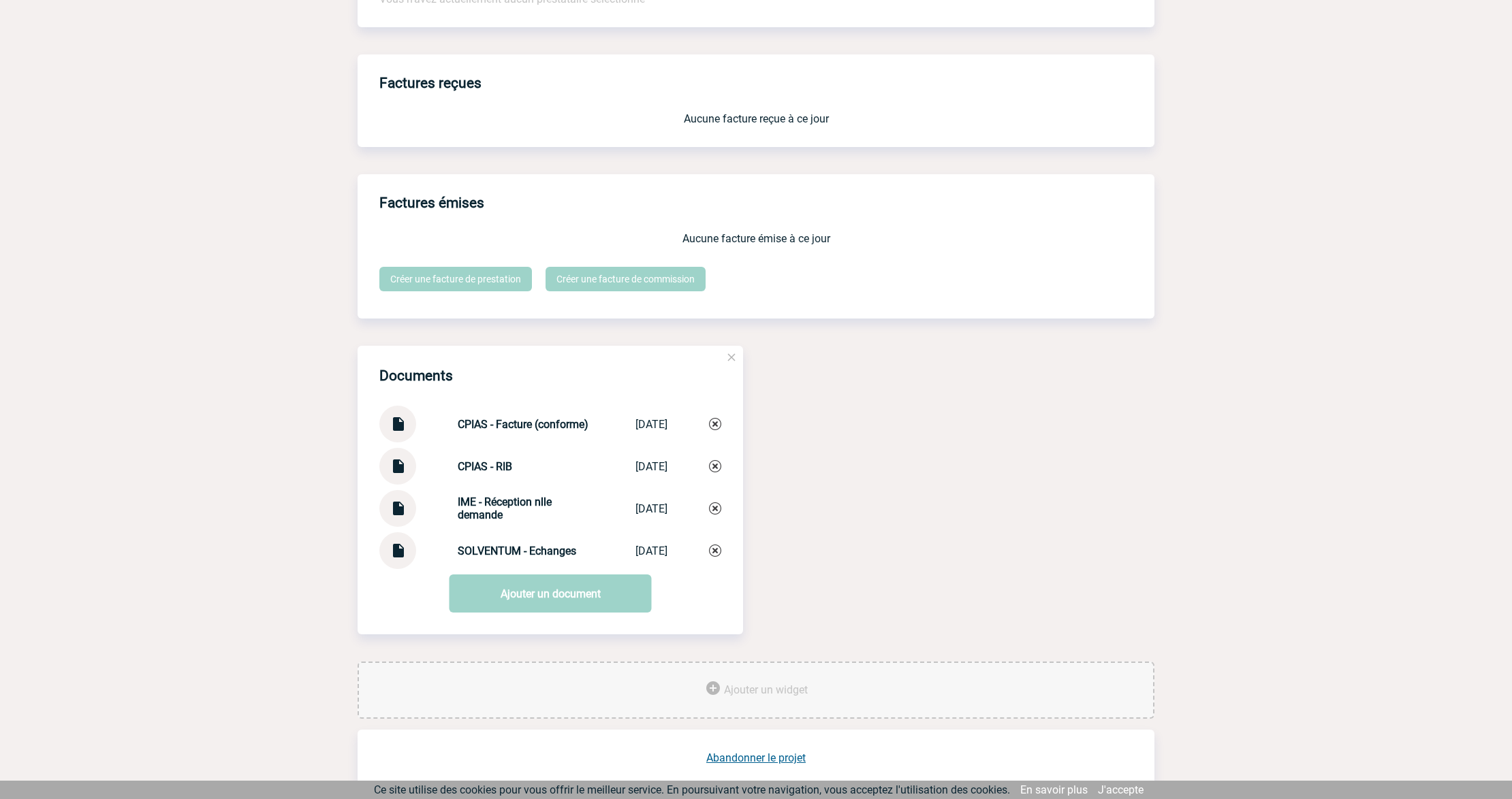
click at [1069, 363] on div "Documents CPIAS - Facture (conforme) CPIAS - Facture... [DATE] CPIAS - RIB CPIA…" at bounding box center [756, 504] width 797 height 316
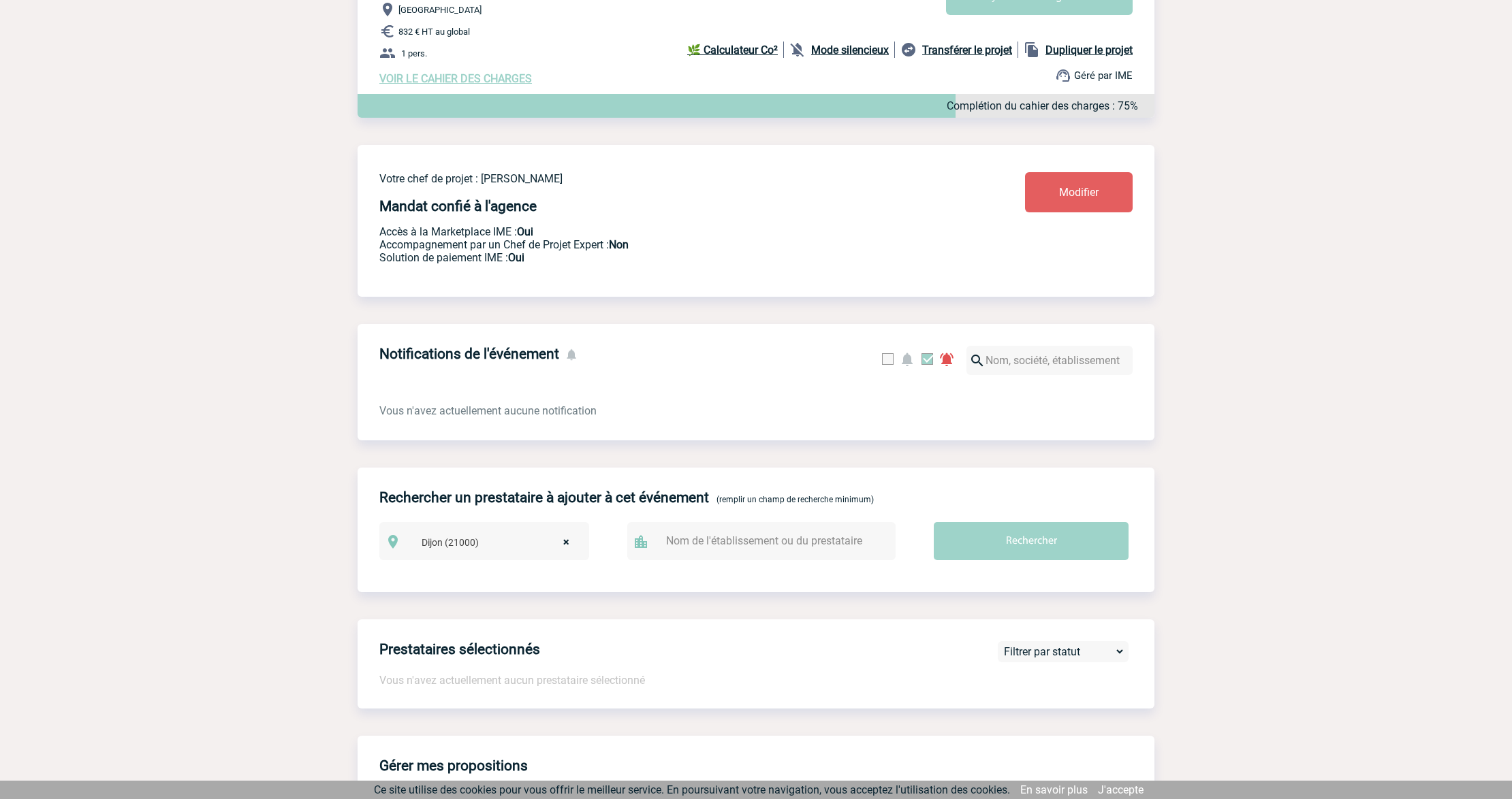
scroll to position [0, 0]
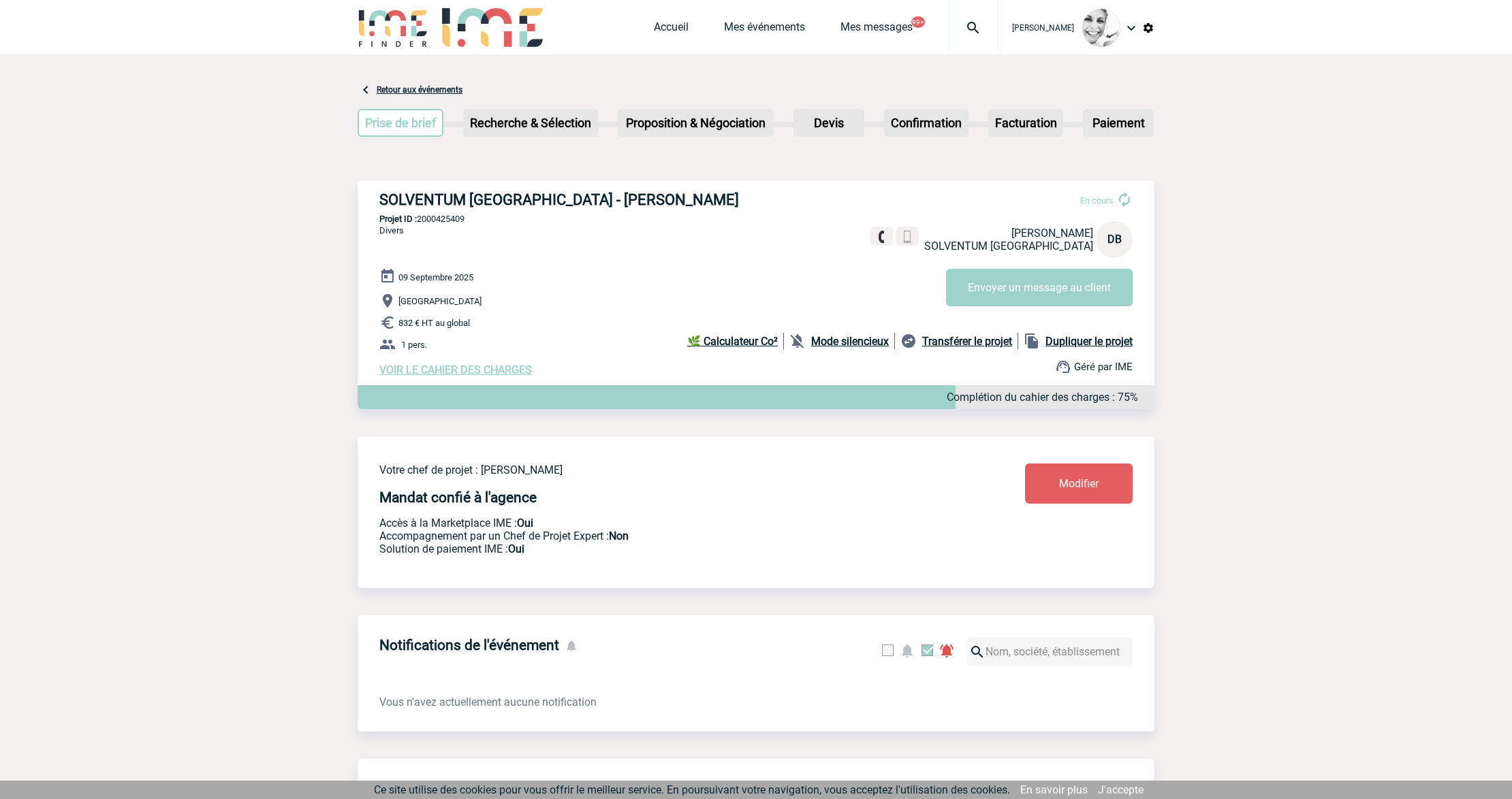
click at [967, 33] on img at bounding box center [973, 28] width 49 height 17
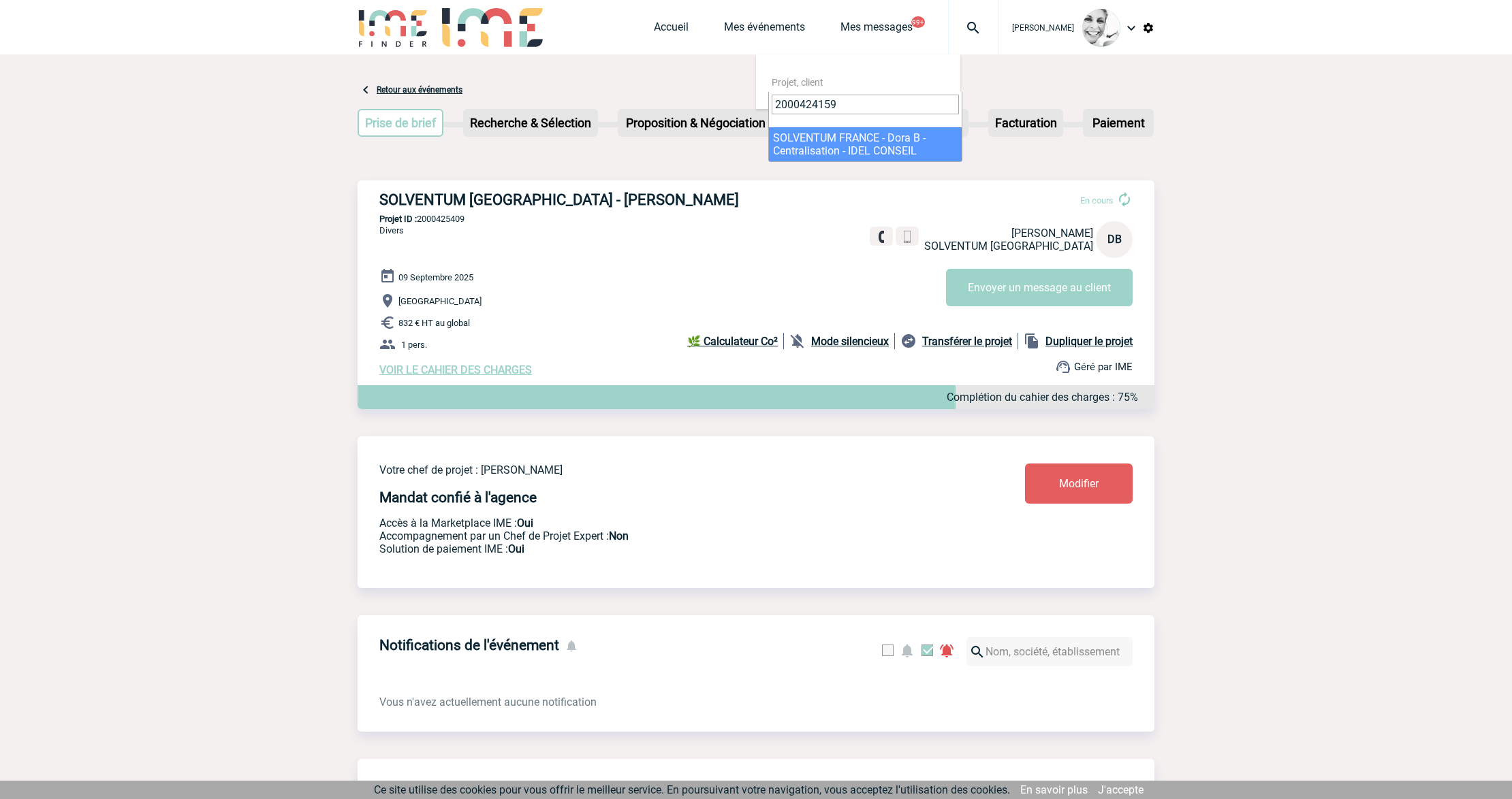
type input "2000424159"
select select "23660"
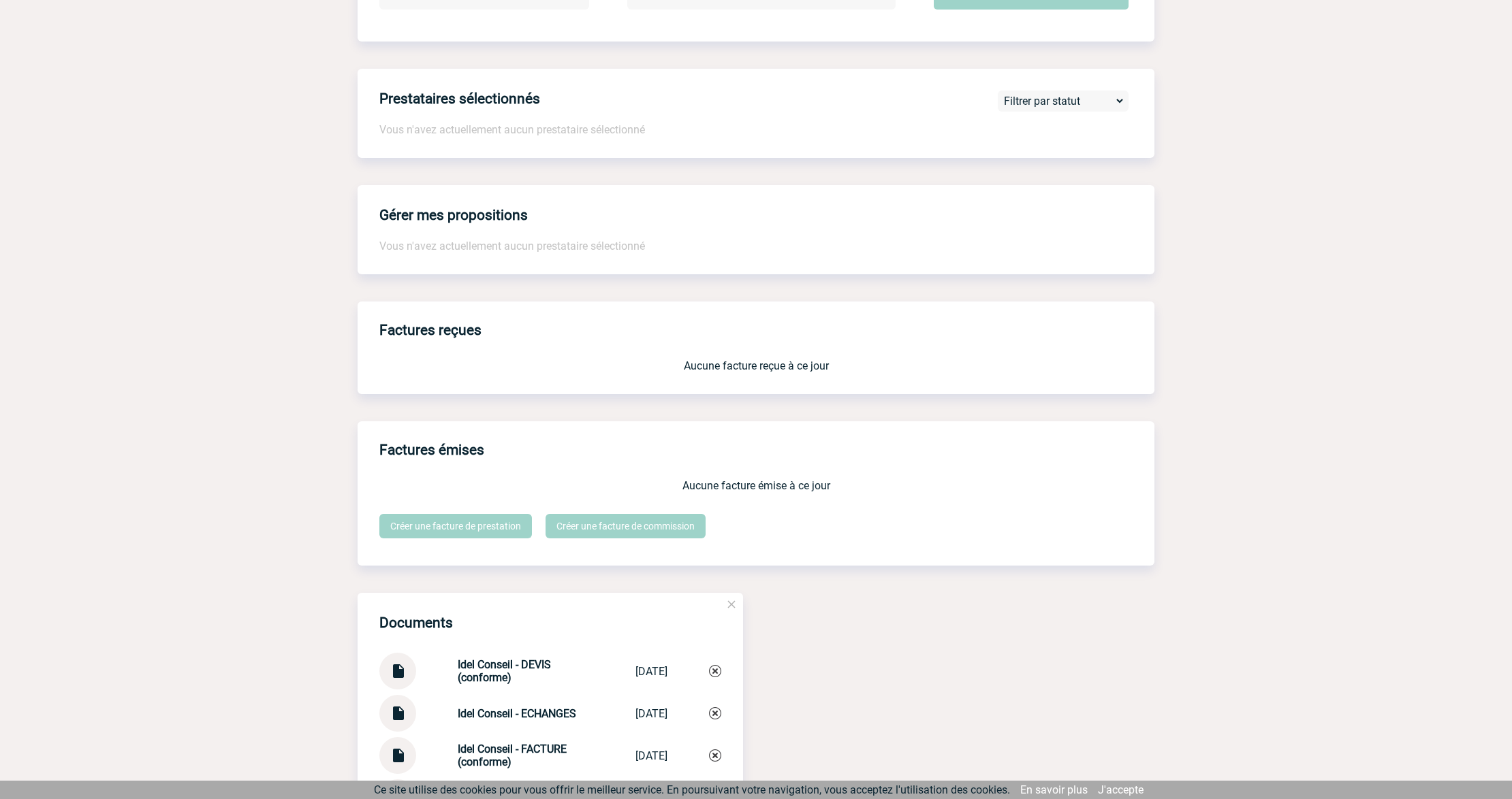
scroll to position [1258, 0]
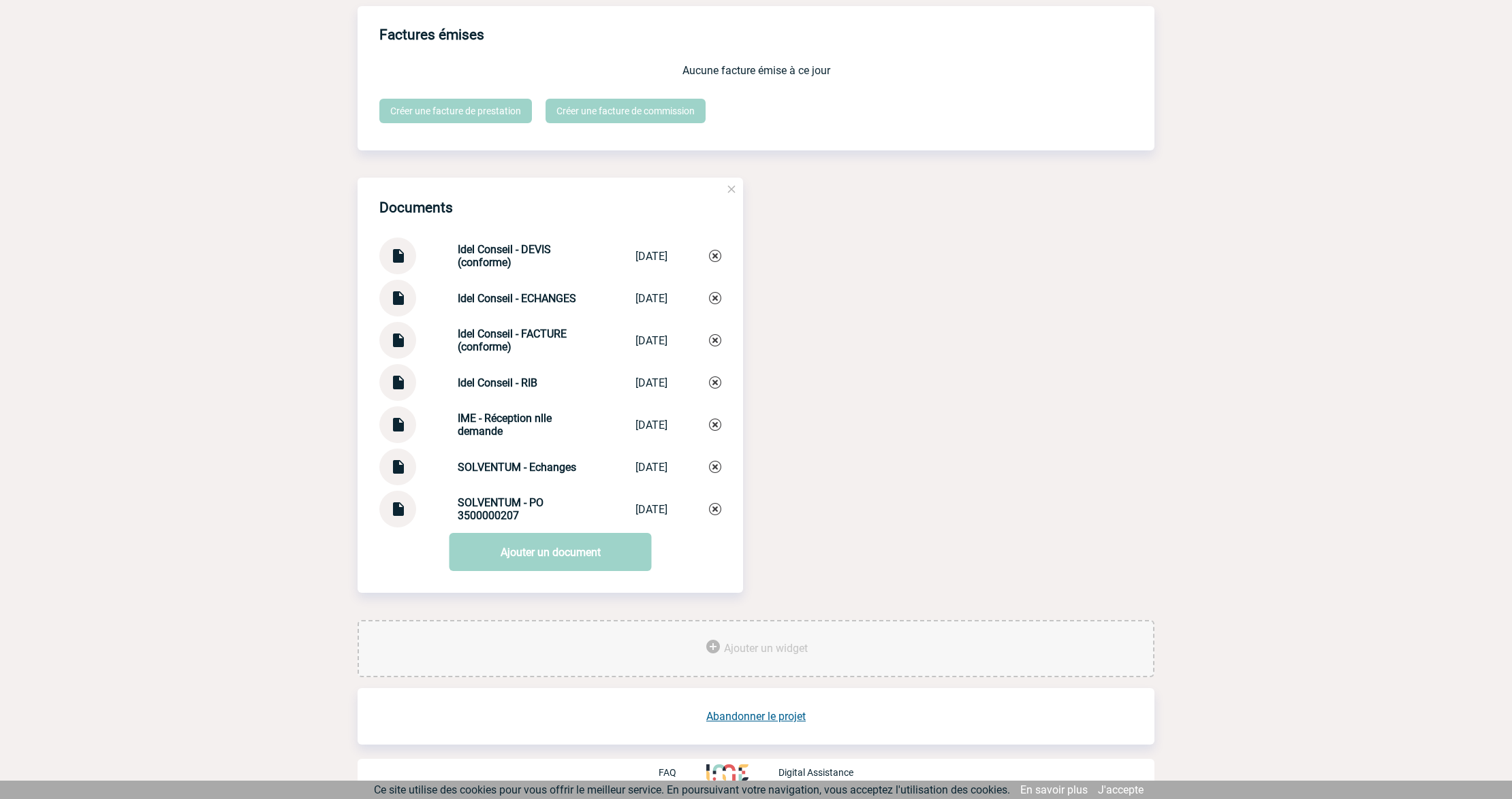
click at [398, 466] on img at bounding box center [397, 462] width 17 height 26
drag, startPoint x: 517, startPoint y: 468, endPoint x: 446, endPoint y: 469, distance: 71.0
click at [446, 469] on div "SOLVENTUM - Echanges SOLVENTUM - Ech... [DATE]" at bounding box center [551, 467] width 342 height 37
copy strong "SOLVENTUM - Echanges"
click at [717, 472] on img at bounding box center [715, 467] width 13 height 13
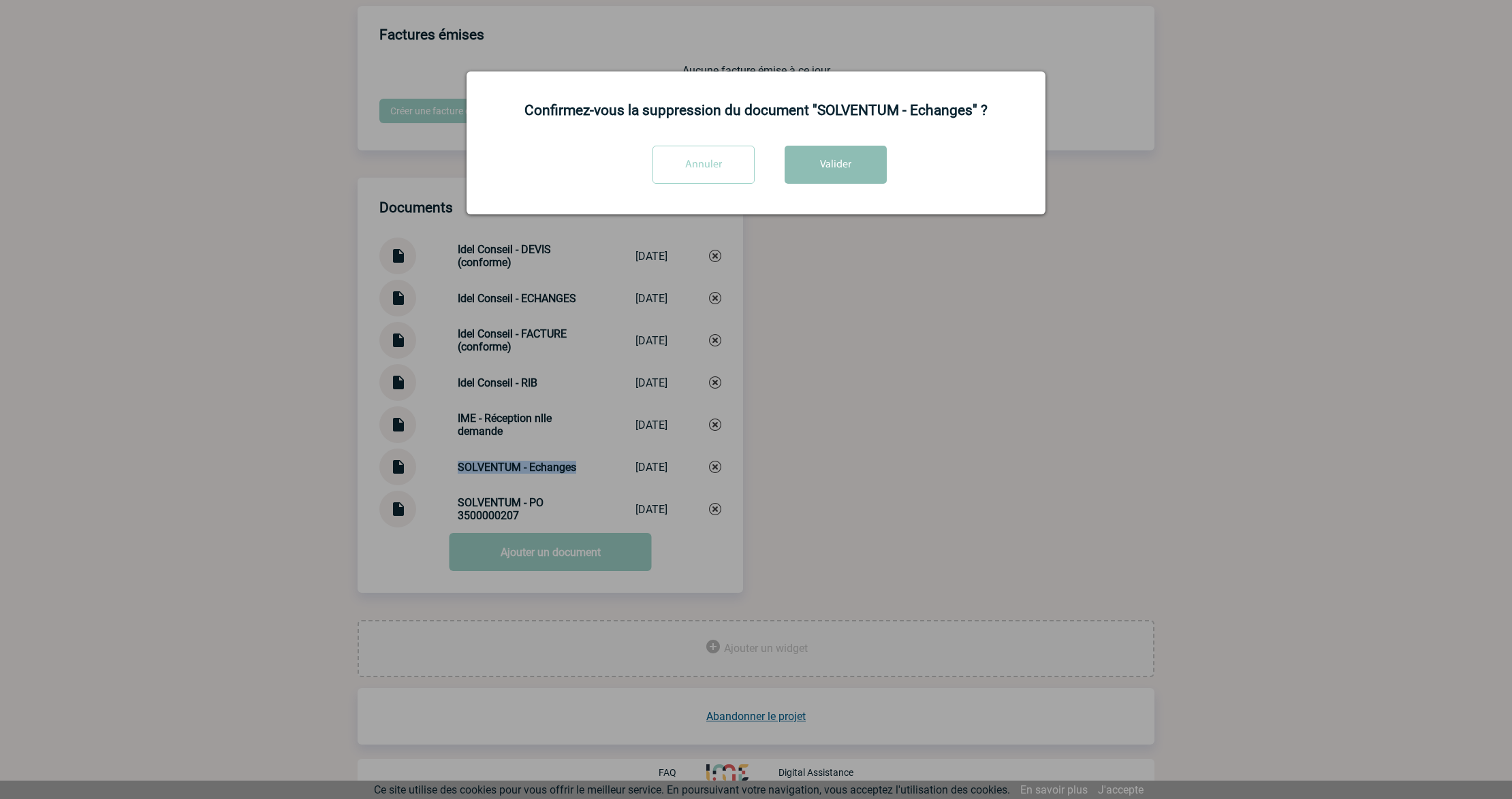
click at [840, 172] on button "Valider" at bounding box center [836, 165] width 102 height 38
click at [919, 447] on div at bounding box center [756, 400] width 1512 height 799
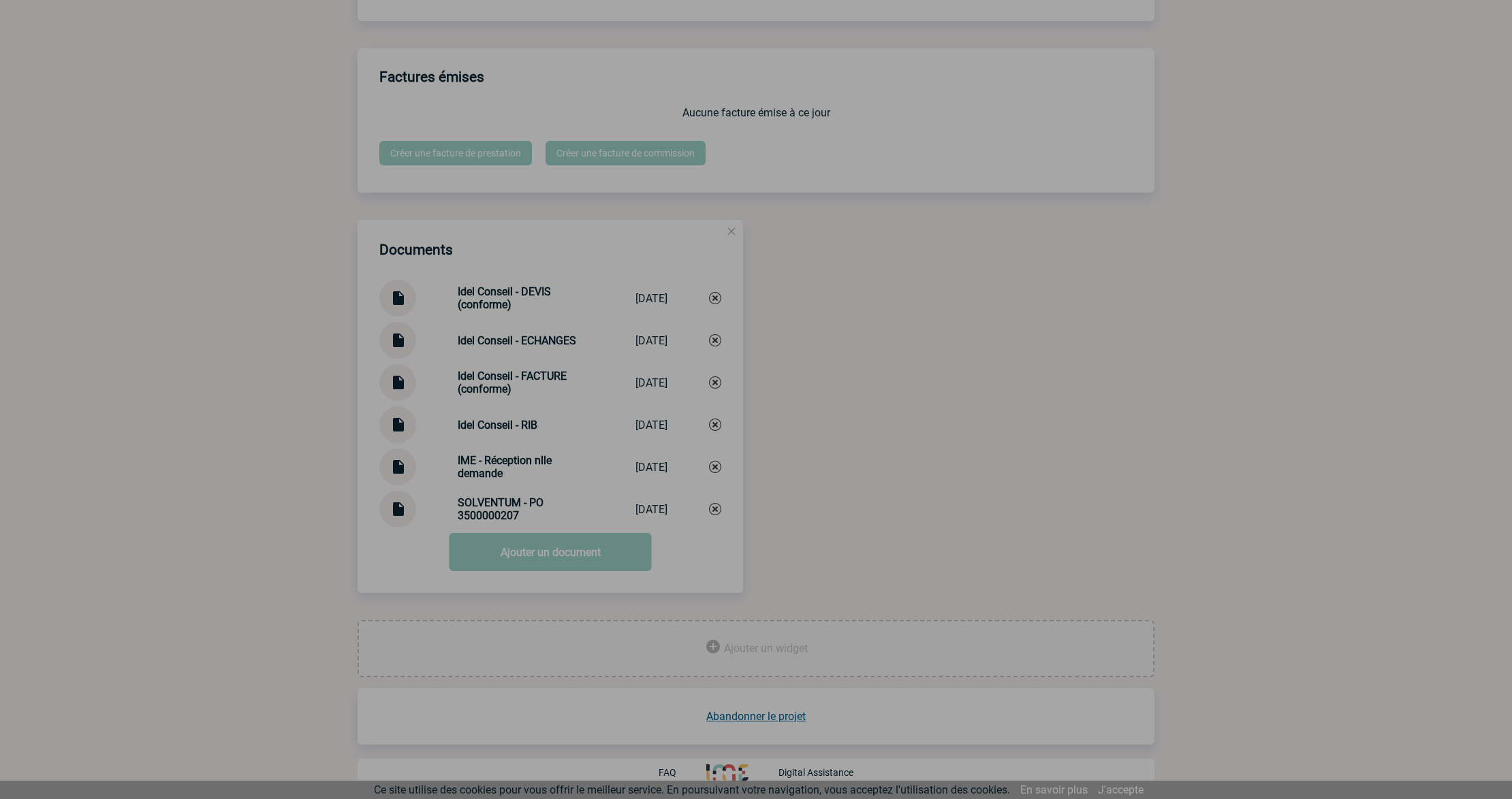
scroll to position [1216, 0]
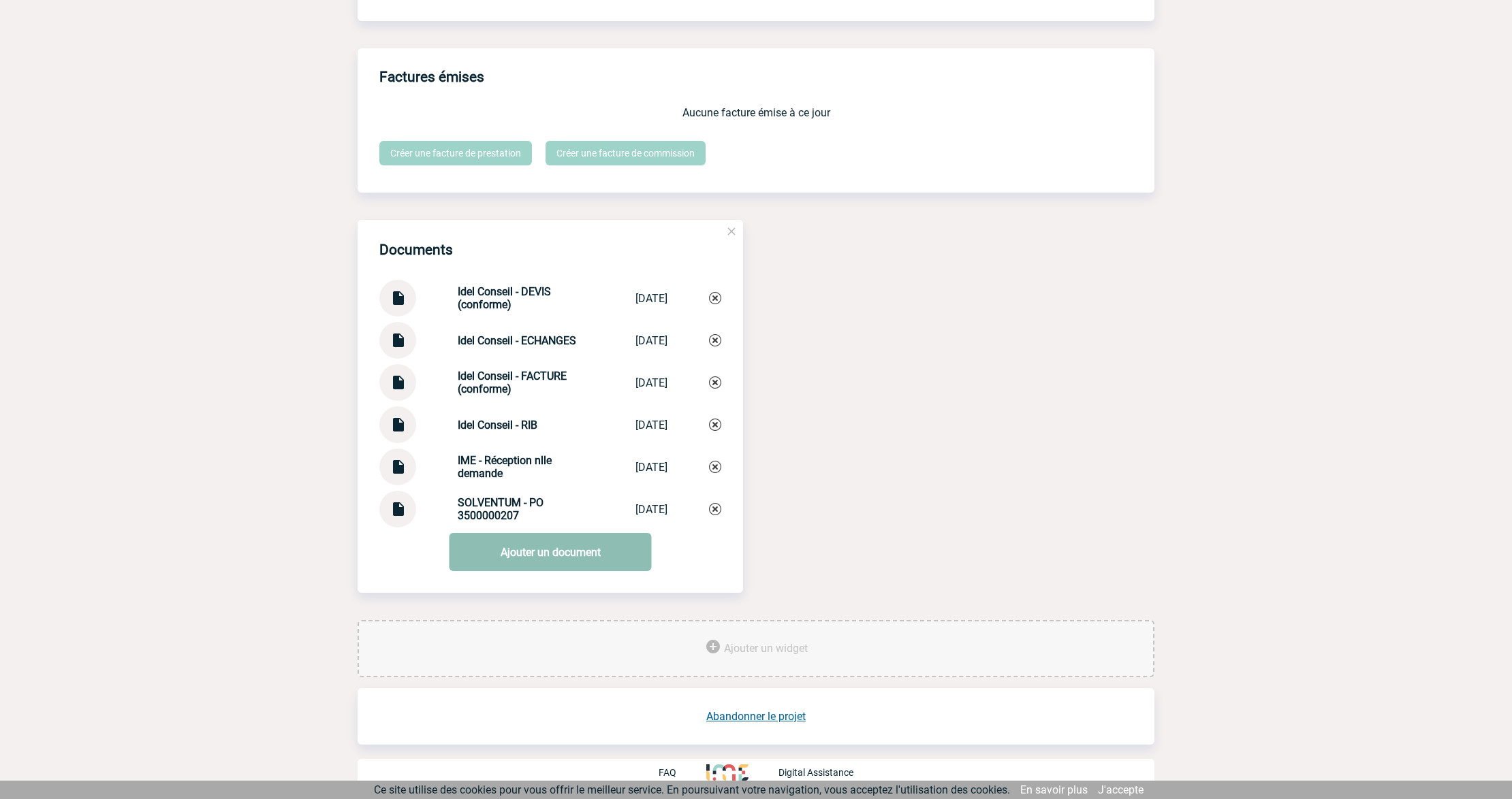
click at [523, 547] on link "Ajouter un document" at bounding box center [551, 552] width 202 height 38
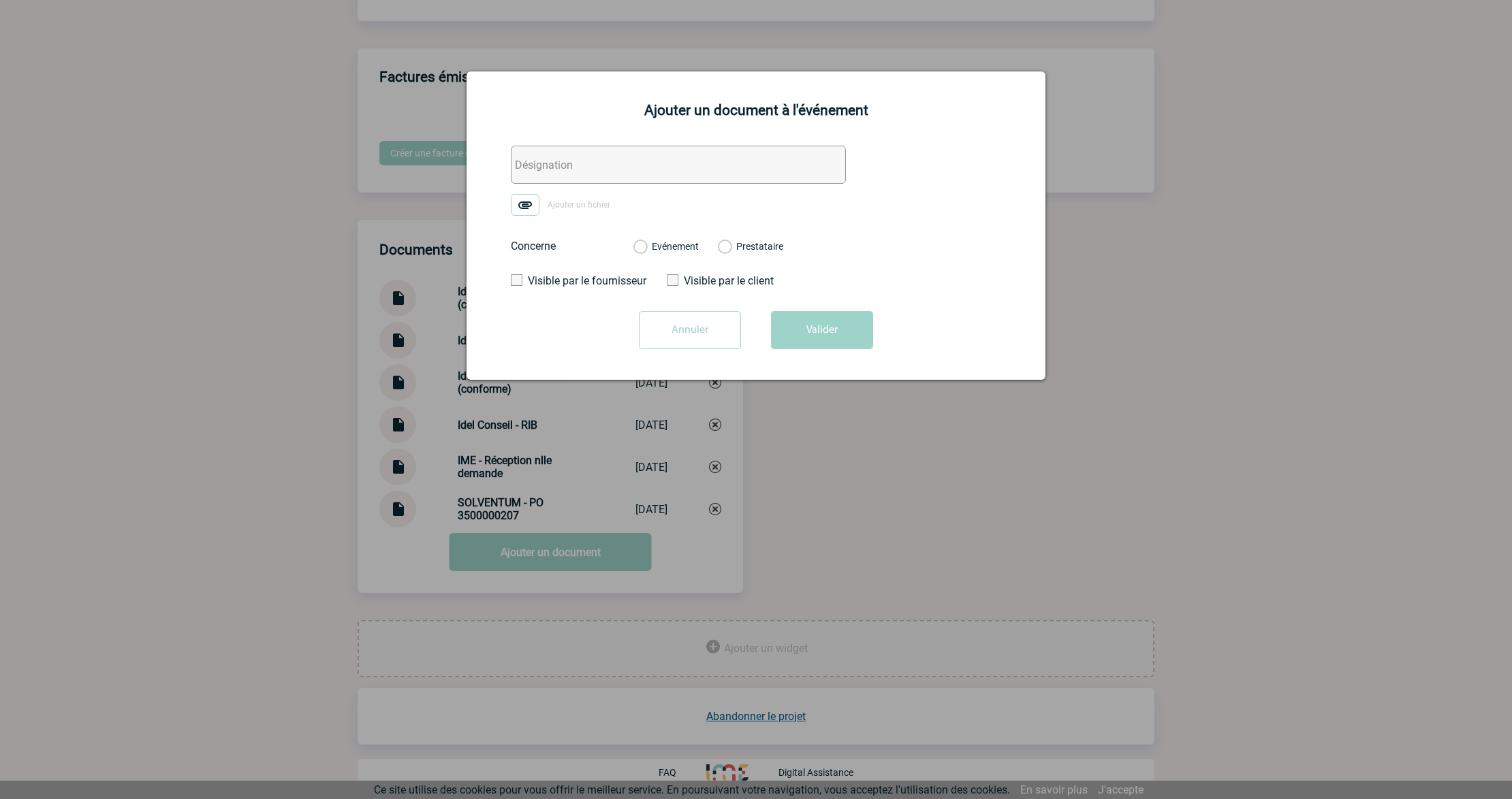
drag, startPoint x: 586, startPoint y: 165, endPoint x: 761, endPoint y: 291, distance: 215.6
click at [586, 165] on input "text" at bounding box center [678, 165] width 335 height 38
paste input "SOLVENTUM - Echanges"
type input "SOLVENTUM - Echanges"
click at [553, 203] on span "Ajouter un fichier" at bounding box center [579, 205] width 63 height 10
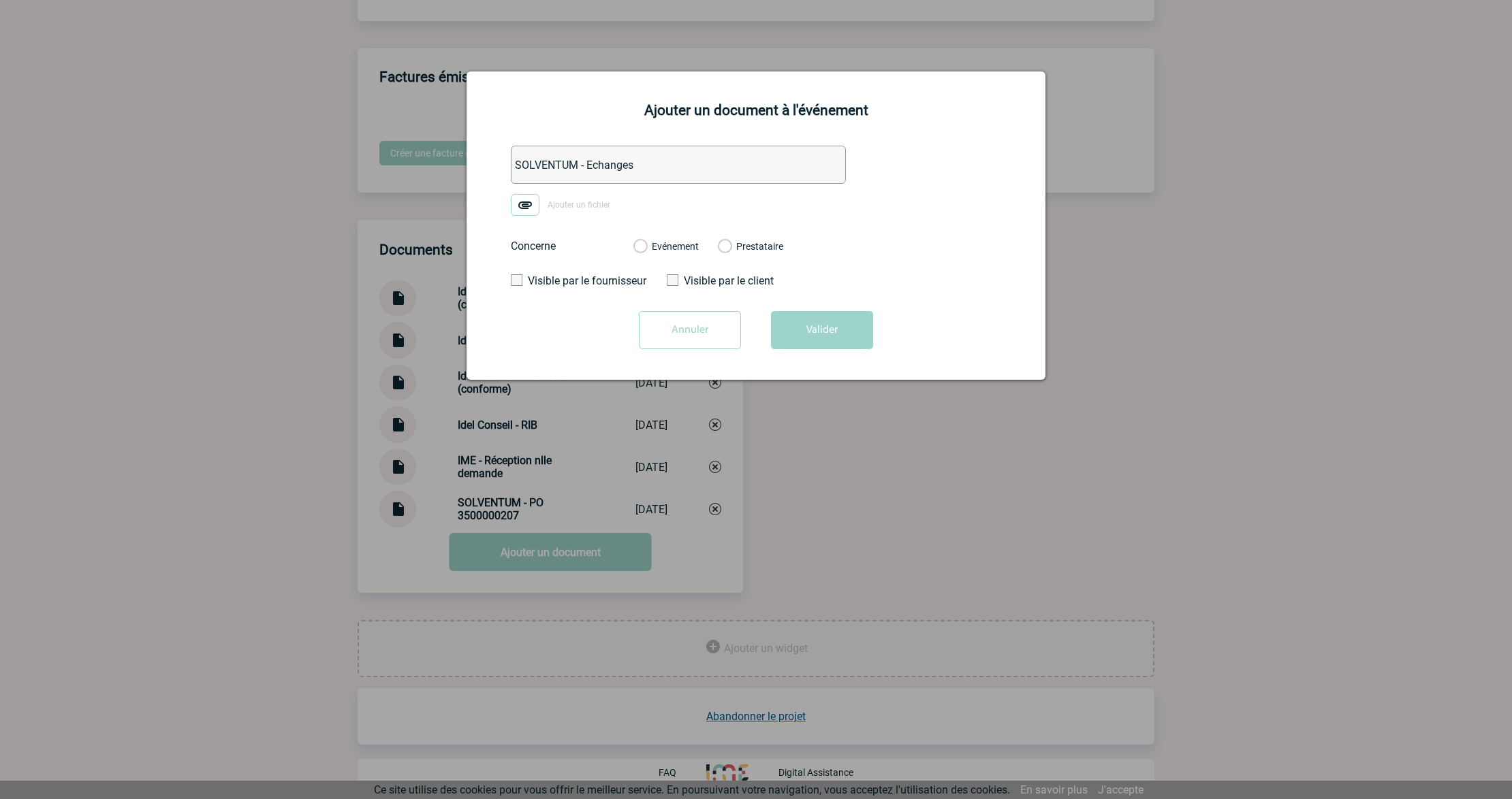
click at [0, 0] on input "Ajouter un fichier" at bounding box center [0, 0] width 0 height 0
click at [642, 253] on label "Evénement" at bounding box center [640, 247] width 13 height 13
click at [0, 0] on input "Evénement" at bounding box center [0, 0] width 0 height 0
click at [862, 331] on button "Valider" at bounding box center [822, 330] width 102 height 38
